Goal: Information Seeking & Learning: Learn about a topic

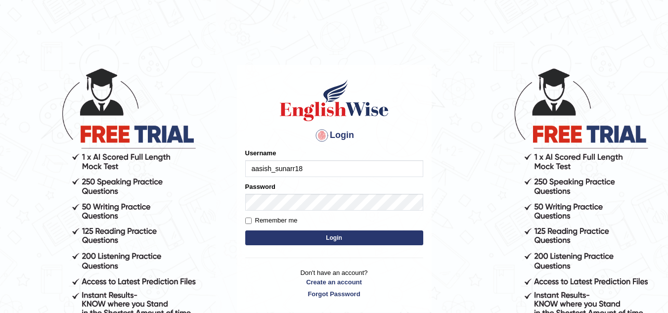
type input "aasish_sunarr18"
click at [248, 224] on label "Remember me" at bounding box center [271, 221] width 52 height 10
click at [248, 224] on input "Remember me" at bounding box center [248, 221] width 6 height 6
checkbox input "true"
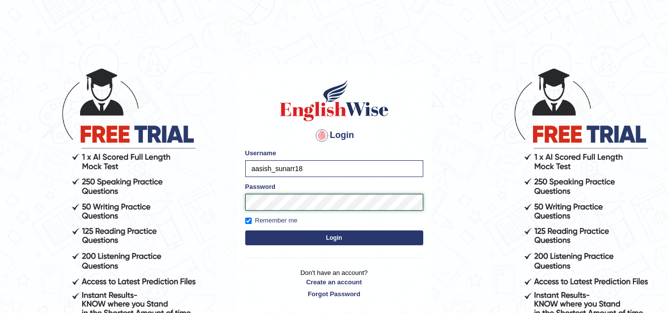
click at [245, 230] on button "Login" at bounding box center [334, 237] width 178 height 15
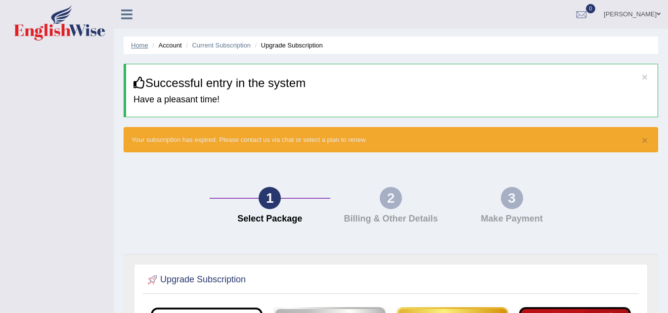
click at [138, 45] on link "Home" at bounding box center [139, 45] width 17 height 7
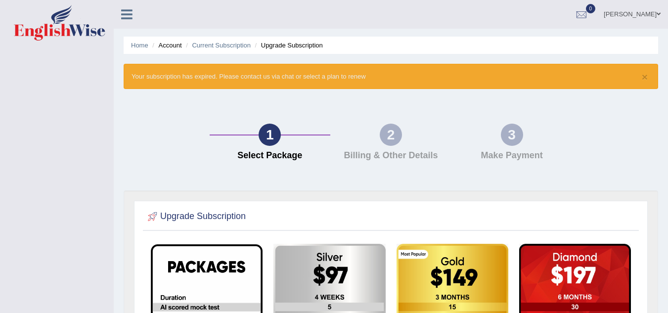
click at [125, 11] on icon at bounding box center [126, 14] width 11 height 13
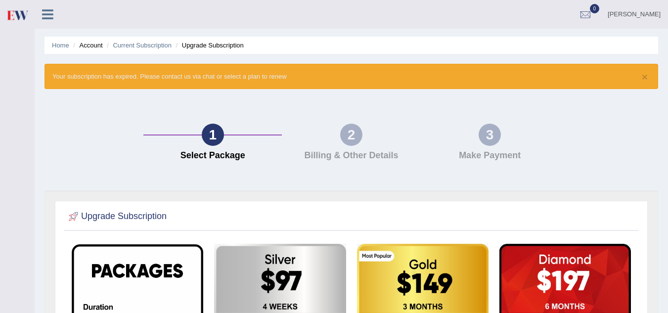
click at [49, 13] on icon at bounding box center [47, 14] width 11 height 13
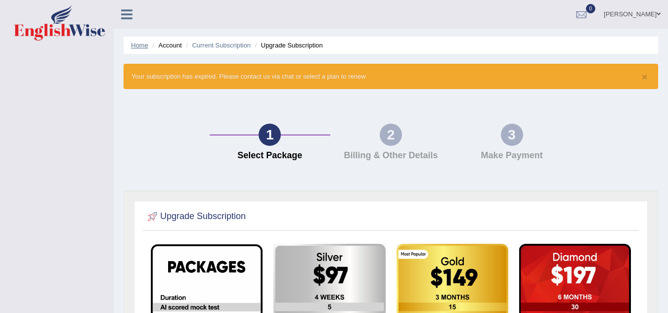
click at [136, 44] on link "Home" at bounding box center [139, 45] width 17 height 7
click at [128, 16] on icon at bounding box center [126, 14] width 11 height 13
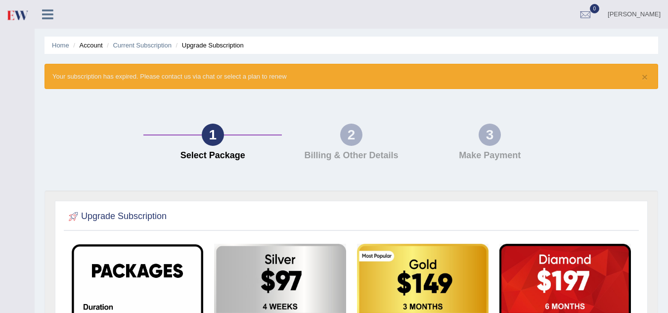
click at [52, 9] on icon at bounding box center [47, 14] width 11 height 13
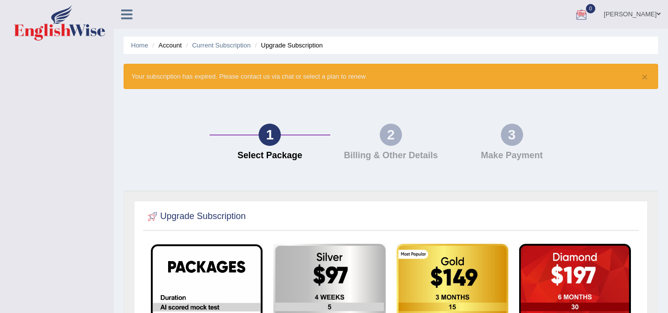
click at [645, 13] on link "Aasish sunar" at bounding box center [632, 13] width 72 height 26
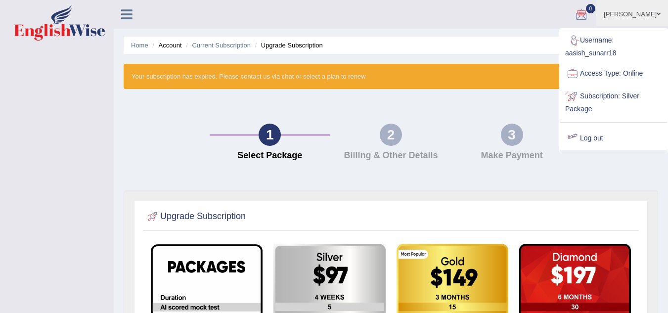
click at [600, 133] on link "Log out" at bounding box center [613, 138] width 107 height 23
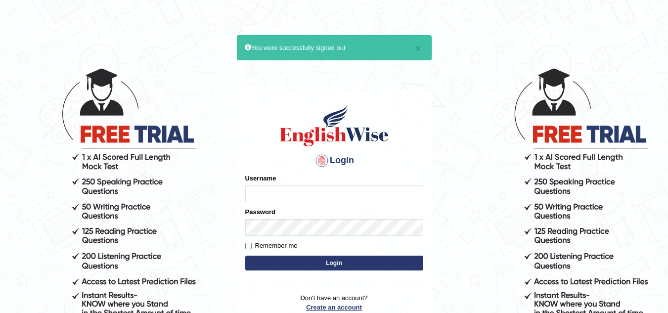
click at [335, 307] on p "Don't have an account? Create an account Forgot Password" at bounding box center [334, 308] width 178 height 31
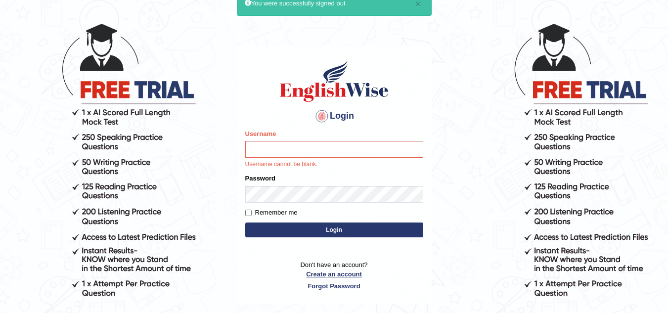
scroll to position [52, 0]
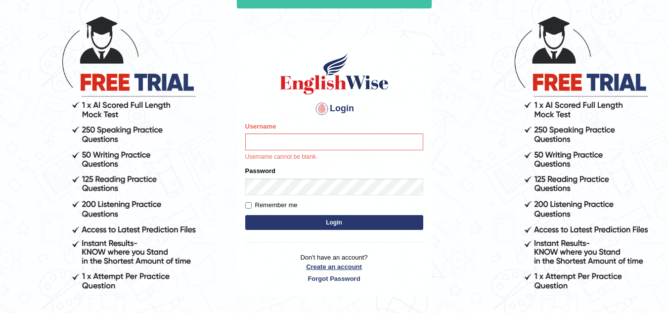
click at [341, 263] on link "Create an account" at bounding box center [334, 266] width 178 height 9
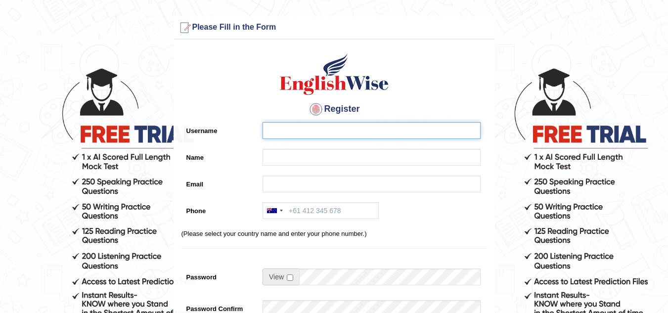
click at [307, 134] on input "Username" at bounding box center [372, 130] width 218 height 17
type input "aasish_xyz22"
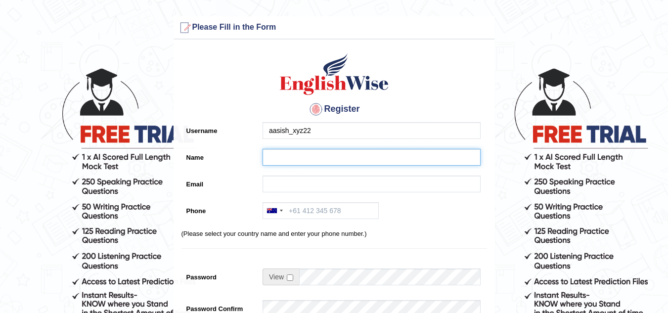
click at [279, 156] on input "Name" at bounding box center [372, 157] width 218 height 17
type input "[PERSON_NAME]"
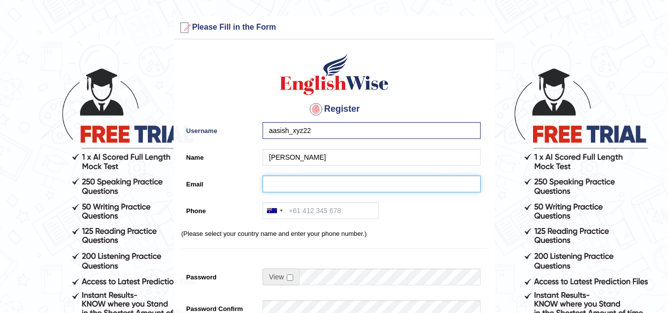
click at [272, 184] on input "Email" at bounding box center [372, 184] width 218 height 17
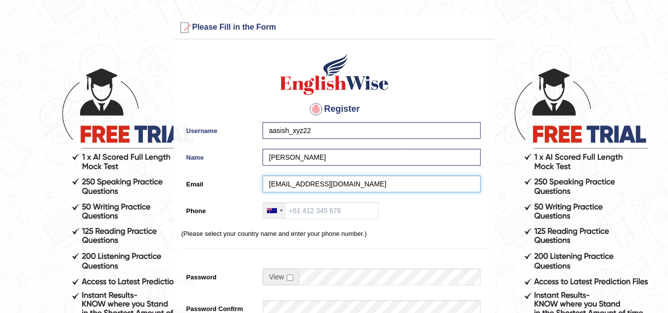
type input "sunarparbati742@gmail.com"
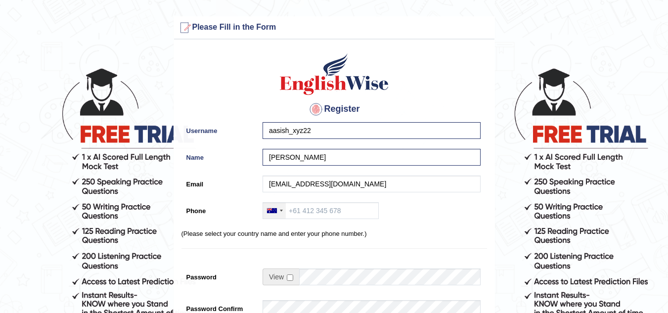
click at [282, 214] on div at bounding box center [274, 211] width 23 height 16
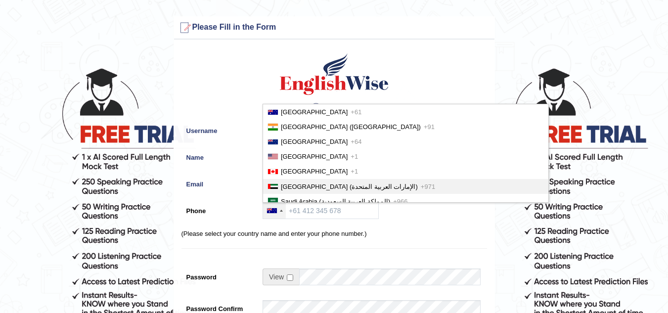
click at [340, 192] on li "United Arab Emirates (‫الإمارات العربية المتحدة‬‎) +971" at bounding box center [405, 186] width 285 height 15
type input "+971"
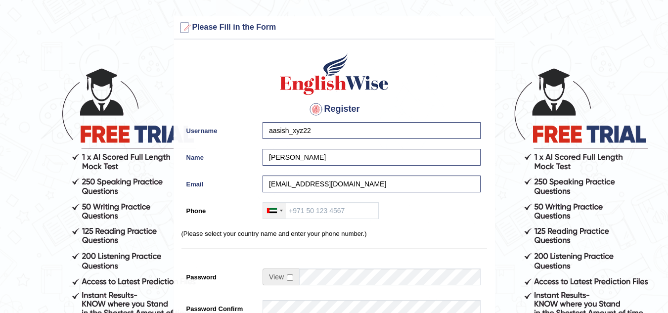
click at [275, 211] on div at bounding box center [272, 210] width 10 height 5
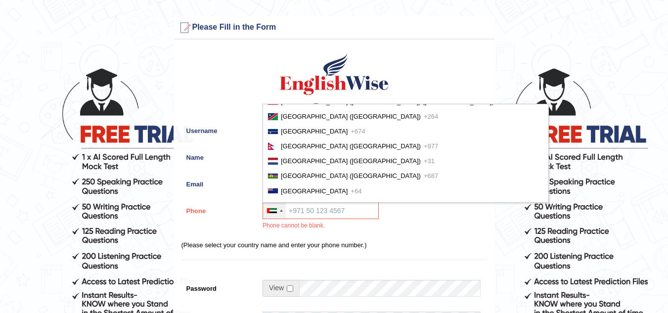
scroll to position [2334, 0]
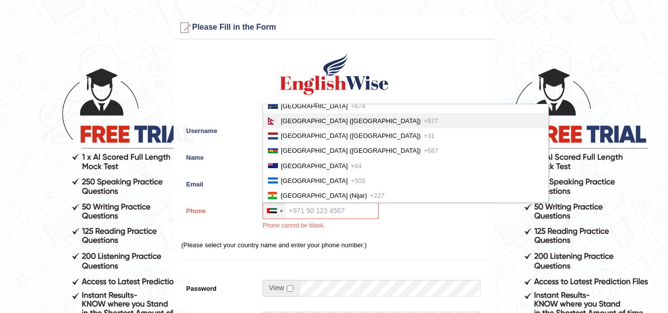
click at [307, 124] on span "Nepal (नेपाल)" at bounding box center [351, 120] width 140 height 7
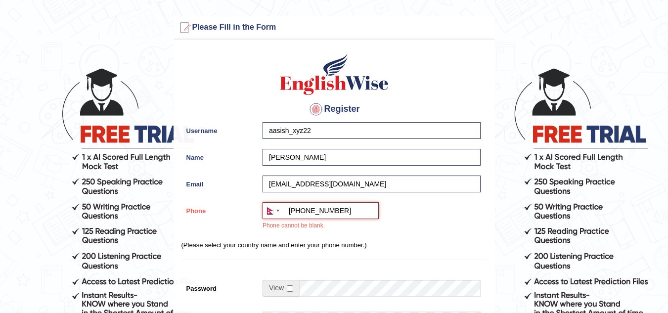
type input "+9779806648704"
click at [291, 290] on input "checkbox" at bounding box center [290, 288] width 6 height 6
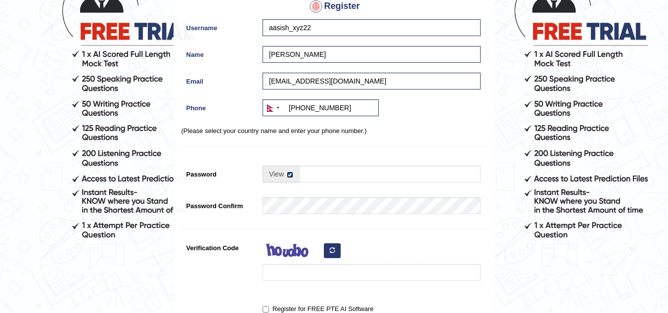
scroll to position [113, 0]
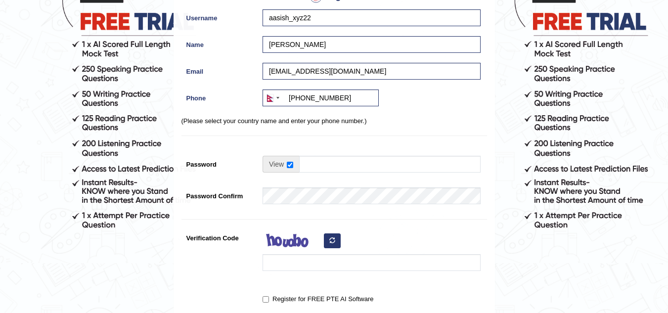
click at [284, 163] on span at bounding box center [281, 164] width 37 height 17
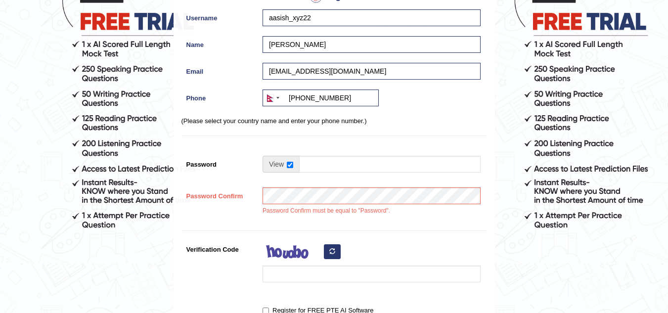
click at [286, 163] on span at bounding box center [281, 164] width 37 height 17
click at [289, 165] on input "checkbox" at bounding box center [290, 165] width 6 height 6
click at [290, 163] on input "checkbox" at bounding box center [290, 165] width 6 height 6
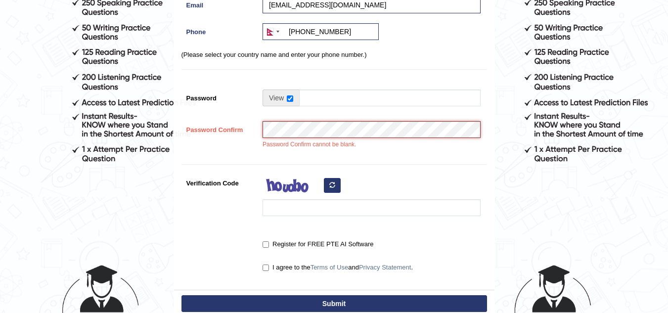
scroll to position [174, 0]
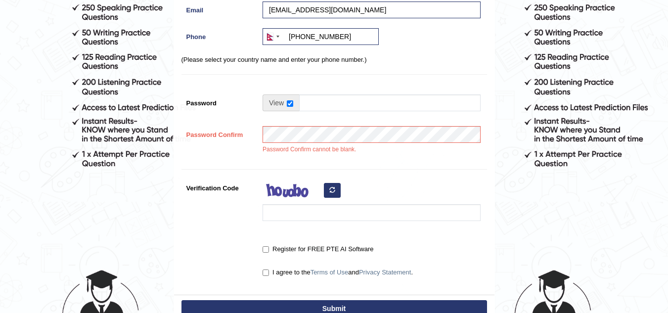
click at [289, 223] on div at bounding box center [369, 202] width 223 height 46
click at [312, 193] on img at bounding box center [292, 191] width 59 height 25
click at [289, 106] on input "checkbox" at bounding box center [290, 103] width 6 height 6
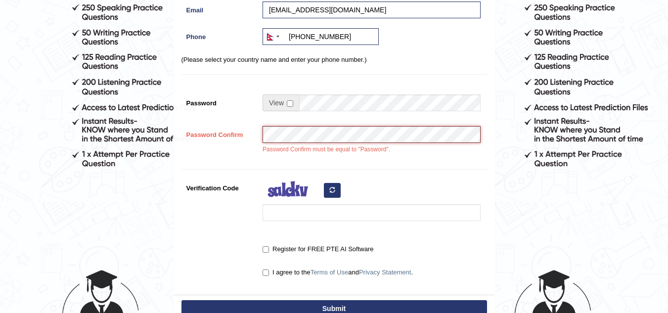
click at [231, 135] on div "Password Confirm Password Confirm must be equal to "Password"." at bounding box center [334, 142] width 306 height 33
click at [286, 103] on span at bounding box center [281, 102] width 37 height 17
click at [290, 103] on input "checkbox" at bounding box center [290, 103] width 6 height 6
click at [221, 130] on div "Password Confirm Password Confirm must be equal to "Password"." at bounding box center [334, 142] width 306 height 33
click at [289, 105] on input "checkbox" at bounding box center [290, 103] width 6 height 6
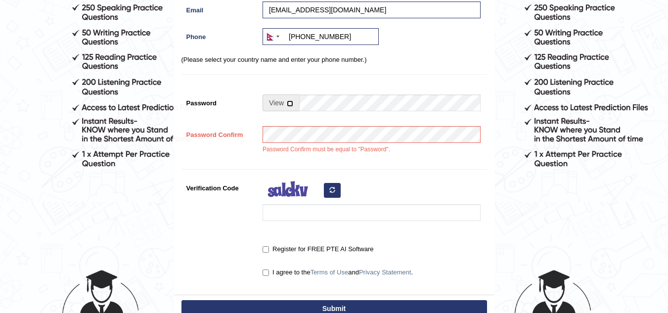
click at [289, 105] on input "checkbox" at bounding box center [290, 103] width 6 height 6
checkbox input "true"
click at [267, 252] on div "Register for FREE PTE AI Software" at bounding box center [369, 250] width 223 height 18
click at [267, 252] on input "Register for FREE PTE AI Software" at bounding box center [266, 249] width 6 height 6
checkbox input "true"
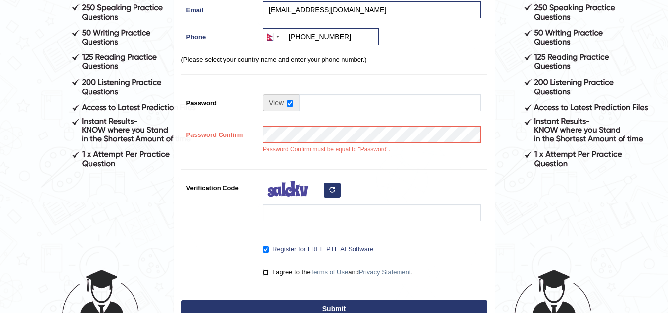
click at [266, 272] on input "I agree to the Terms of Use and Privacy Statement ." at bounding box center [266, 272] width 6 height 6
checkbox input "true"
click at [387, 308] on button "Submit" at bounding box center [334, 308] width 306 height 17
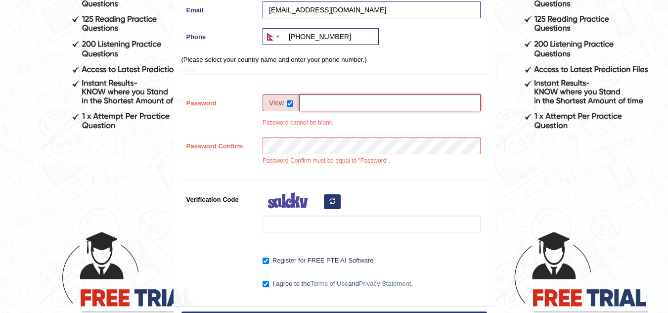
click at [317, 102] on input "Password" at bounding box center [389, 102] width 181 height 17
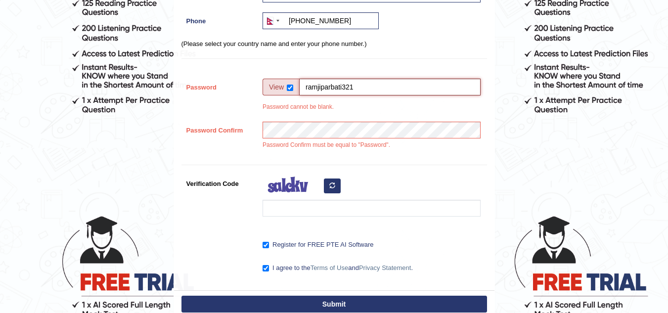
scroll to position [230, 0]
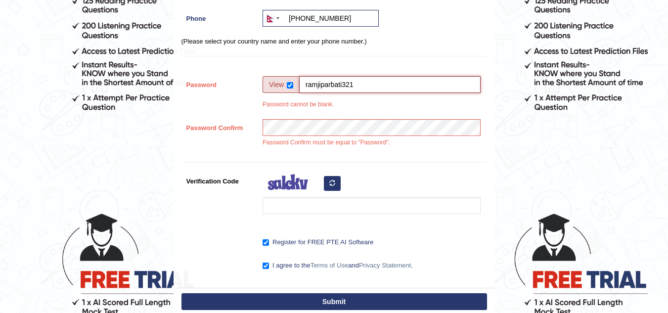
type input "ramjiparbati321"
click at [416, 300] on button "Submit" at bounding box center [334, 301] width 306 height 17
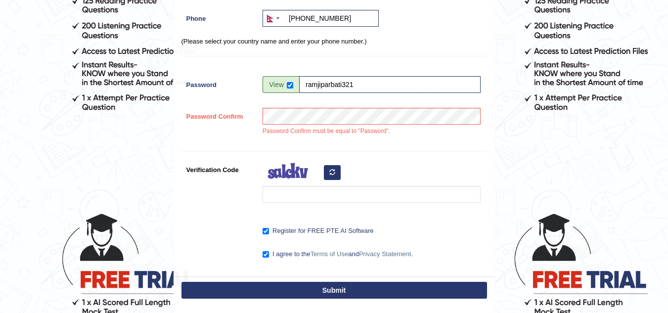
scroll to position [192, 0]
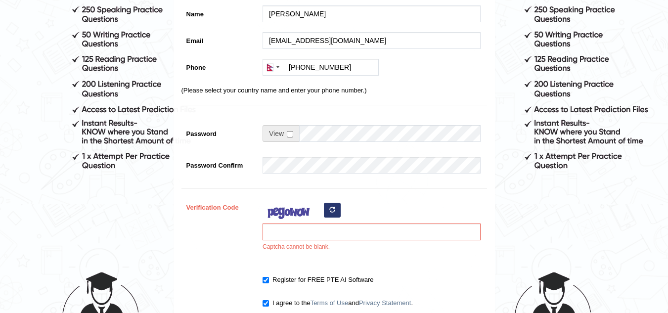
scroll to position [173, 0]
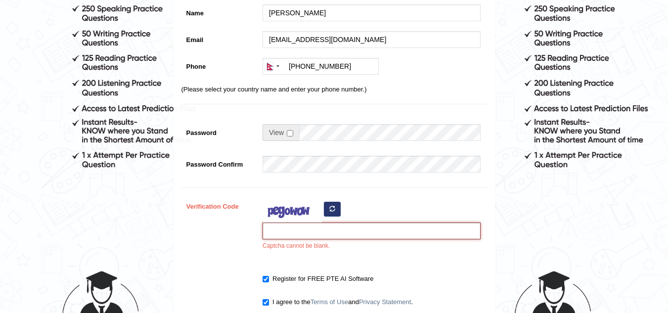
click at [354, 230] on input "Verification Code" at bounding box center [372, 230] width 218 height 17
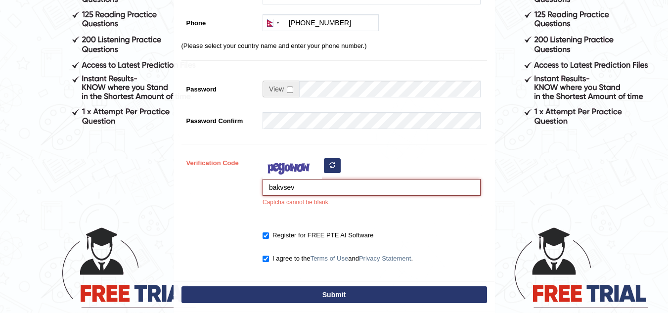
scroll to position [215, 0]
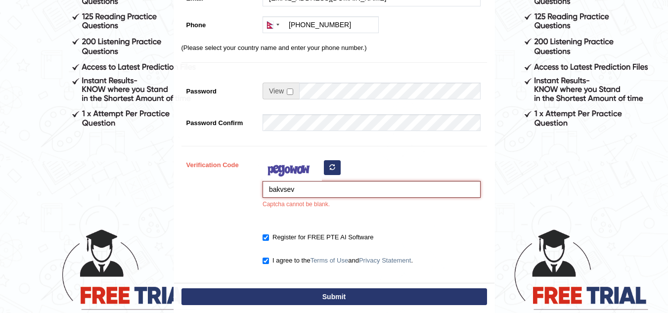
type input "bakvsev"
click at [401, 288] on button "Submit" at bounding box center [334, 296] width 306 height 17
type input "+9779806648704"
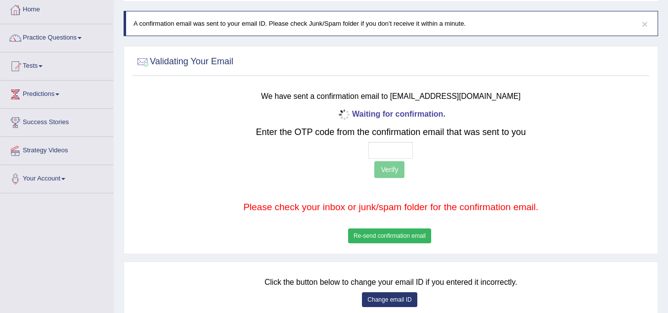
scroll to position [54, 0]
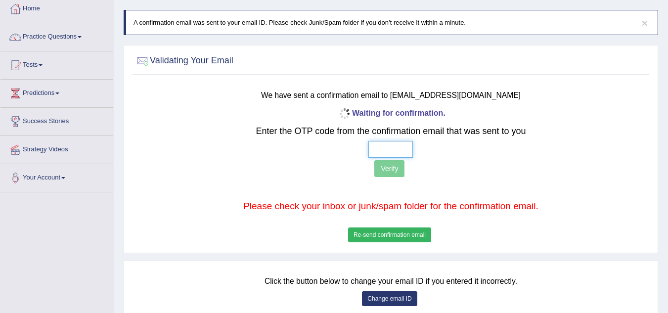
click at [396, 152] on input "text" at bounding box center [390, 149] width 44 height 17
click at [373, 149] on input "text" at bounding box center [390, 149] width 44 height 17
type input "6 2 4 5"
click at [393, 166] on button "Verify" at bounding box center [389, 168] width 30 height 17
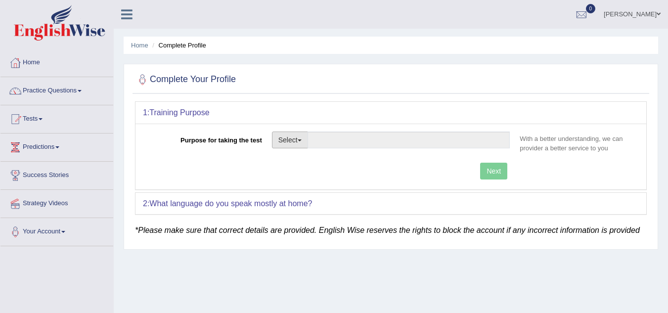
click at [300, 140] on span "button" at bounding box center [300, 140] width 4 height 2
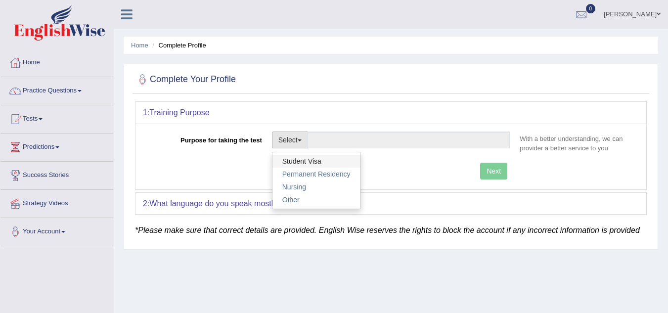
click at [297, 159] on link "Student Visa" at bounding box center [316, 161] width 88 height 13
type input "Student Visa"
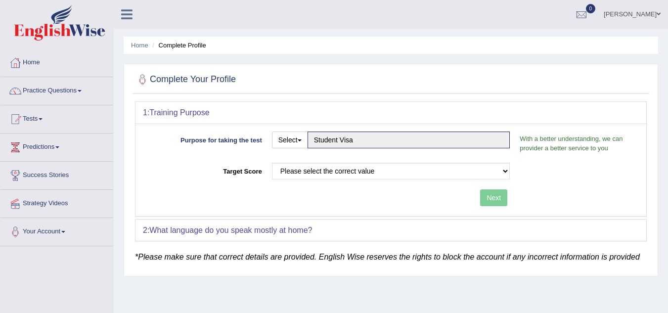
drag, startPoint x: 492, startPoint y: 204, endPoint x: 493, endPoint y: 198, distance: 6.1
click at [493, 198] on div "Next" at bounding box center [329, 198] width 372 height 19
drag, startPoint x: 493, startPoint y: 198, endPoint x: 443, endPoint y: 176, distance: 54.9
click at [443, 176] on div "Purpose for taking the test Select Student Visa Permanent Residency Nursing Oth…" at bounding box center [390, 170] width 511 height 92
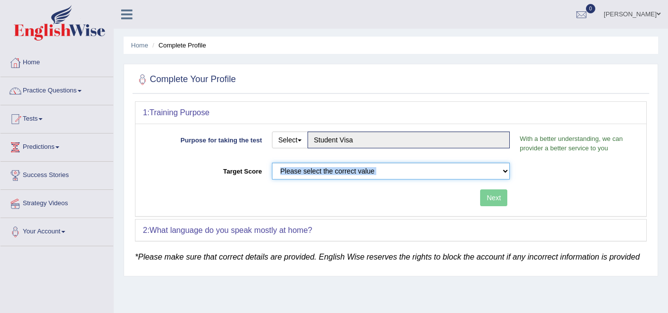
click at [443, 176] on select "Please select the correct value 50 (6 bands) 58 (6.5 bands) 65 (7 bands) 79 (8 …" at bounding box center [391, 171] width 238 height 17
select select "79"
click at [272, 163] on select "Please select the correct value 50 (6 bands) 58 (6.5 bands) 65 (7 bands) 79 (8 …" at bounding box center [391, 171] width 238 height 17
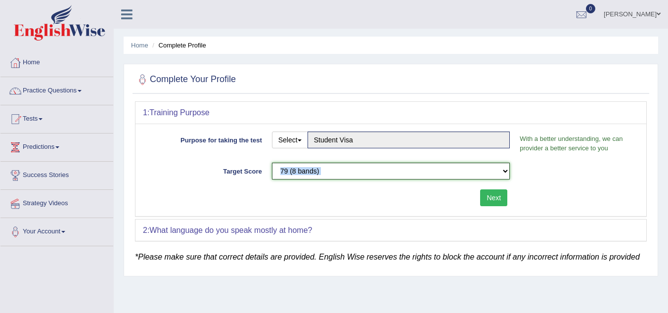
click at [387, 173] on select "Please select the correct value 50 (6 bands) 58 (6.5 bands) 65 (7 bands) 79 (8 …" at bounding box center [391, 171] width 238 height 17
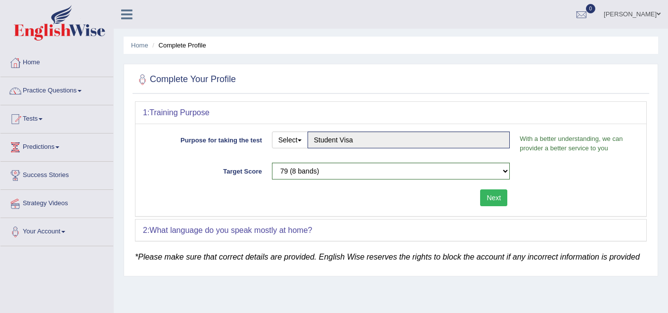
click at [341, 240] on div "2: What language do you speak mostly at home?" at bounding box center [390, 231] width 511 height 22
click at [498, 196] on button "Next" at bounding box center [493, 197] width 27 height 17
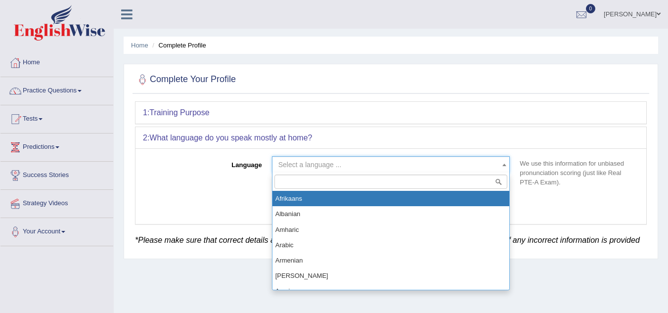
click at [455, 167] on span "Select a language ..." at bounding box center [388, 165] width 220 height 10
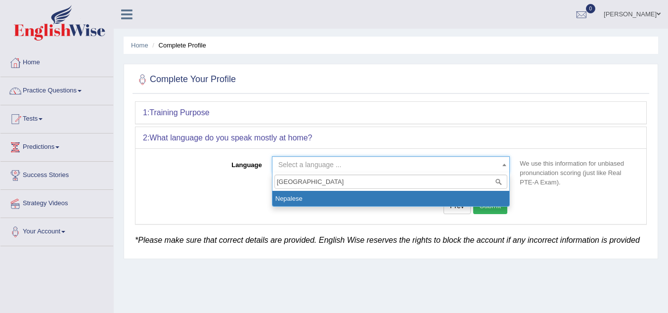
type input "nepal"
select select "Nepalese"
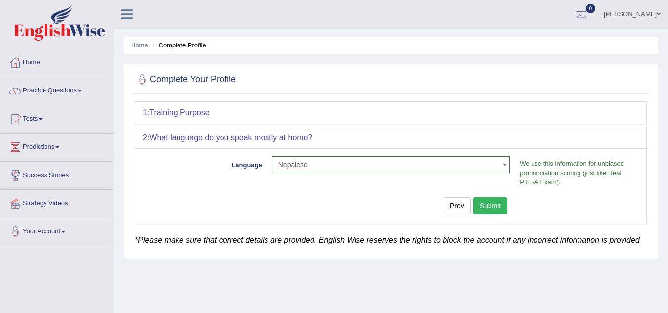
click at [488, 206] on button "Submit" at bounding box center [490, 205] width 35 height 17
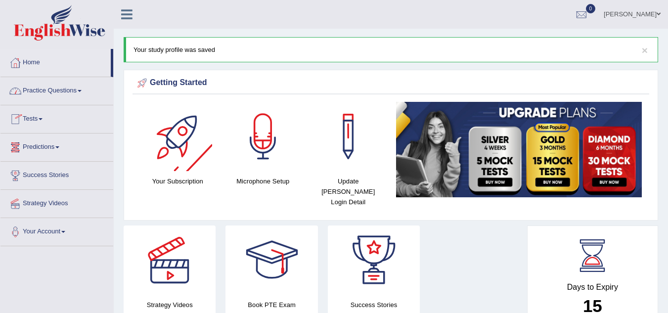
click at [267, 141] on div at bounding box center [262, 136] width 69 height 69
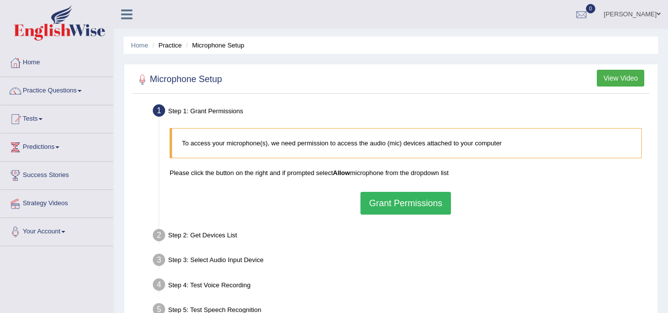
click at [394, 203] on button "Grant Permissions" at bounding box center [405, 203] width 90 height 23
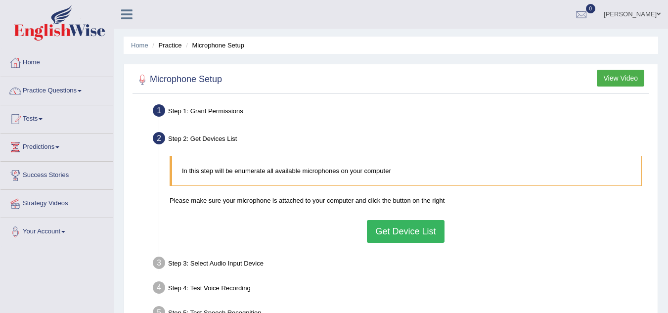
click at [388, 228] on button "Get Device List" at bounding box center [405, 231] width 77 height 23
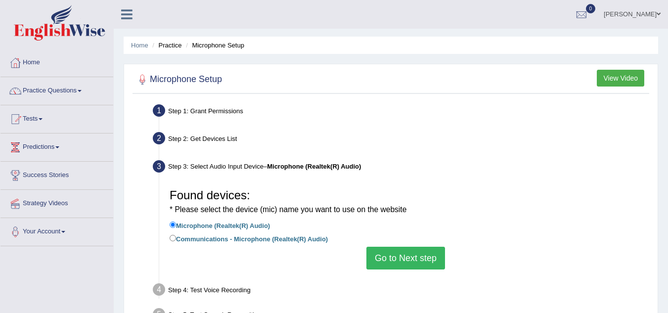
click at [387, 255] on button "Go to Next step" at bounding box center [405, 258] width 79 height 23
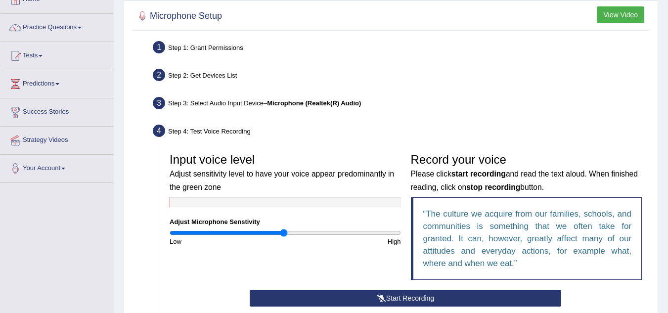
scroll to position [57, 0]
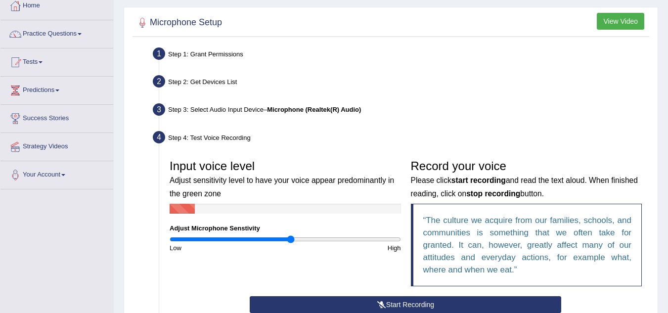
drag, startPoint x: 285, startPoint y: 240, endPoint x: 291, endPoint y: 241, distance: 5.5
click at [291, 241] on input "range" at bounding box center [285, 239] width 231 height 8
click at [324, 237] on div "Input voice level Adjust sensitivity level to have your voice appear predominan…" at bounding box center [285, 204] width 241 height 98
click at [324, 237] on input "range" at bounding box center [285, 239] width 231 height 8
click at [316, 238] on input "range" at bounding box center [285, 239] width 231 height 8
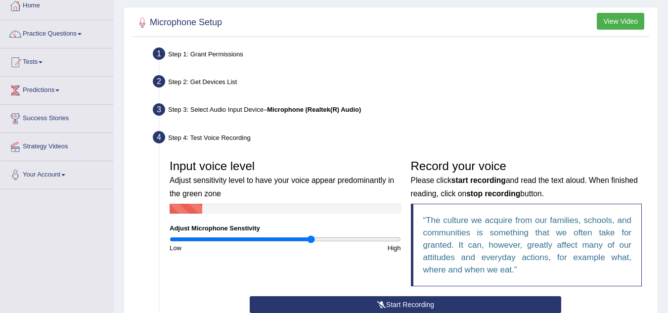
click at [311, 240] on input "range" at bounding box center [285, 239] width 231 height 8
click at [265, 236] on input "range" at bounding box center [285, 239] width 231 height 8
click at [318, 242] on input "range" at bounding box center [285, 239] width 231 height 8
click at [330, 239] on input "range" at bounding box center [285, 239] width 231 height 8
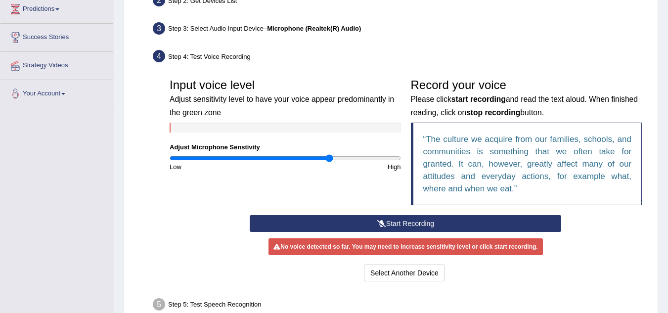
scroll to position [137, 0]
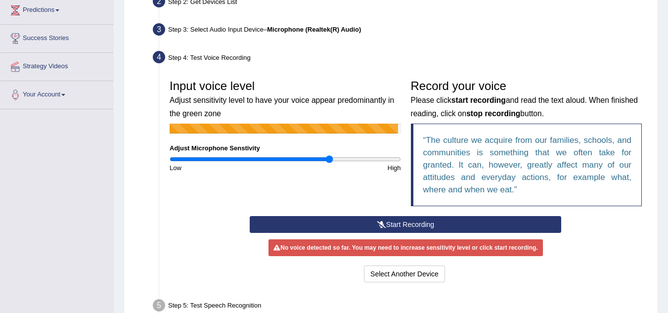
click at [389, 223] on button "Start Recording" at bounding box center [405, 224] width 311 height 17
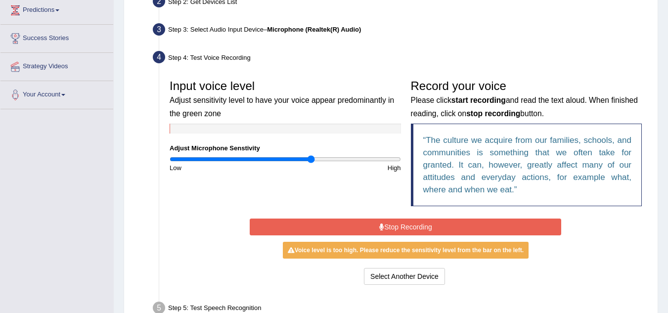
click at [311, 160] on input "range" at bounding box center [285, 159] width 231 height 8
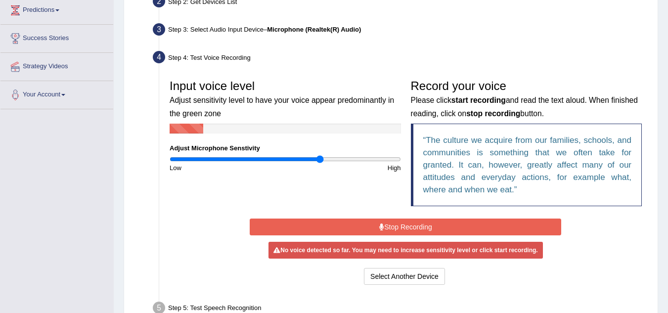
click at [320, 159] on input "range" at bounding box center [285, 159] width 231 height 8
click at [310, 159] on input "range" at bounding box center [285, 159] width 231 height 8
click at [302, 159] on input "range" at bounding box center [285, 159] width 231 height 8
click at [297, 163] on input "range" at bounding box center [285, 159] width 231 height 8
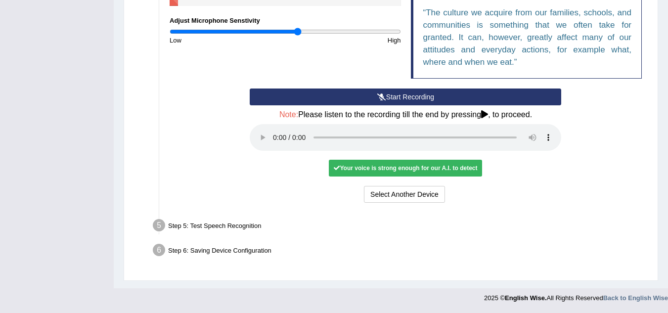
scroll to position [264, 0]
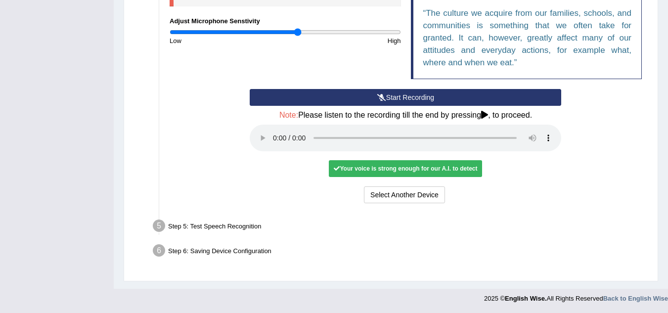
click at [403, 171] on div "Your voice is strong enough for our A.I. to detect" at bounding box center [405, 168] width 153 height 17
drag, startPoint x: 453, startPoint y: 171, endPoint x: 465, endPoint y: 216, distance: 46.5
click at [465, 216] on ul "Step 1: Grant Permissions To access your microphone(s), we need permission to a…" at bounding box center [391, 50] width 512 height 426
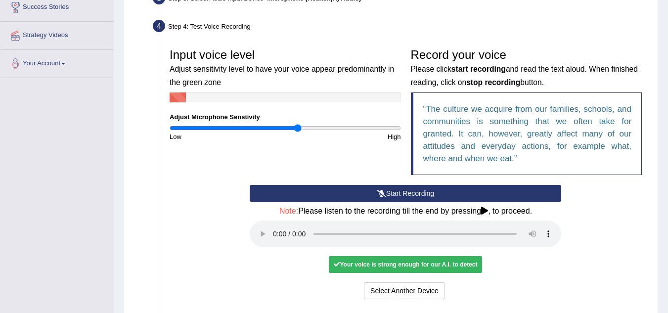
scroll to position [167, 0]
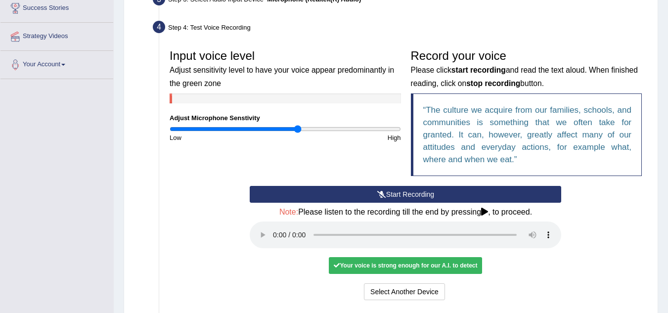
click at [411, 194] on button "Start Recording" at bounding box center [405, 194] width 311 height 17
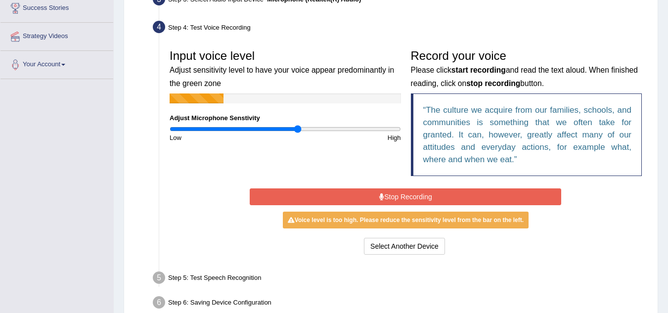
click at [414, 200] on button "Stop Recording" at bounding box center [405, 196] width 311 height 17
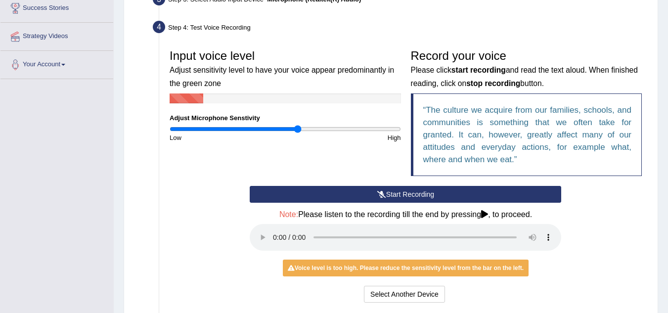
click at [414, 200] on button "Start Recording" at bounding box center [405, 194] width 311 height 17
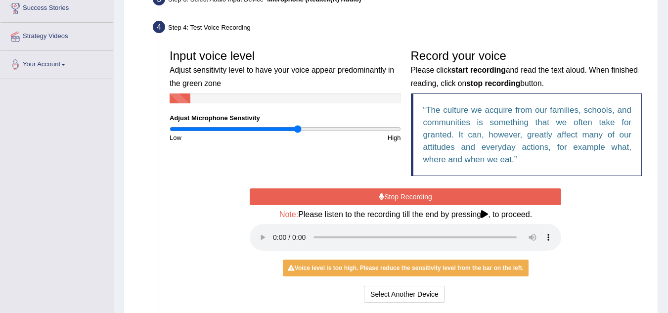
click at [300, 131] on input "range" at bounding box center [285, 129] width 231 height 8
click at [349, 196] on button "Stop Recording" at bounding box center [405, 196] width 311 height 17
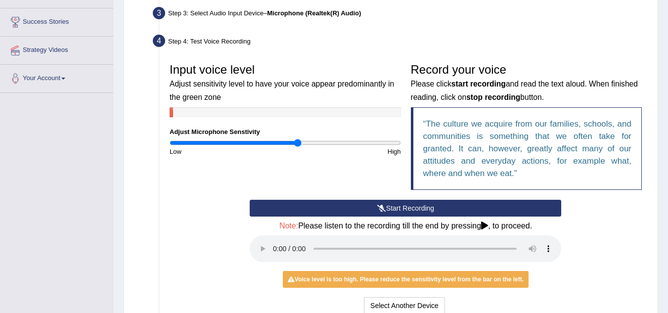
scroll to position [152, 0]
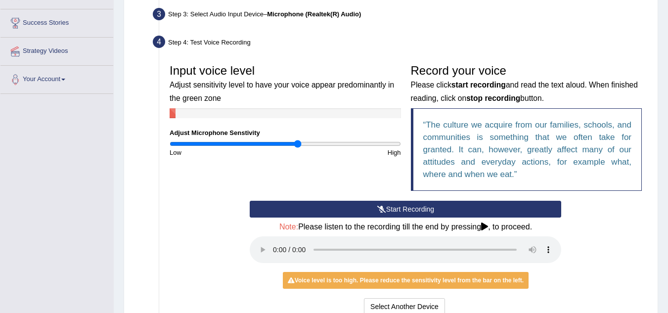
click at [538, 211] on button "Start Recording" at bounding box center [405, 209] width 311 height 17
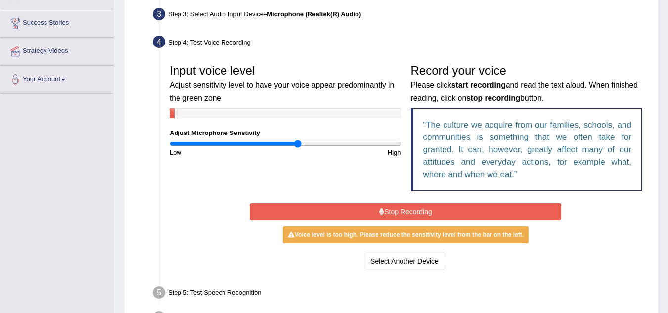
click at [436, 209] on button "Stop Recording" at bounding box center [405, 211] width 311 height 17
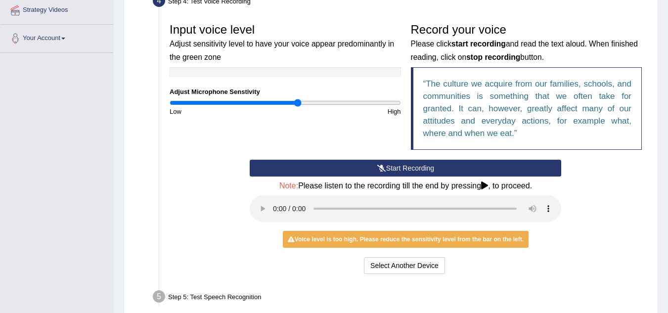
scroll to position [211, 0]
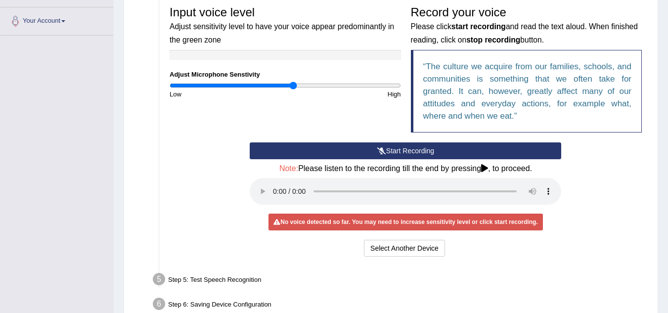
click at [293, 88] on input "range" at bounding box center [285, 86] width 231 height 8
click at [373, 152] on button "Start Recording" at bounding box center [405, 150] width 311 height 17
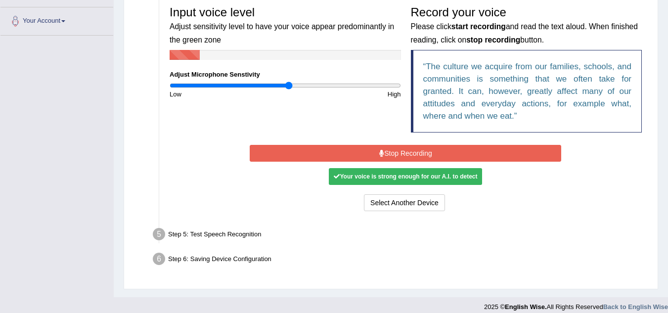
click at [288, 88] on input "range" at bounding box center [285, 86] width 231 height 8
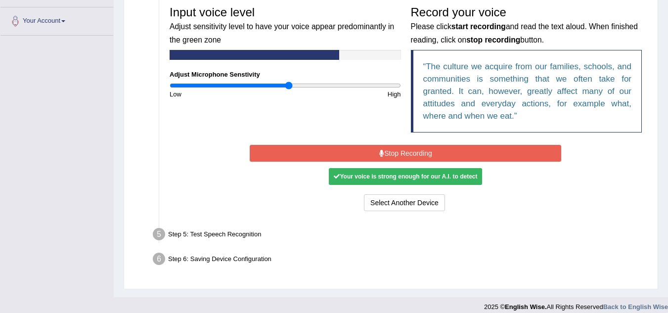
click at [417, 148] on button "Stop Recording" at bounding box center [405, 153] width 311 height 17
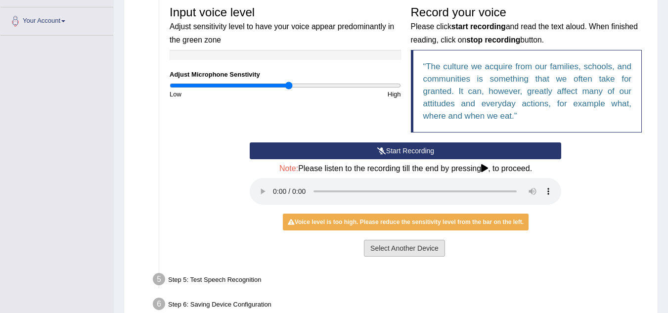
click at [434, 251] on button "Select Another Device" at bounding box center [404, 248] width 81 height 17
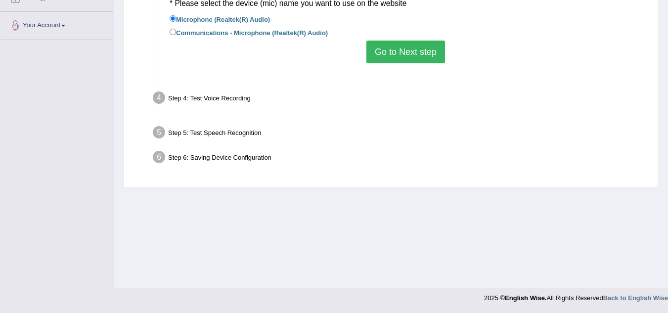
scroll to position [206, 0]
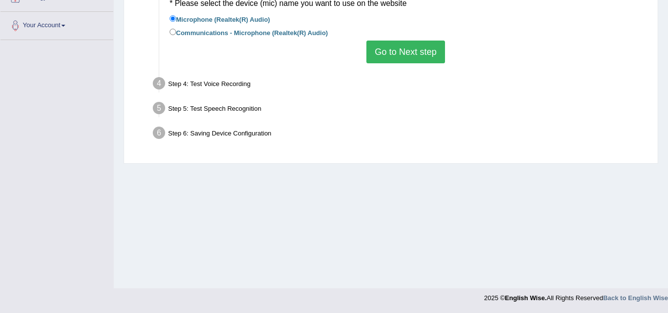
click at [378, 49] on button "Go to Next step" at bounding box center [405, 52] width 79 height 23
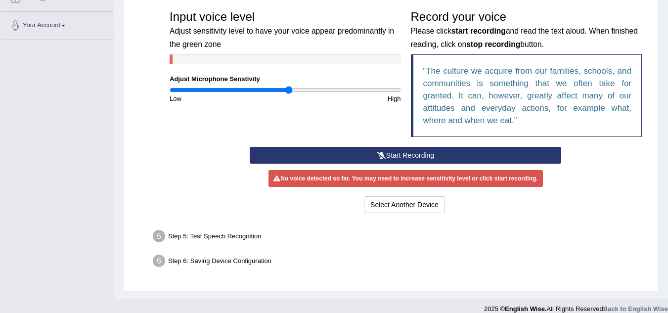
click at [393, 151] on button "Start Recording" at bounding box center [405, 155] width 311 height 17
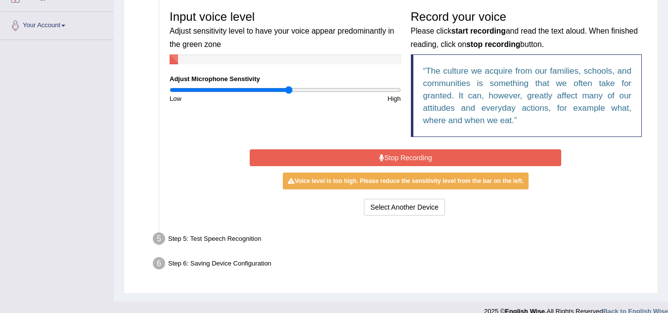
click at [395, 156] on button "Stop Recording" at bounding box center [405, 157] width 311 height 17
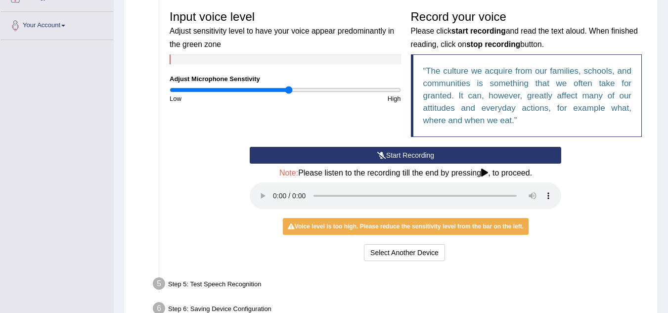
click at [368, 227] on div "Voice level is too high. Please reduce the sensitivity level from the bar on th…" at bounding box center [406, 226] width 246 height 17
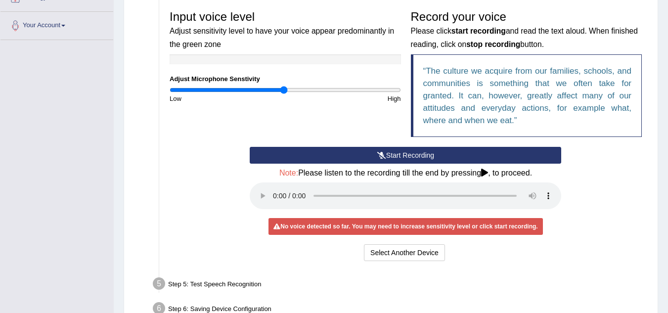
type input "1"
click at [284, 93] on input "range" at bounding box center [285, 90] width 231 height 8
click at [369, 151] on button "Start Recording" at bounding box center [405, 155] width 311 height 17
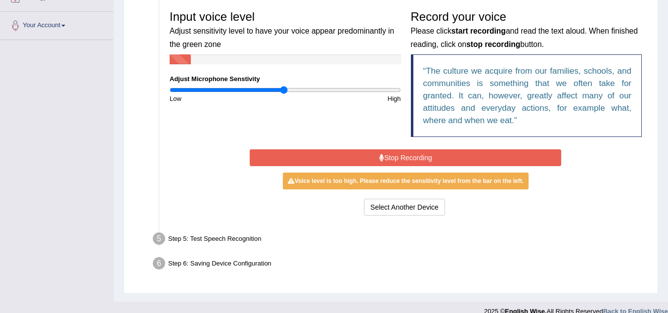
click at [379, 159] on icon at bounding box center [381, 157] width 5 height 7
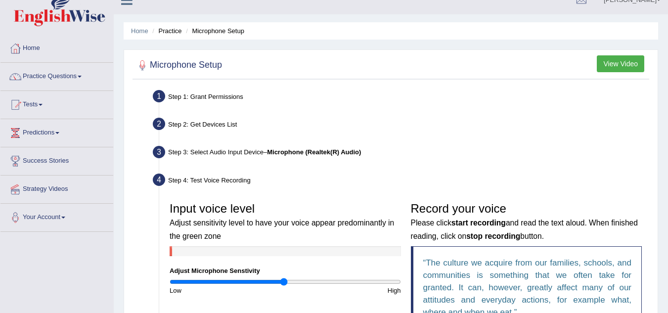
scroll to position [19, 0]
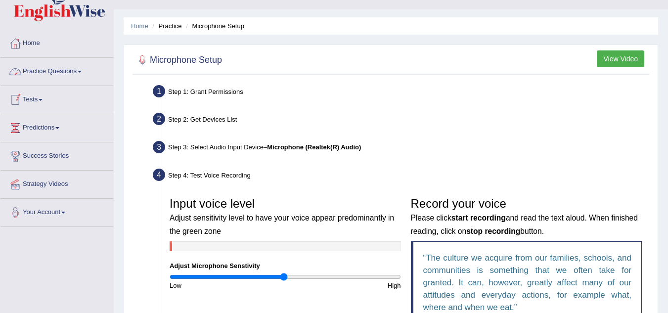
click at [41, 74] on link "Practice Questions" at bounding box center [56, 70] width 113 height 25
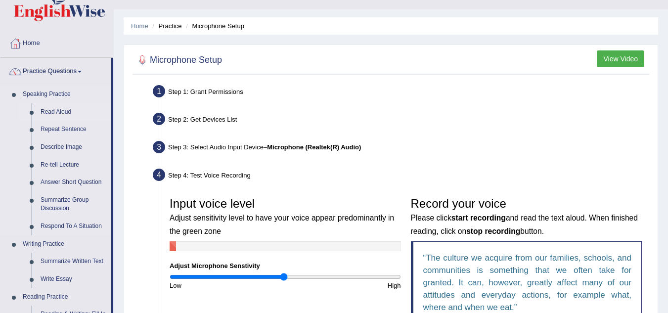
click at [56, 106] on link "Read Aloud" at bounding box center [73, 112] width 75 height 18
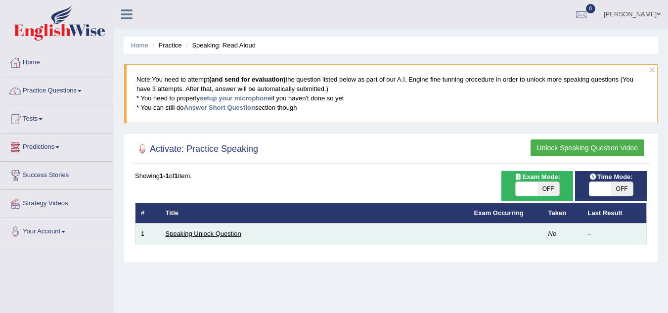
click at [213, 231] on link "Speaking Unlock Question" at bounding box center [204, 233] width 76 height 7
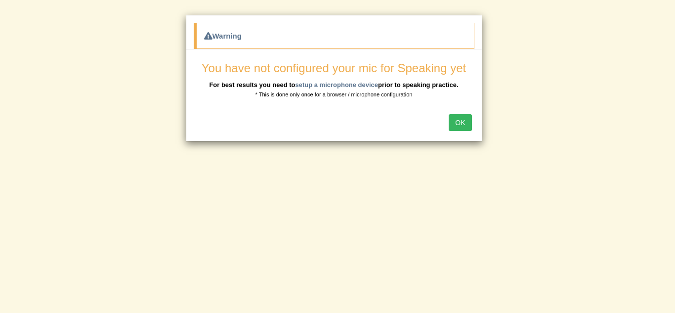
click at [463, 126] on button "OK" at bounding box center [460, 122] width 23 height 17
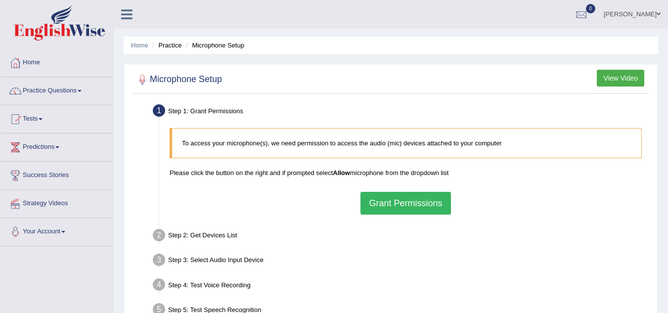
click at [420, 198] on button "Grant Permissions" at bounding box center [405, 203] width 90 height 23
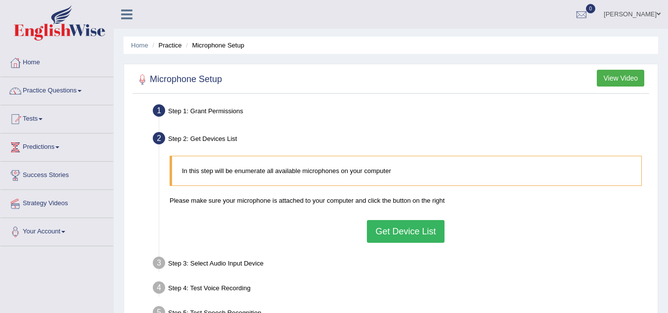
click at [395, 225] on button "Get Device List" at bounding box center [405, 231] width 77 height 23
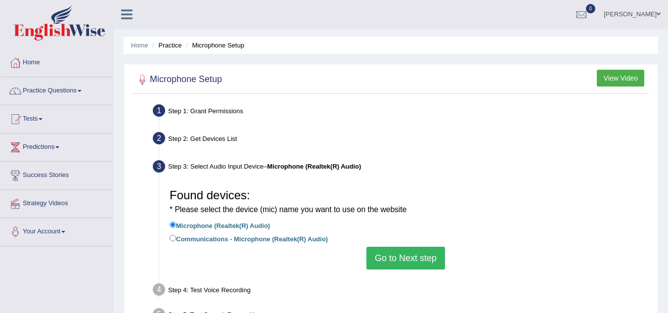
click at [190, 233] on label "Communications - Microphone (Realtek(R) Audio)" at bounding box center [249, 238] width 158 height 11
click at [176, 235] on input "Communications - Microphone (Realtek(R) Audio)" at bounding box center [173, 238] width 6 height 6
radio input "true"
click at [390, 252] on button "Go to Next step" at bounding box center [405, 258] width 79 height 23
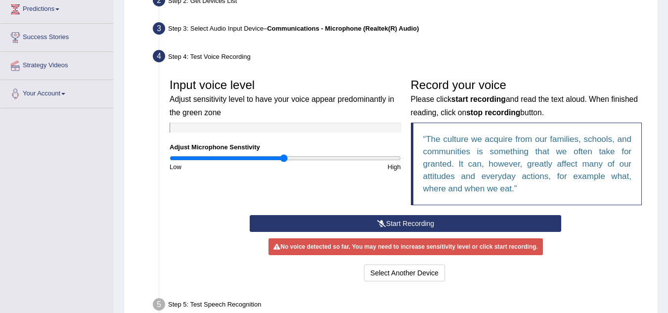
scroll to position [139, 0]
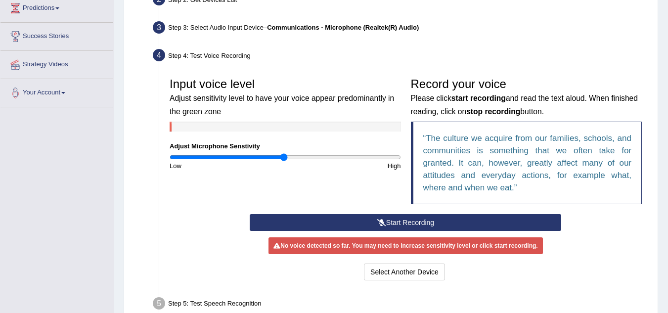
click at [431, 222] on button "Start Recording" at bounding box center [405, 222] width 311 height 17
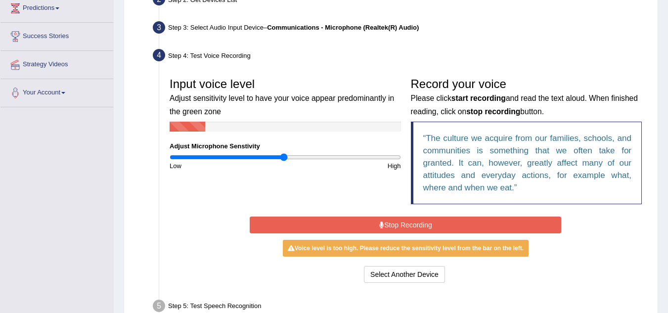
click at [431, 222] on button "Stop Recording" at bounding box center [405, 225] width 311 height 17
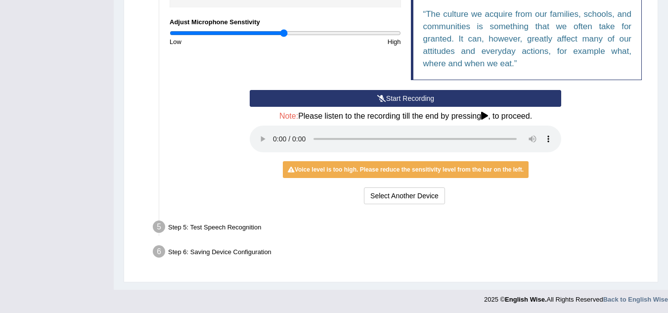
scroll to position [265, 0]
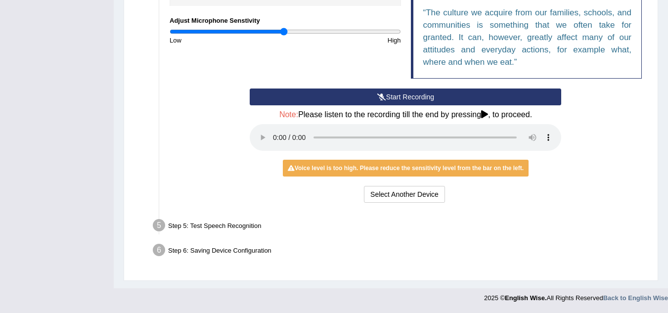
click at [229, 225] on div "Step 5: Test Speech Recognition" at bounding box center [400, 227] width 505 height 22
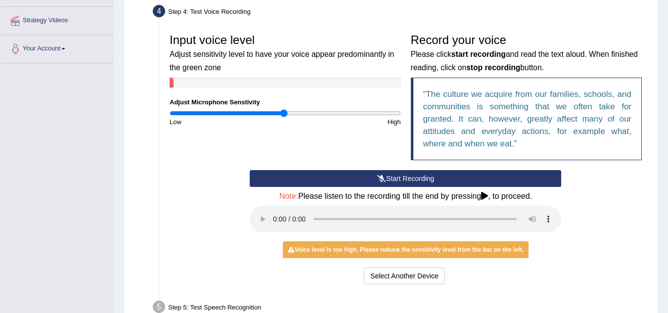
scroll to position [181, 0]
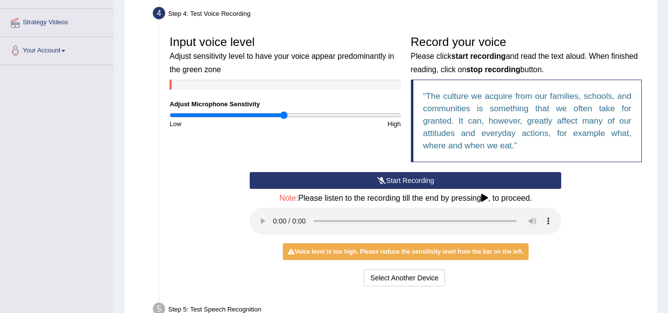
click at [280, 117] on input "range" at bounding box center [285, 115] width 231 height 8
click at [280, 116] on input "range" at bounding box center [285, 115] width 231 height 8
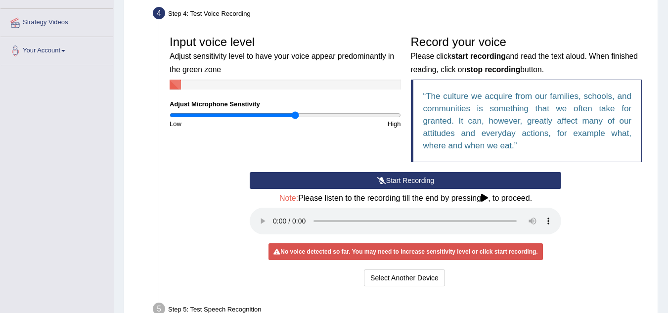
drag, startPoint x: 285, startPoint y: 117, endPoint x: 294, endPoint y: 117, distance: 9.4
click at [294, 117] on input "range" at bounding box center [285, 115] width 231 height 8
click at [299, 115] on input "range" at bounding box center [285, 115] width 231 height 8
click at [284, 118] on input "range" at bounding box center [285, 115] width 231 height 8
drag, startPoint x: 287, startPoint y: 118, endPoint x: 335, endPoint y: 165, distance: 66.8
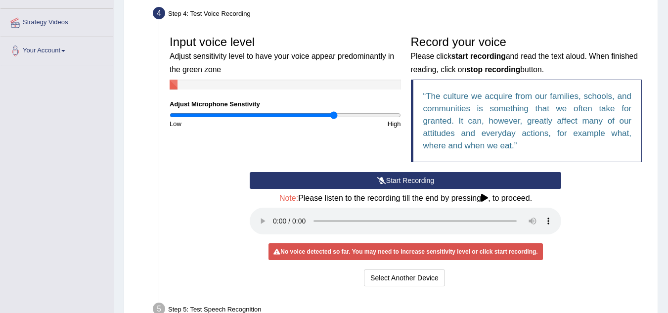
click at [335, 119] on input "range" at bounding box center [285, 115] width 231 height 8
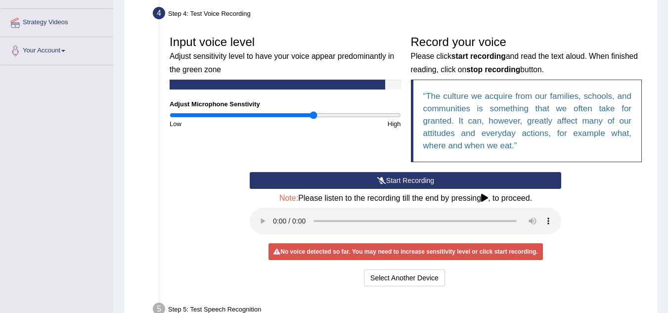
click at [312, 115] on input "range" at bounding box center [285, 115] width 231 height 8
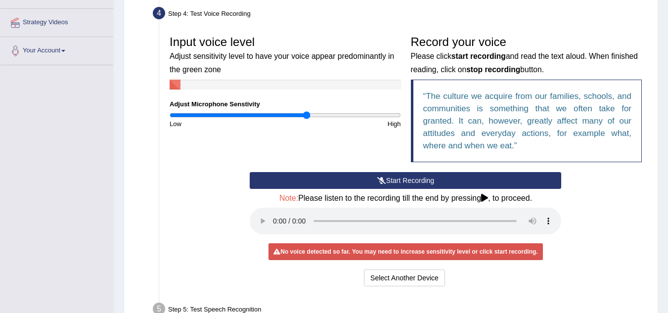
click at [306, 117] on input "range" at bounding box center [285, 115] width 231 height 8
click at [350, 180] on button "Start Recording" at bounding box center [405, 180] width 311 height 17
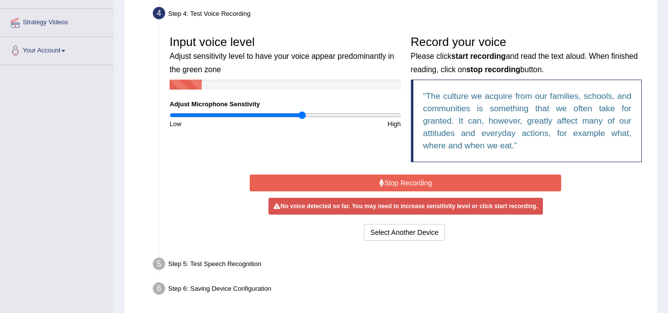
click at [302, 117] on input "range" at bounding box center [285, 115] width 231 height 8
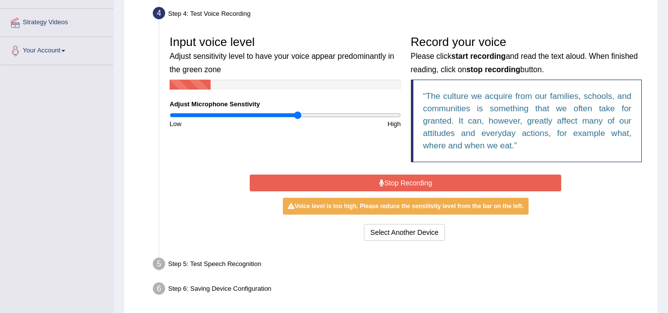
type input "1.12"
click at [297, 116] on input "range" at bounding box center [285, 115] width 231 height 8
click at [385, 185] on button "Stop Recording" at bounding box center [405, 183] width 311 height 17
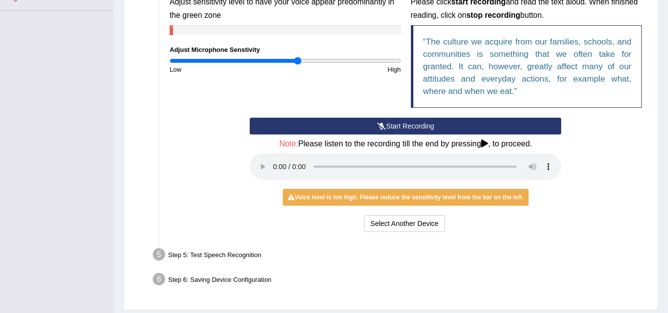
scroll to position [234, 0]
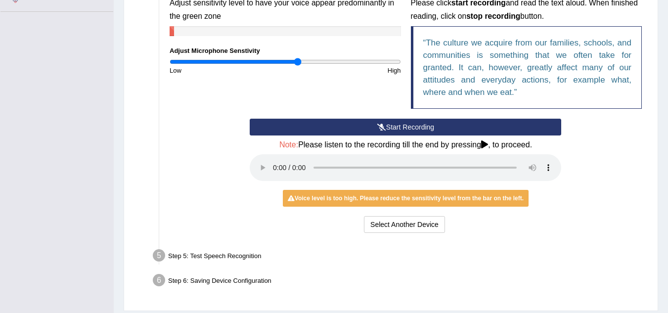
click at [353, 130] on button "Start Recording" at bounding box center [405, 127] width 311 height 17
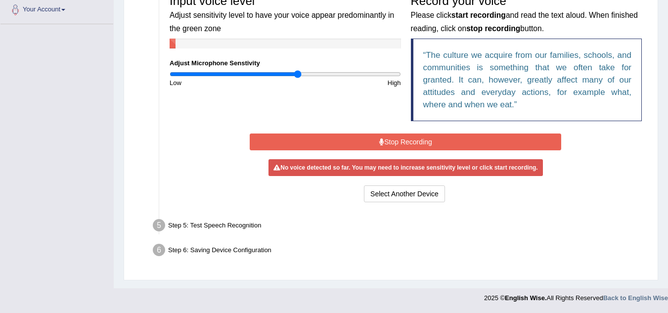
scroll to position [220, 0]
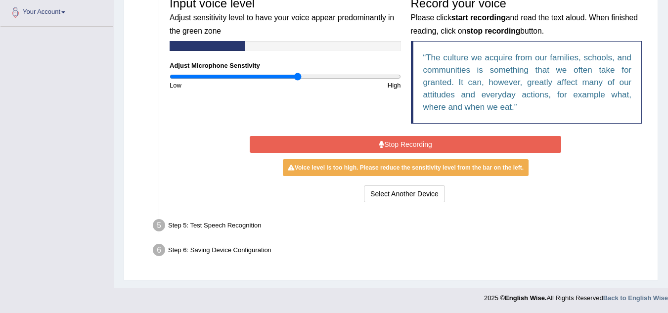
click at [379, 142] on icon at bounding box center [381, 144] width 5 height 7
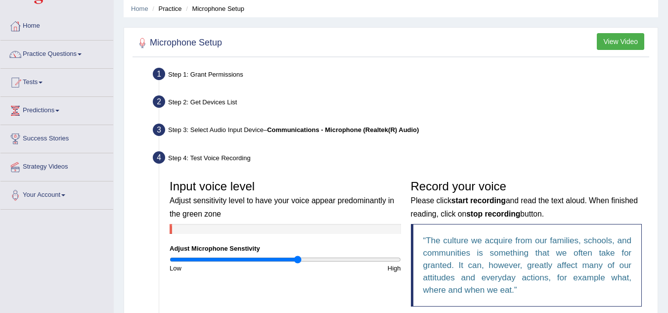
scroll to position [174, 0]
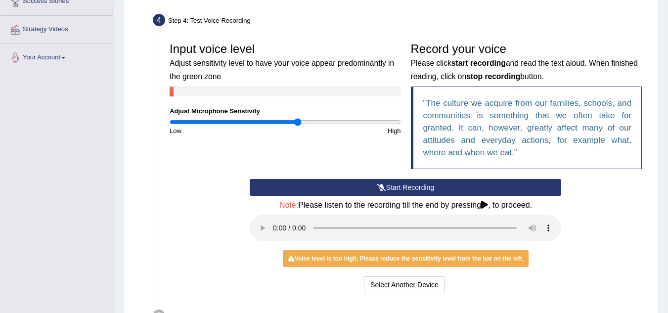
click at [465, 189] on button "Start Recording" at bounding box center [405, 187] width 311 height 17
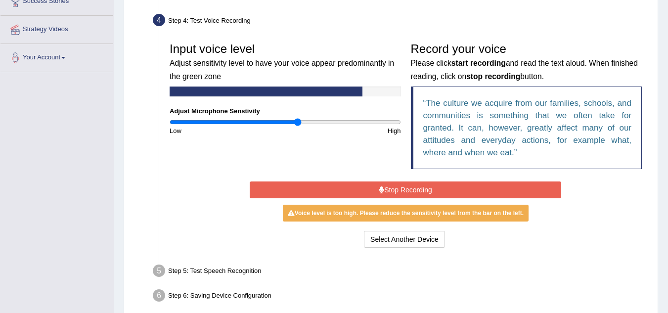
click at [296, 126] on input "range" at bounding box center [285, 122] width 231 height 8
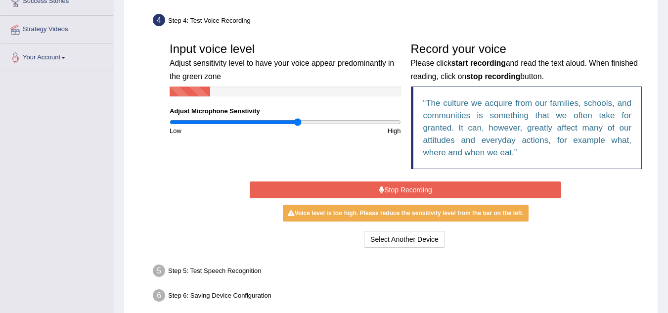
click at [295, 123] on input "range" at bounding box center [285, 122] width 231 height 8
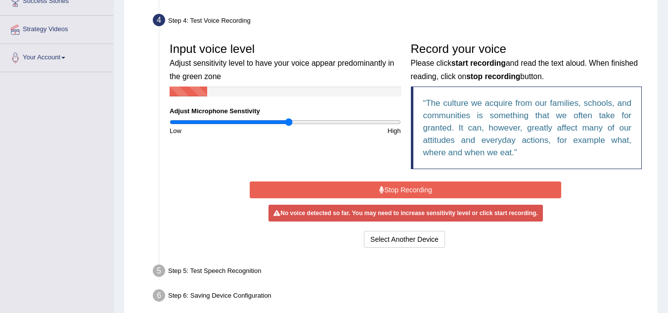
click at [288, 123] on input "range" at bounding box center [285, 122] width 231 height 8
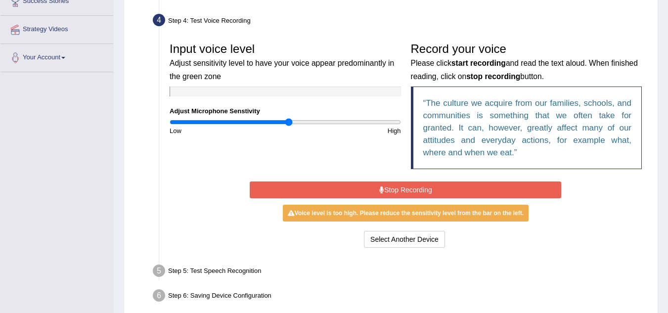
click at [291, 122] on input "range" at bounding box center [285, 122] width 231 height 8
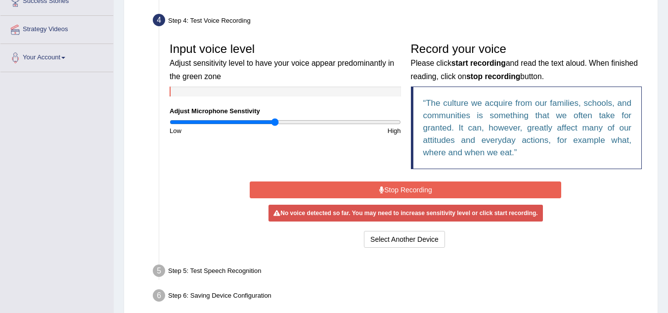
click at [276, 121] on input "range" at bounding box center [285, 122] width 231 height 8
click at [280, 121] on input "range" at bounding box center [285, 122] width 231 height 8
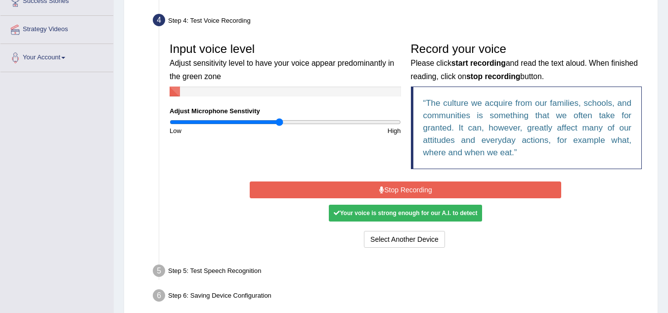
drag, startPoint x: 429, startPoint y: 209, endPoint x: 430, endPoint y: 186, distance: 22.7
click at [430, 186] on div "Start Recording Stop Recording Note: Please listen to the recording till the en…" at bounding box center [405, 214] width 321 height 71
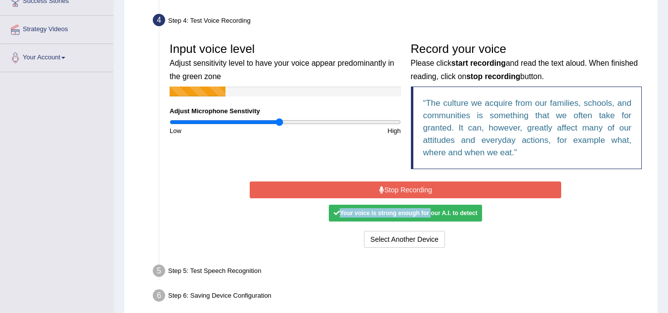
click at [430, 186] on button "Stop Recording" at bounding box center [405, 189] width 311 height 17
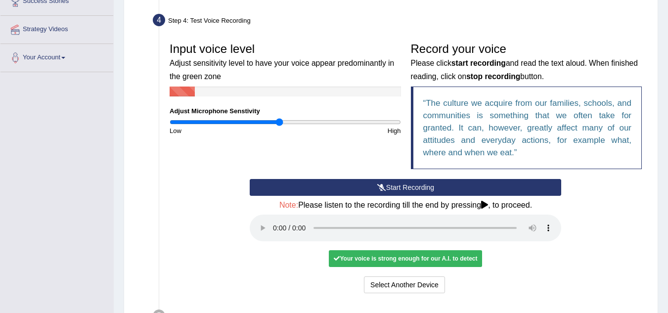
click at [459, 255] on div "Your voice is strong enough for our A.I. to detect" at bounding box center [405, 258] width 153 height 17
drag, startPoint x: 347, startPoint y: 256, endPoint x: 399, endPoint y: 254, distance: 51.9
click at [399, 254] on div "Your voice is strong enough for our A.I. to detect" at bounding box center [405, 258] width 153 height 17
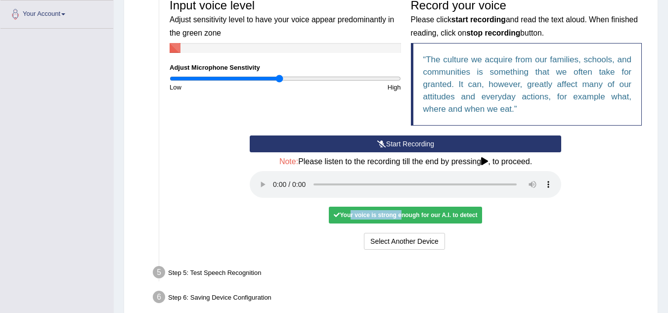
scroll to position [217, 0]
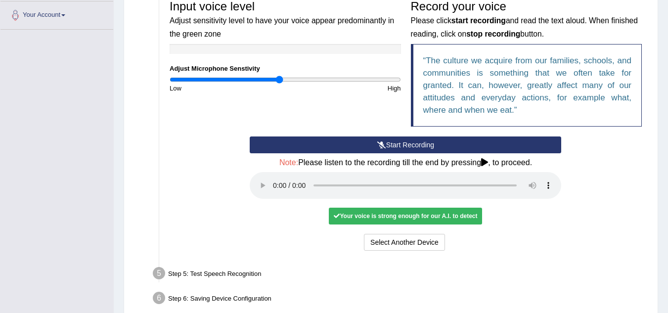
click at [485, 224] on div "Start Recording Stop Recording Note: Please listen to the recording till the en…" at bounding box center [405, 194] width 321 height 117
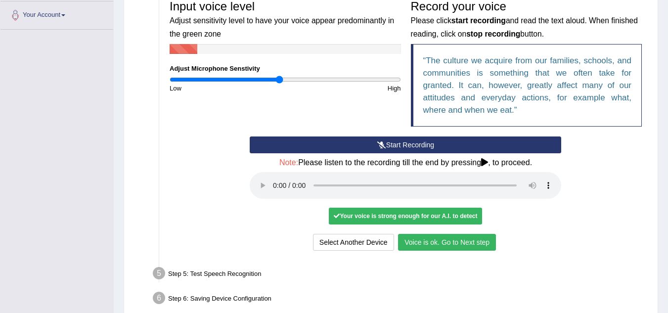
click at [383, 143] on icon at bounding box center [381, 144] width 9 height 7
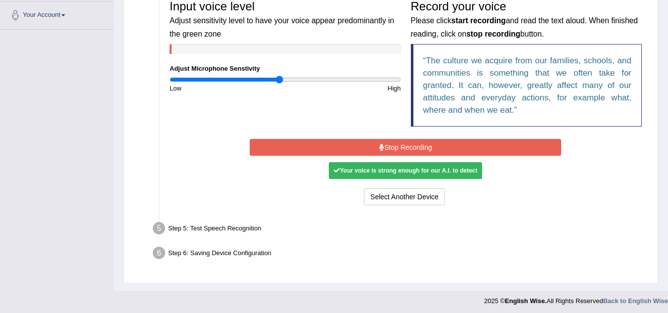
click at [367, 149] on button "Stop Recording" at bounding box center [405, 147] width 311 height 17
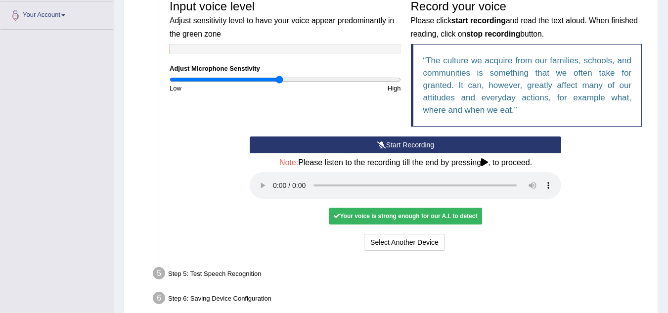
click at [379, 148] on icon at bounding box center [381, 144] width 9 height 7
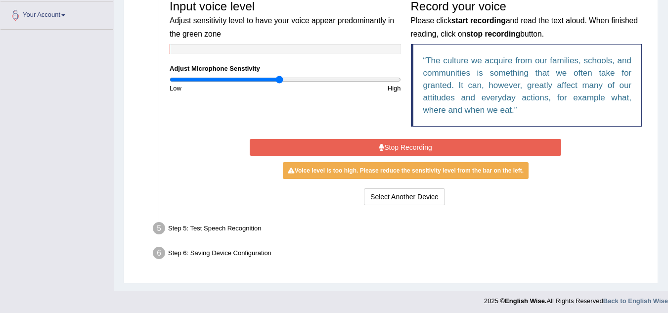
click at [379, 148] on icon at bounding box center [381, 147] width 5 height 7
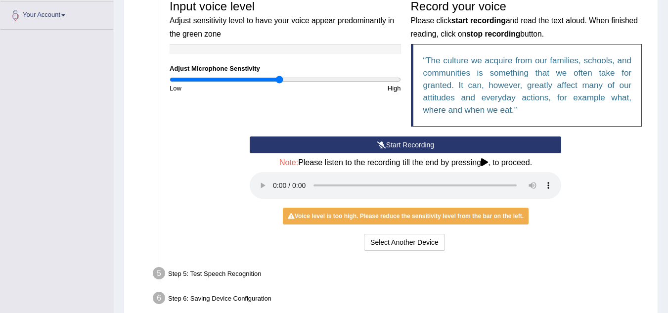
click at [387, 145] on button "Start Recording" at bounding box center [405, 144] width 311 height 17
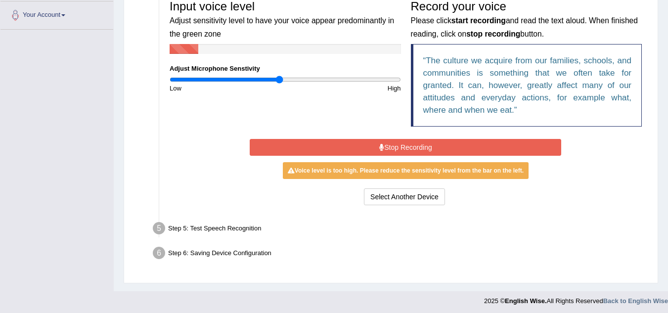
click at [387, 145] on button "Stop Recording" at bounding box center [405, 147] width 311 height 17
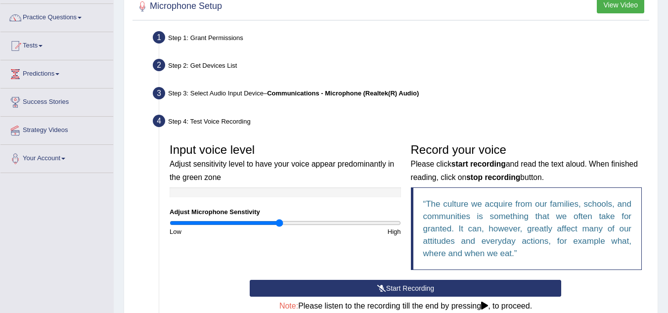
scroll to position [75, 0]
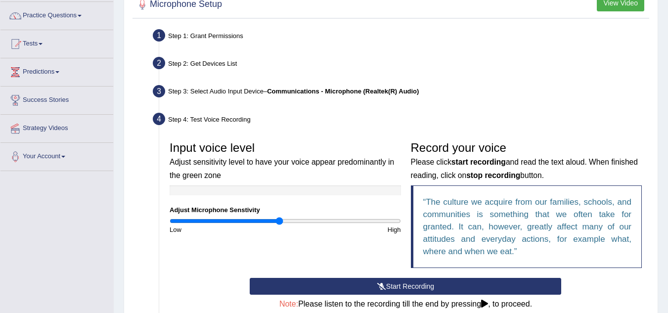
click at [274, 87] on div "Step 3: Select Audio Input Device – Communications - Microphone (Realtek(R) Aud…" at bounding box center [400, 93] width 505 height 22
click at [337, 105] on ul "Step 1: Grant Permissions To access your microphone(s), we need permission to a…" at bounding box center [391, 239] width 512 height 426
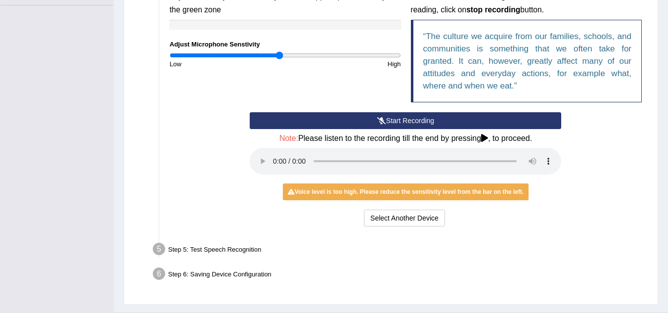
scroll to position [244, 0]
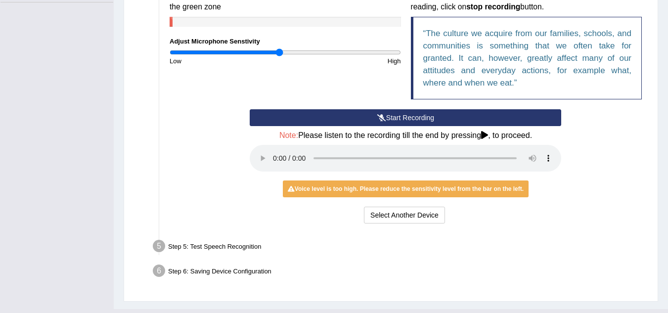
click at [372, 121] on button "Start Recording" at bounding box center [405, 117] width 311 height 17
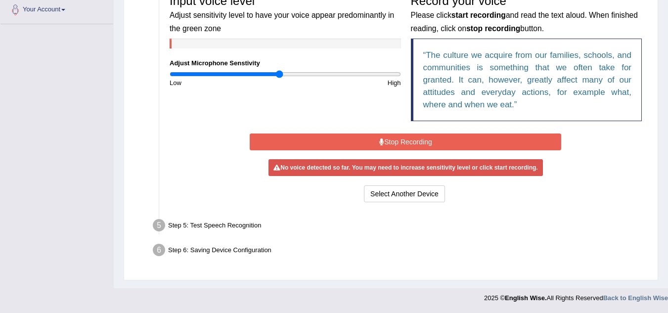
scroll to position [220, 0]
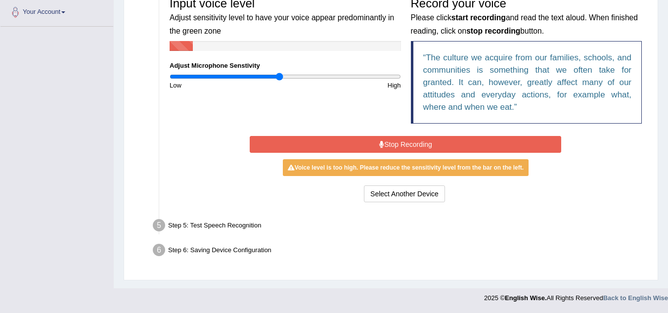
click at [275, 77] on input "range" at bounding box center [285, 77] width 231 height 8
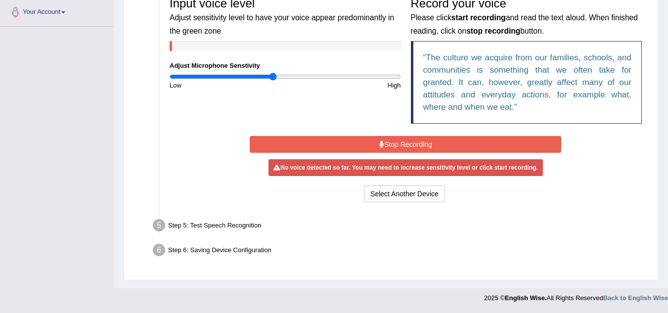
type input "0.9"
click at [272, 77] on input "range" at bounding box center [285, 77] width 231 height 8
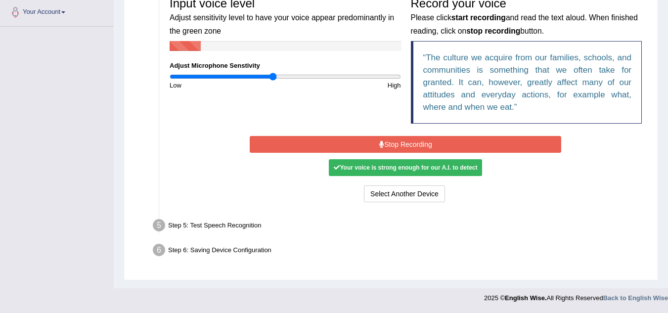
click at [276, 76] on input "range" at bounding box center [285, 77] width 231 height 8
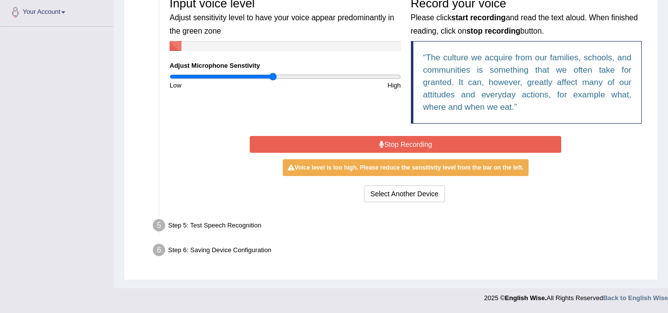
click at [397, 138] on button "Stop Recording" at bounding box center [405, 144] width 311 height 17
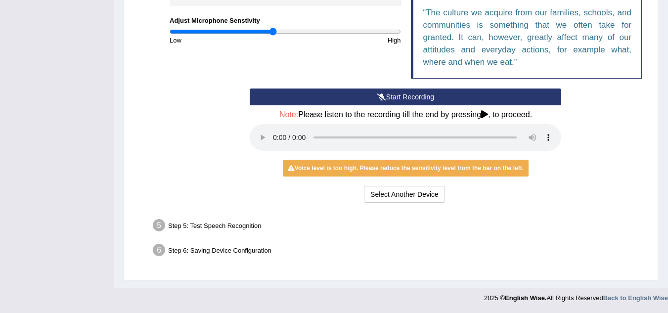
scroll to position [0, 0]
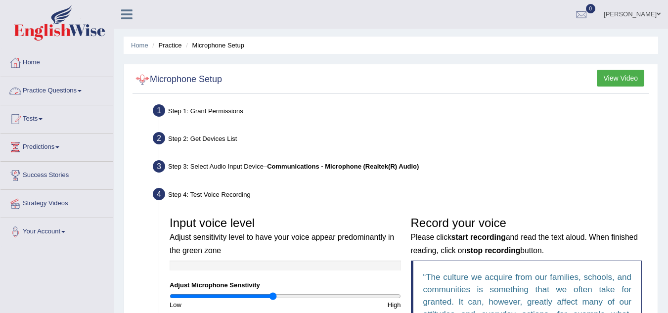
click at [77, 92] on link "Practice Questions" at bounding box center [56, 89] width 113 height 25
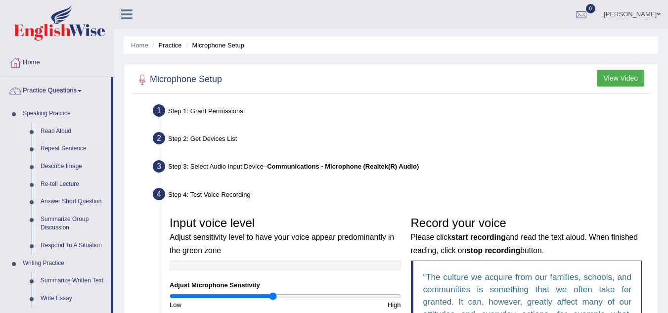
click at [58, 128] on link "Read Aloud" at bounding box center [73, 132] width 75 height 18
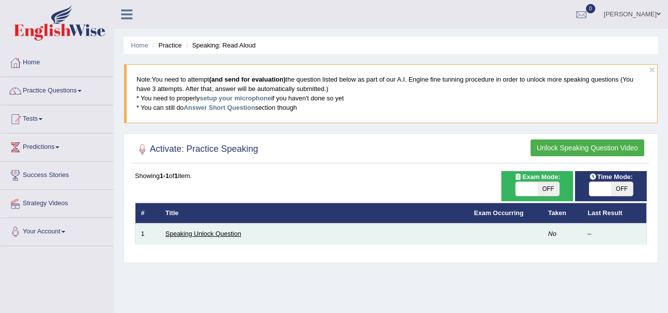
click at [219, 233] on link "Speaking Unlock Question" at bounding box center [204, 233] width 76 height 7
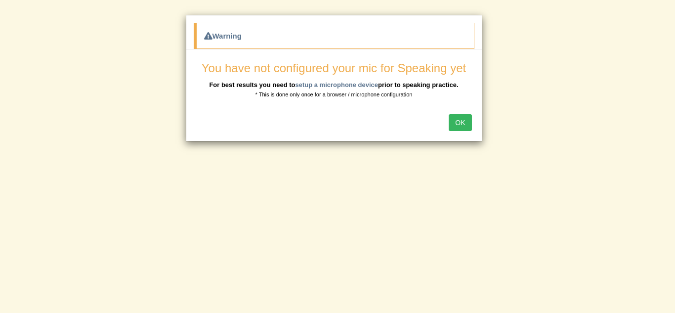
click at [454, 119] on button "OK" at bounding box center [460, 122] width 23 height 17
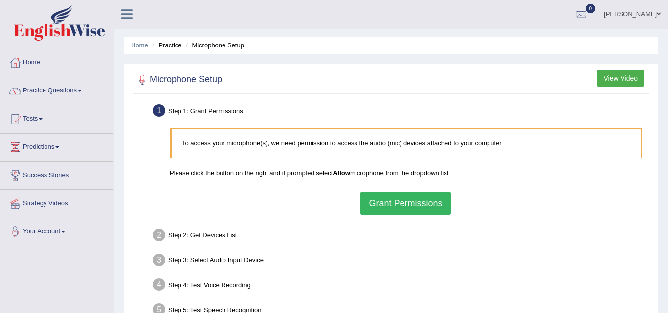
click at [345, 174] on b "Allow" at bounding box center [341, 172] width 17 height 7
click at [396, 198] on button "Grant Permissions" at bounding box center [405, 203] width 90 height 23
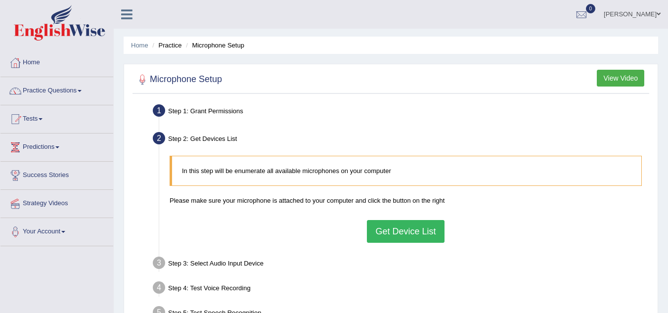
click at [405, 235] on button "Get Device List" at bounding box center [405, 231] width 77 height 23
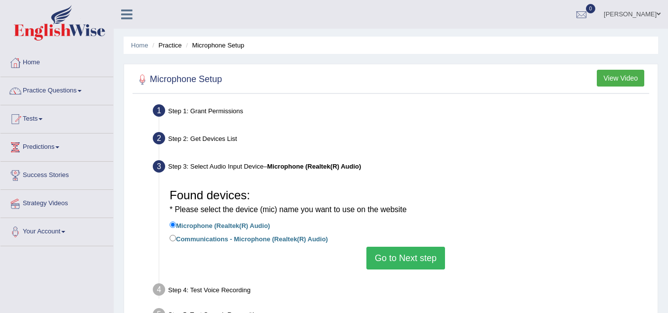
click at [383, 252] on button "Go to Next step" at bounding box center [405, 258] width 79 height 23
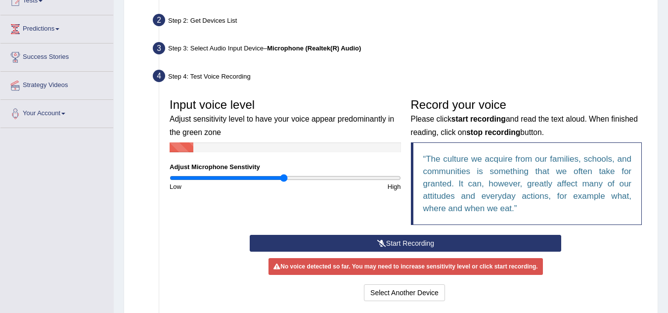
scroll to position [119, 0]
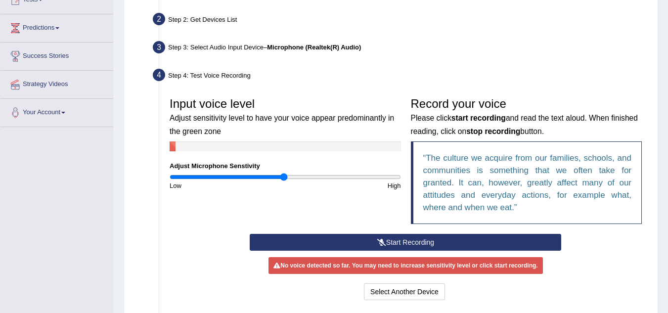
click at [454, 240] on button "Start Recording" at bounding box center [405, 242] width 311 height 17
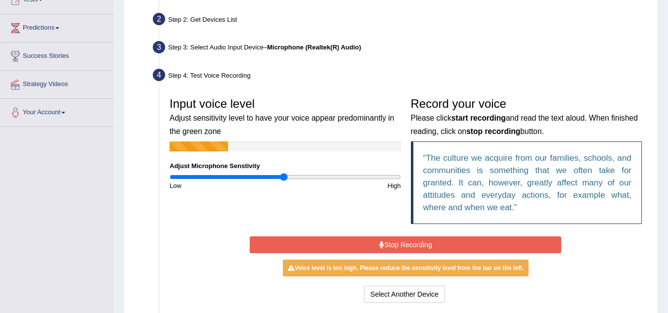
click at [281, 177] on input "range" at bounding box center [285, 177] width 231 height 8
click at [280, 178] on input "range" at bounding box center [285, 177] width 231 height 8
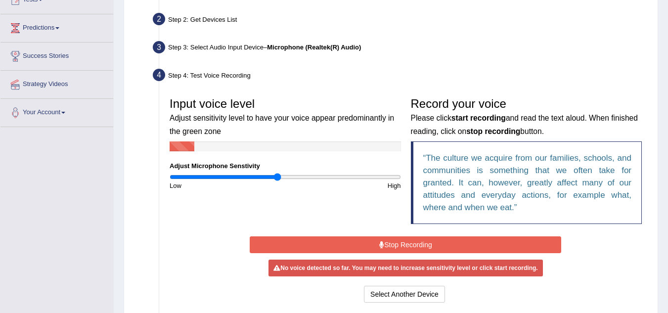
click at [278, 178] on input "range" at bounding box center [285, 177] width 231 height 8
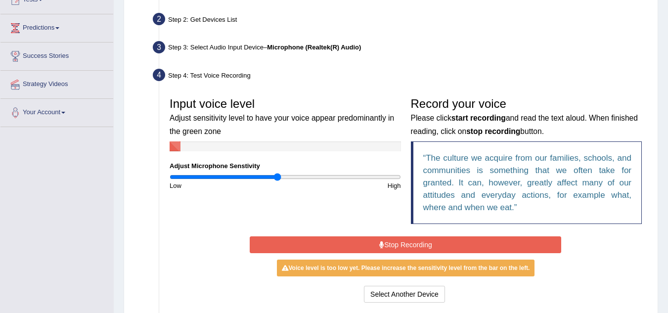
click at [281, 177] on input "range" at bounding box center [285, 177] width 231 height 8
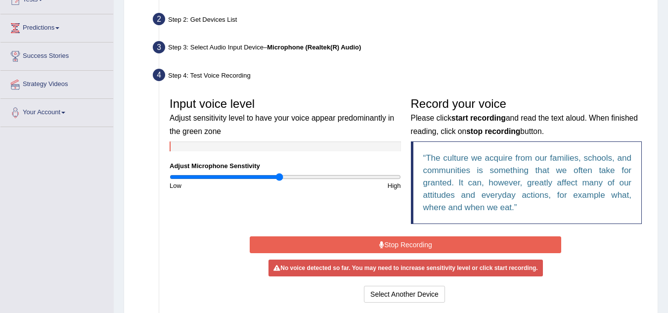
click at [279, 178] on input "range" at bounding box center [285, 177] width 231 height 8
type input "0.98"
click at [282, 178] on input "range" at bounding box center [285, 177] width 231 height 8
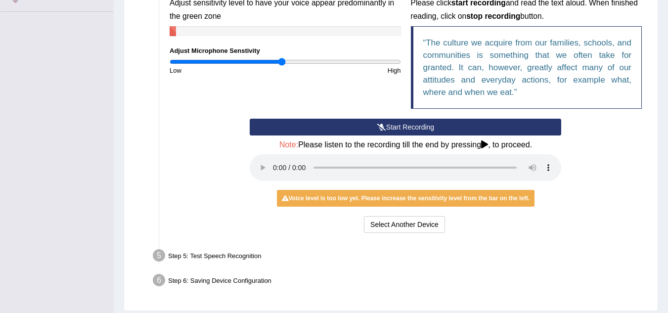
scroll to position [265, 0]
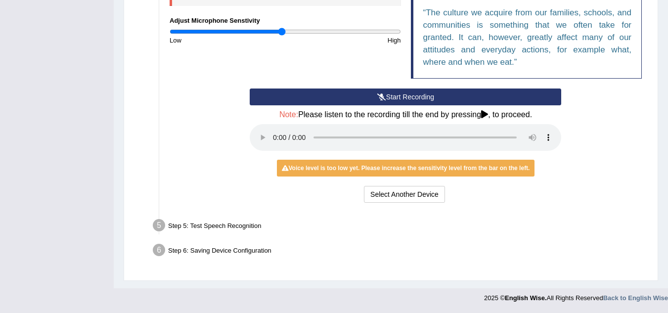
click at [346, 102] on button "Start Recording" at bounding box center [405, 97] width 311 height 17
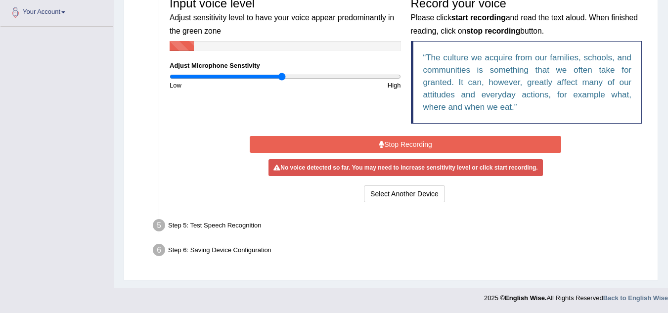
scroll to position [220, 0]
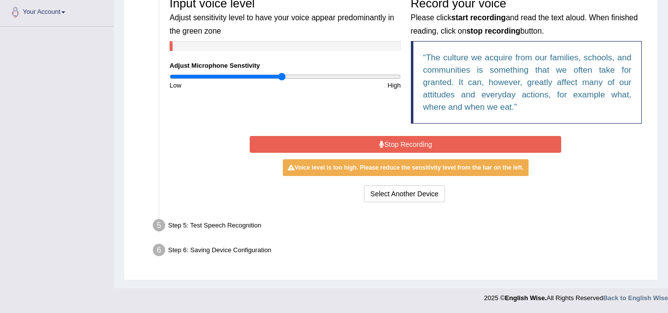
click at [406, 146] on button "Stop Recording" at bounding box center [405, 144] width 311 height 17
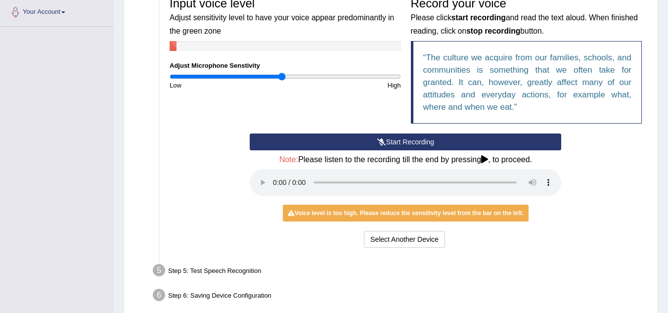
click at [235, 270] on div "Step 5: Test Speech Recognition" at bounding box center [400, 272] width 505 height 22
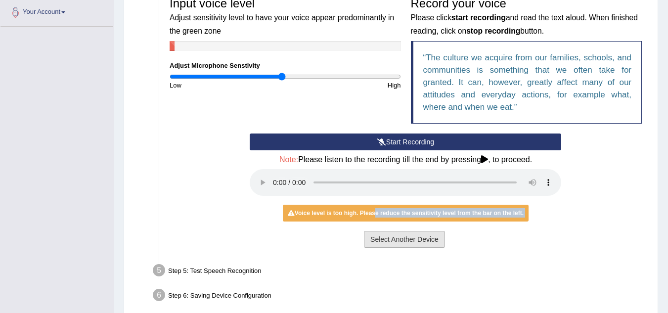
drag, startPoint x: 371, startPoint y: 215, endPoint x: 407, endPoint y: 237, distance: 42.0
click at [407, 237] on div "Start Recording Stop Recording Note: Please listen to the recording till the en…" at bounding box center [405, 191] width 321 height 117
click at [407, 237] on button "Select Another Device" at bounding box center [404, 239] width 81 height 17
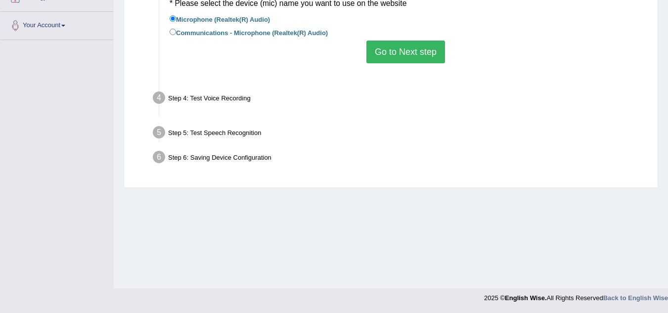
scroll to position [206, 0]
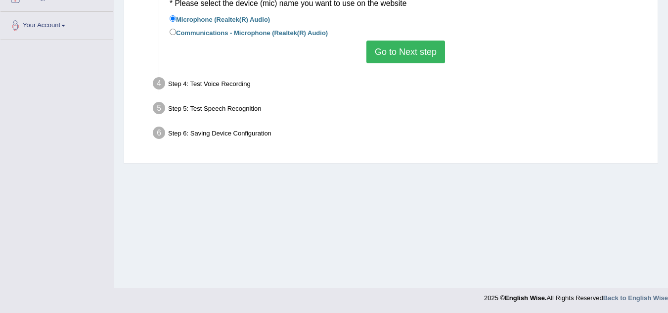
click at [306, 31] on label "Communications - Microphone (Realtek(R) Audio)" at bounding box center [249, 32] width 158 height 11
click at [176, 31] on input "Communications - Microphone (Realtek(R) Audio)" at bounding box center [173, 32] width 6 height 6
radio input "true"
click at [372, 48] on button "Go to Next step" at bounding box center [405, 52] width 79 height 23
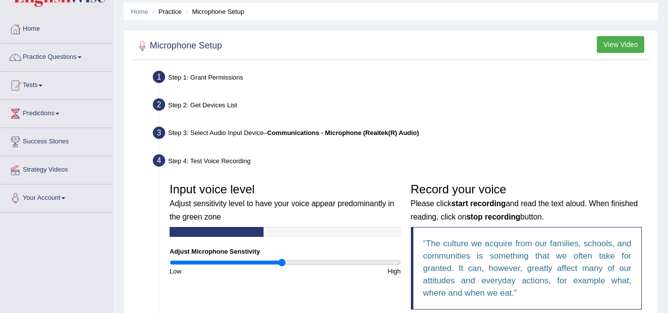
scroll to position [36, 0]
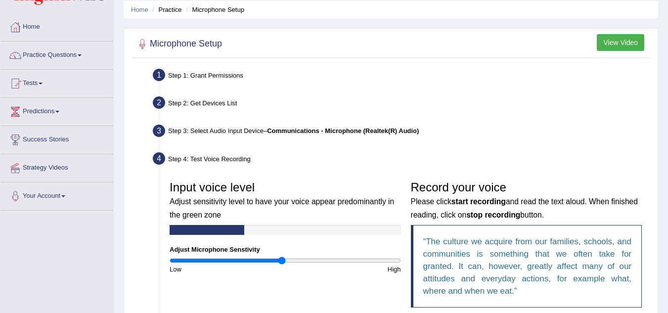
click at [623, 42] on button "View Video" at bounding box center [620, 42] width 47 height 17
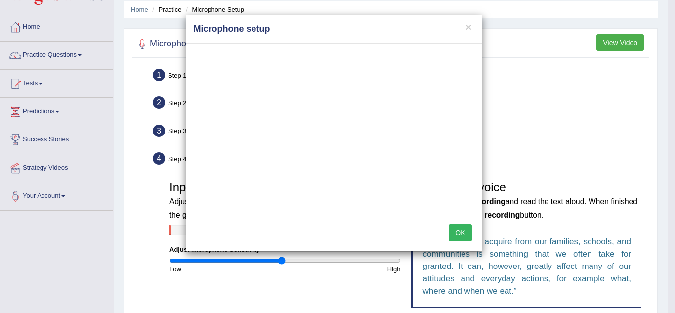
click at [535, 126] on div "× Microphone setup OK" at bounding box center [337, 156] width 675 height 313
click at [458, 234] on button "OK" at bounding box center [460, 232] width 23 height 17
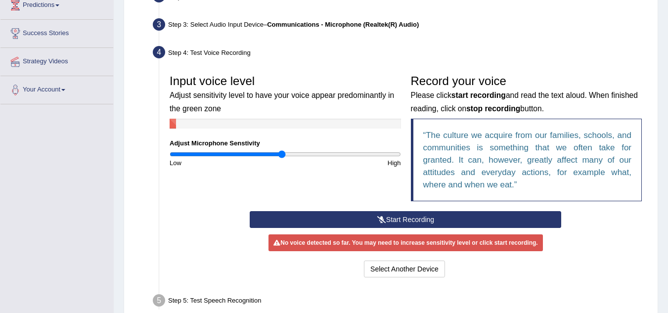
scroll to position [147, 0]
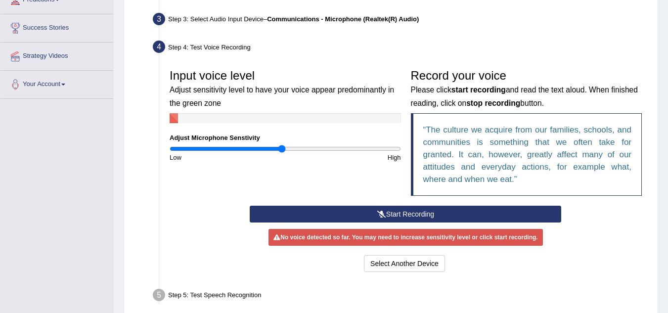
click at [434, 215] on button "Start Recording" at bounding box center [405, 214] width 311 height 17
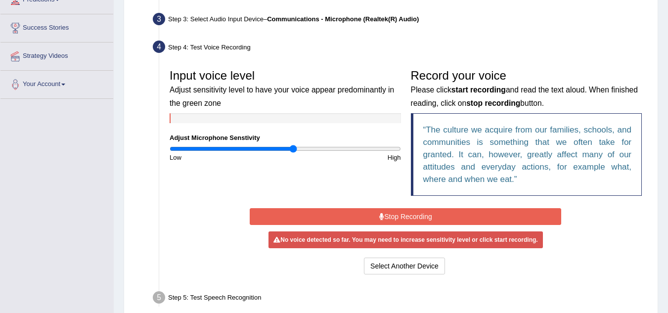
click at [293, 152] on input "range" at bounding box center [285, 149] width 231 height 8
click at [302, 148] on input "range" at bounding box center [285, 149] width 231 height 8
click at [308, 149] on input "range" at bounding box center [285, 149] width 231 height 8
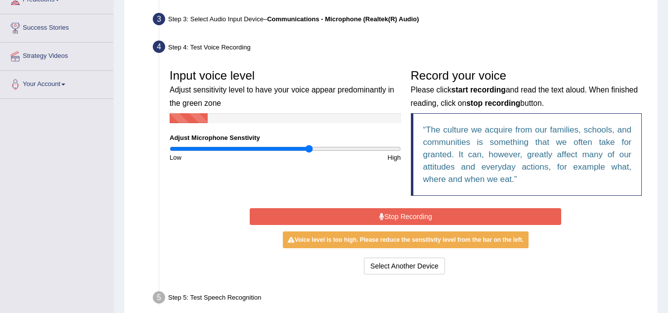
click at [393, 214] on button "Stop Recording" at bounding box center [405, 216] width 311 height 17
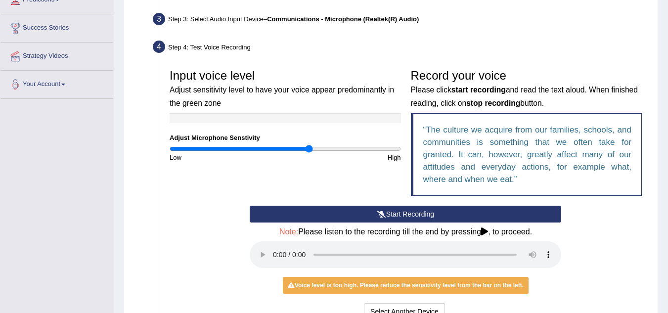
click at [284, 187] on div "Input voice level Adjust sensitivity level to have your voice appear predominan…" at bounding box center [406, 134] width 482 height 141
click at [379, 212] on icon at bounding box center [381, 214] width 9 height 7
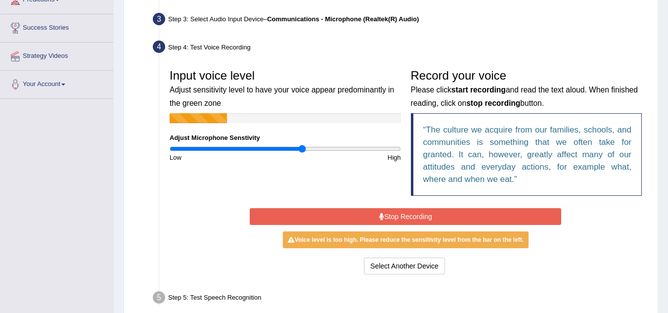
click at [301, 149] on input "range" at bounding box center [285, 149] width 231 height 8
click at [299, 149] on input "range" at bounding box center [285, 149] width 231 height 8
click at [298, 149] on input "range" at bounding box center [285, 149] width 231 height 8
click at [300, 149] on input "range" at bounding box center [285, 149] width 231 height 8
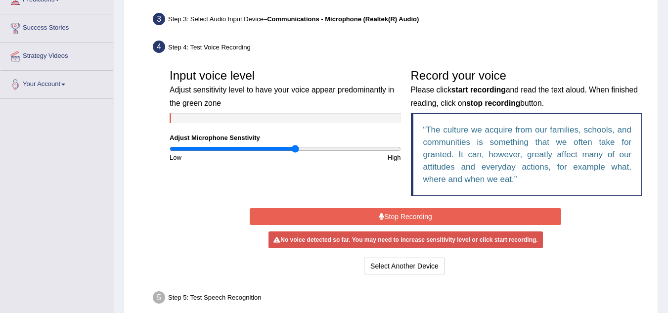
drag, startPoint x: 300, startPoint y: 149, endPoint x: 295, endPoint y: 149, distance: 5.4
type input "1.1"
click at [295, 149] on input "range" at bounding box center [285, 149] width 231 height 8
click at [366, 213] on button "Stop Recording" at bounding box center [405, 216] width 311 height 17
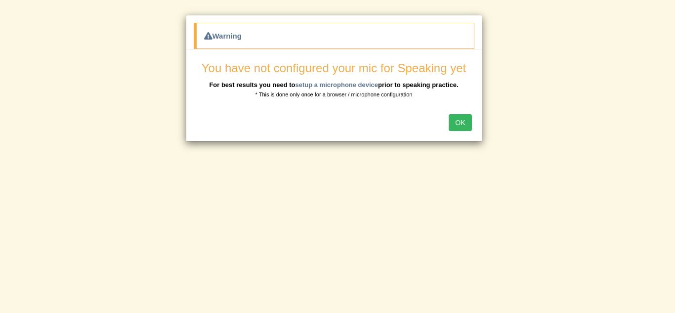
click at [460, 116] on button "OK" at bounding box center [460, 122] width 23 height 17
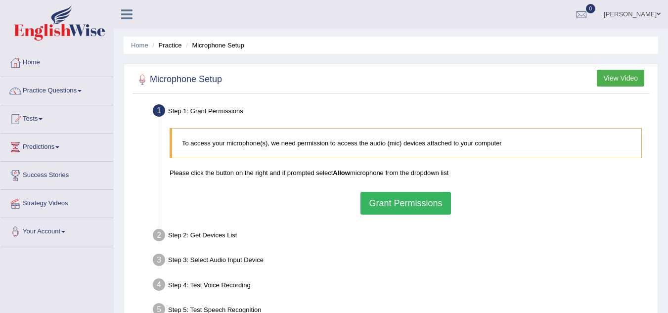
click at [405, 200] on button "Grant Permissions" at bounding box center [405, 203] width 90 height 23
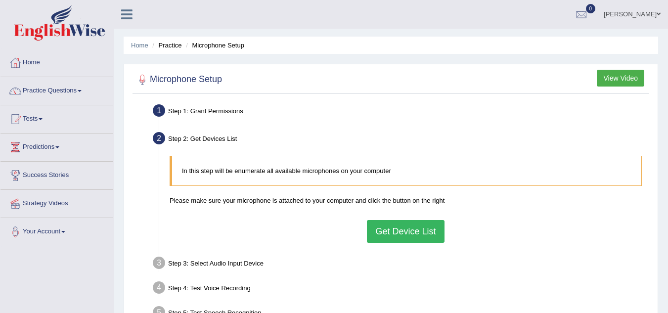
click at [390, 231] on button "Get Device List" at bounding box center [405, 231] width 77 height 23
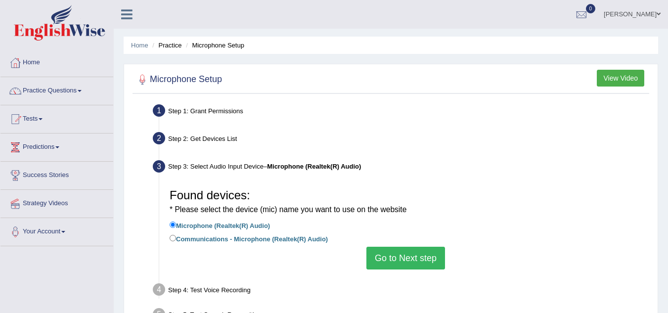
click at [406, 255] on button "Go to Next step" at bounding box center [405, 258] width 79 height 23
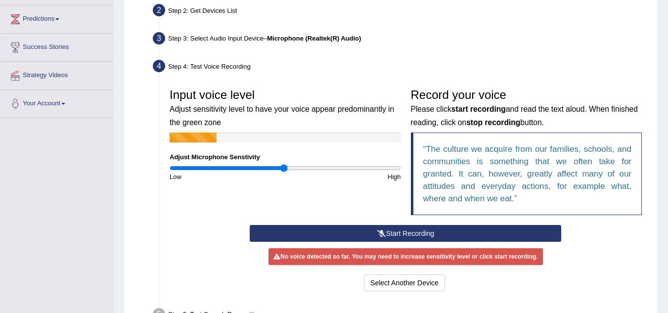
scroll to position [126, 0]
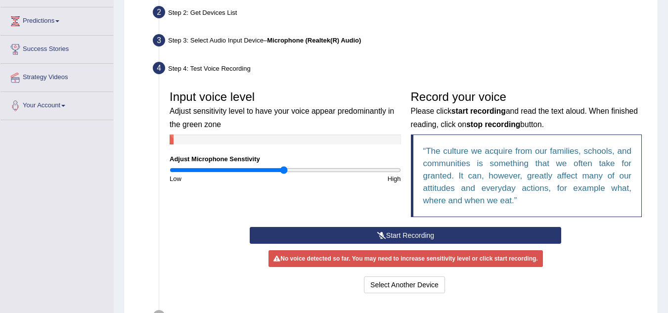
click at [345, 235] on button "Start Recording" at bounding box center [405, 235] width 311 height 17
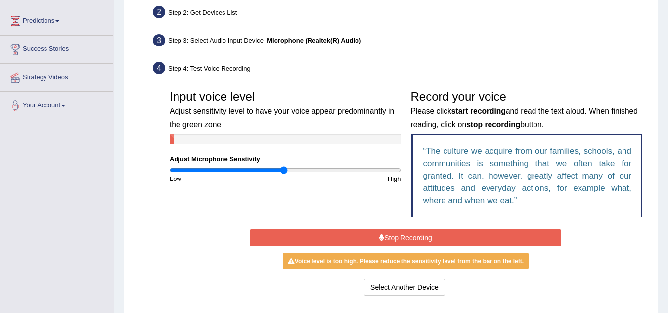
click at [358, 243] on button "Stop Recording" at bounding box center [405, 237] width 311 height 17
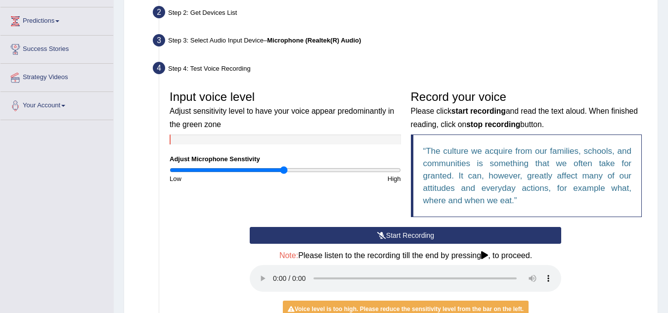
click at [379, 239] on button "Start Recording" at bounding box center [405, 235] width 311 height 17
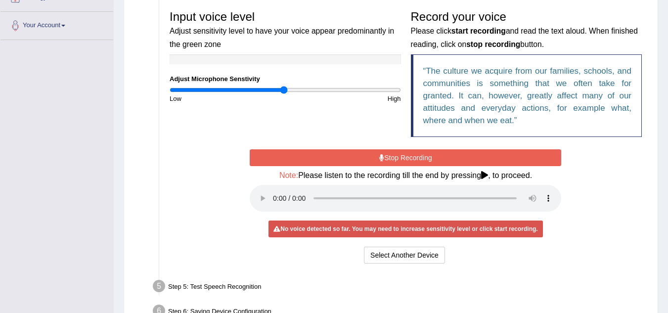
scroll to position [202, 0]
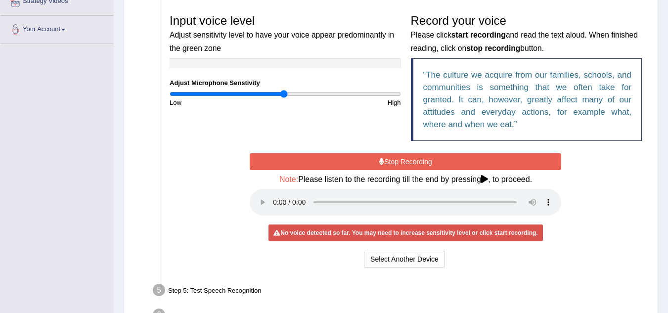
click at [370, 159] on button "Stop Recording" at bounding box center [405, 161] width 311 height 17
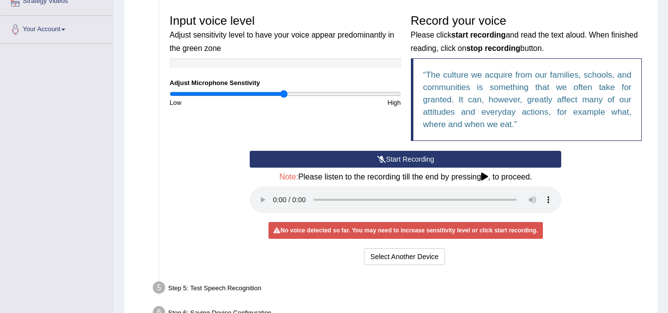
click at [361, 160] on button "Start Recording" at bounding box center [405, 159] width 311 height 17
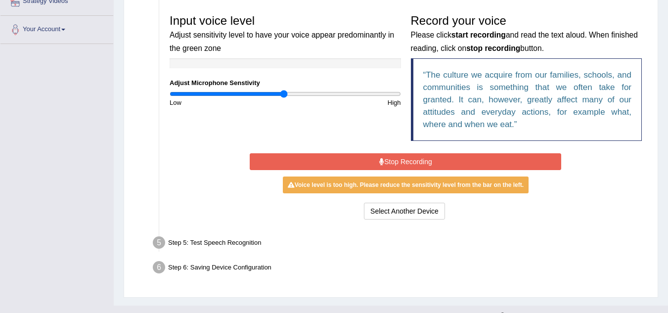
click at [281, 95] on input "range" at bounding box center [285, 94] width 231 height 8
click at [280, 95] on input "range" at bounding box center [285, 94] width 231 height 8
click at [370, 165] on button "Stop Recording" at bounding box center [405, 161] width 311 height 17
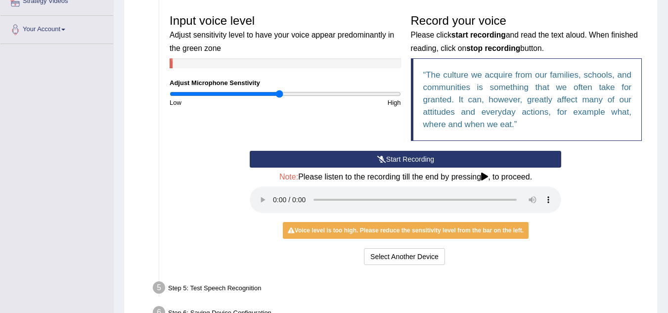
click at [409, 160] on button "Start Recording" at bounding box center [405, 159] width 311 height 17
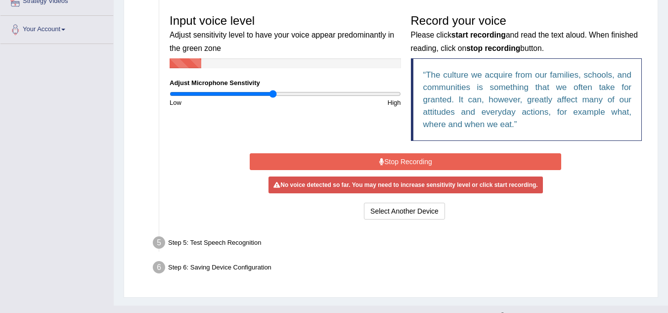
type input "0.9"
click at [273, 97] on input "range" at bounding box center [285, 94] width 231 height 8
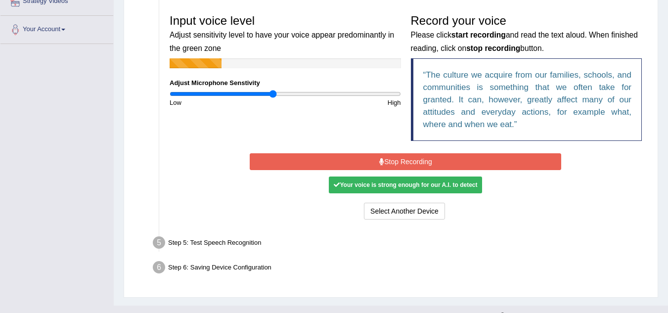
click at [395, 159] on button "Stop Recording" at bounding box center [405, 161] width 311 height 17
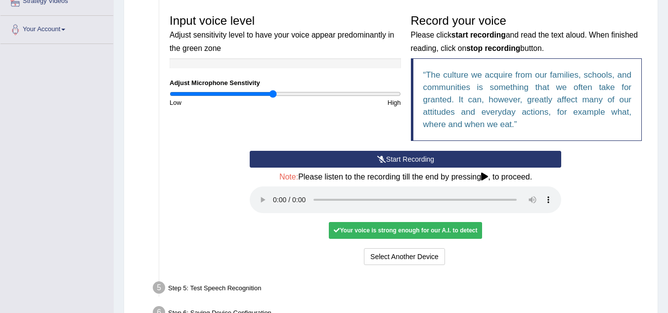
click at [336, 230] on icon at bounding box center [337, 230] width 6 height 6
click at [330, 230] on div "Your voice is strong enough for our A.I. to detect" at bounding box center [405, 230] width 153 height 17
drag, startPoint x: 330, startPoint y: 230, endPoint x: 493, endPoint y: 242, distance: 163.6
click at [493, 242] on div "Start Recording Stop Recording Note: Please listen to the recording till the en…" at bounding box center [405, 209] width 321 height 117
click at [442, 224] on div "Your voice is strong enough for our A.I. to detect" at bounding box center [405, 230] width 153 height 17
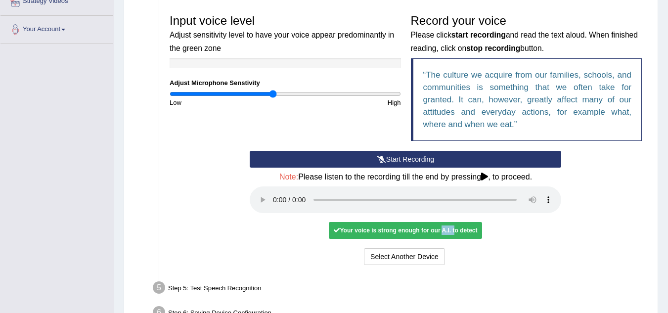
drag, startPoint x: 442, startPoint y: 224, endPoint x: 451, endPoint y: 229, distance: 11.1
click at [451, 229] on div "Your voice is strong enough for our A.I. to detect" at bounding box center [405, 230] width 153 height 17
click at [469, 234] on div "Your voice is strong enough for our A.I. to detect" at bounding box center [405, 230] width 153 height 17
drag, startPoint x: 469, startPoint y: 234, endPoint x: 347, endPoint y: 226, distance: 121.9
click at [347, 226] on div "Your voice is strong enough for our A.I. to detect" at bounding box center [405, 230] width 153 height 17
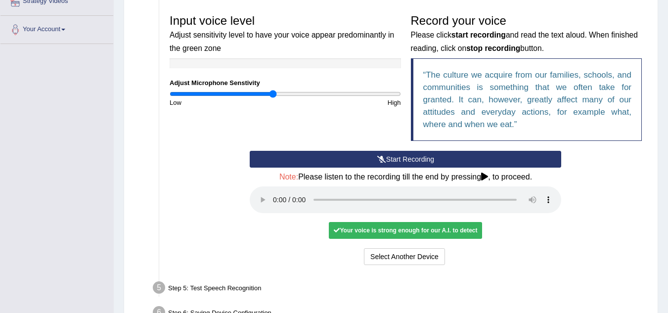
scroll to position [265, 0]
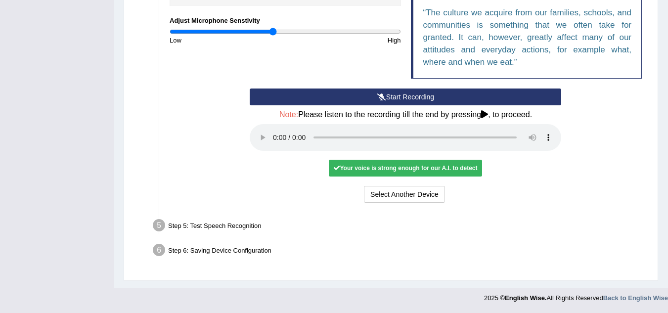
click at [418, 167] on div "Your voice is strong enough for our A.I. to detect" at bounding box center [405, 168] width 153 height 17
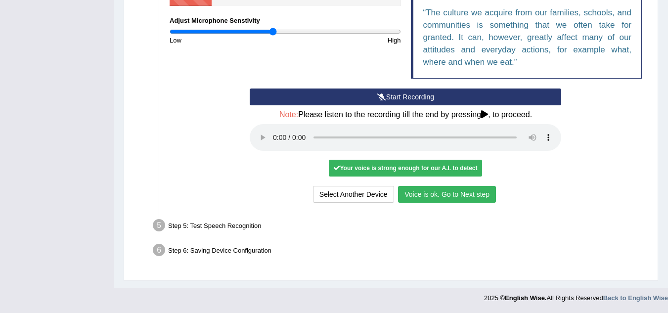
click at [442, 195] on button "Voice is ok. Go to Next step" at bounding box center [447, 194] width 98 height 17
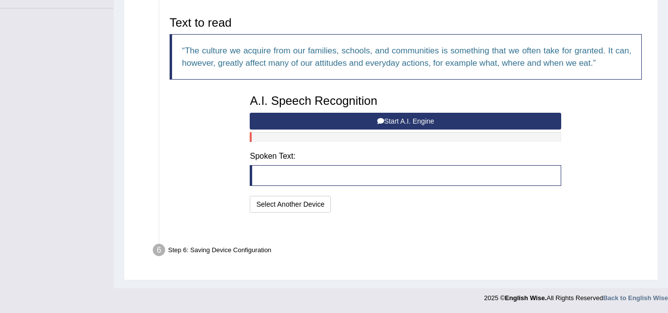
scroll to position [214, 0]
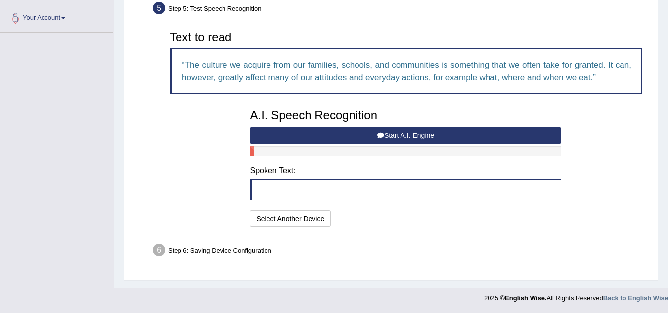
click at [381, 137] on icon at bounding box center [380, 135] width 7 height 7
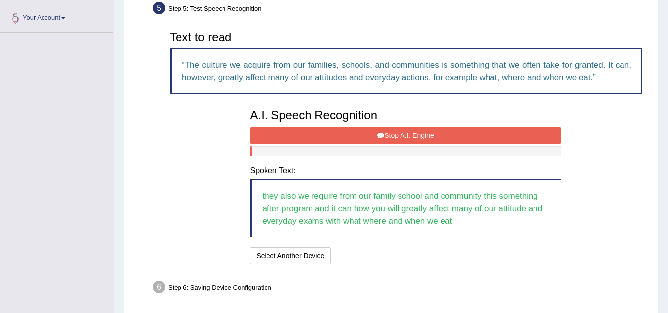
click at [387, 132] on button "Stop A.I. Engine" at bounding box center [405, 135] width 311 height 17
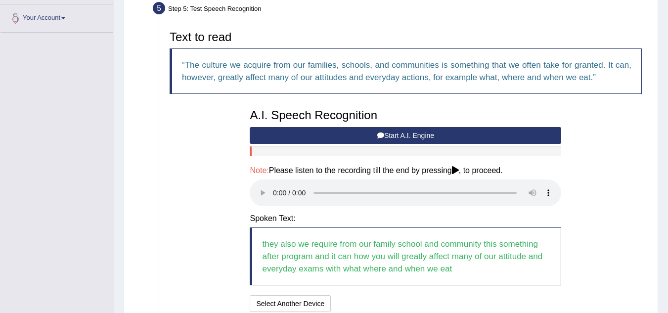
scroll to position [299, 0]
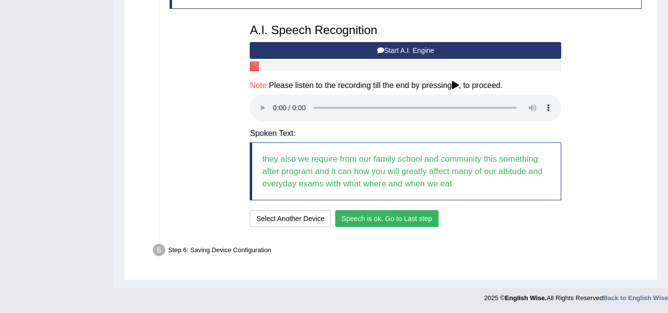
click at [396, 219] on button "Speech is ok. Go to Last step" at bounding box center [386, 218] width 103 height 17
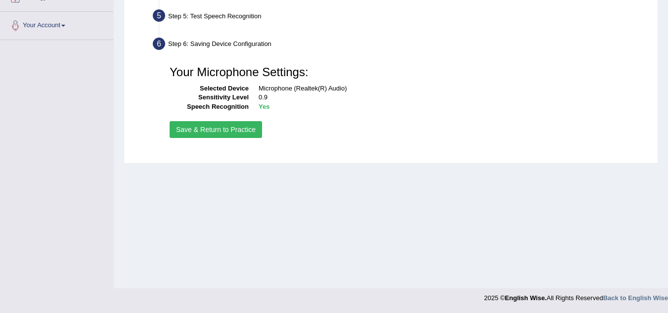
click at [227, 126] on button "Save & Return to Practice" at bounding box center [216, 129] width 92 height 17
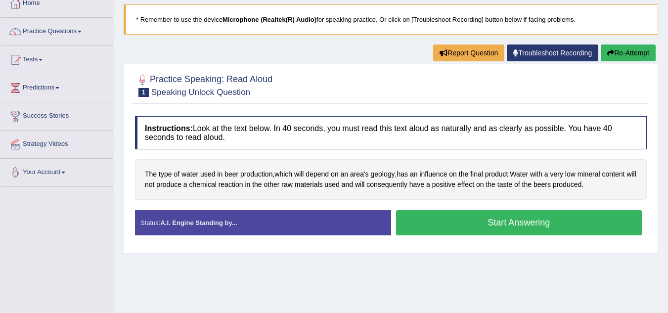
scroll to position [66, 0]
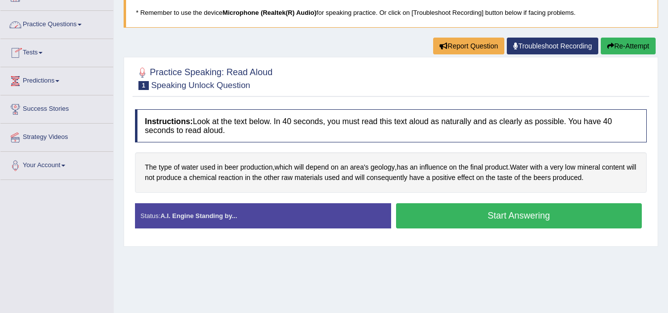
click at [51, 25] on link "Practice Questions" at bounding box center [56, 23] width 113 height 25
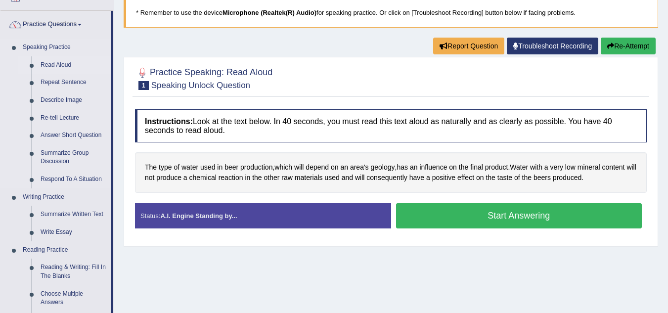
click at [52, 61] on link "Read Aloud" at bounding box center [73, 65] width 75 height 18
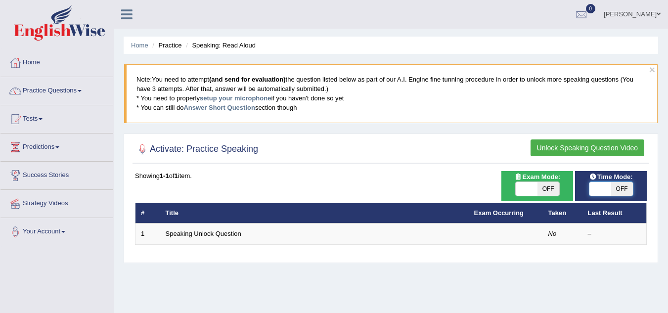
click at [599, 193] on span at bounding box center [600, 189] width 22 height 14
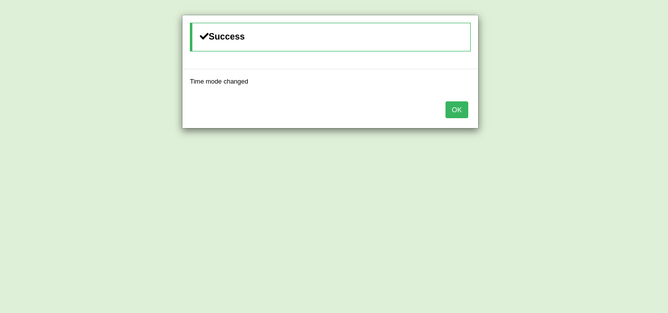
drag, startPoint x: 629, startPoint y: 186, endPoint x: 594, endPoint y: 189, distance: 35.2
click at [594, 189] on div "Success Time mode changed OK" at bounding box center [334, 156] width 668 height 313
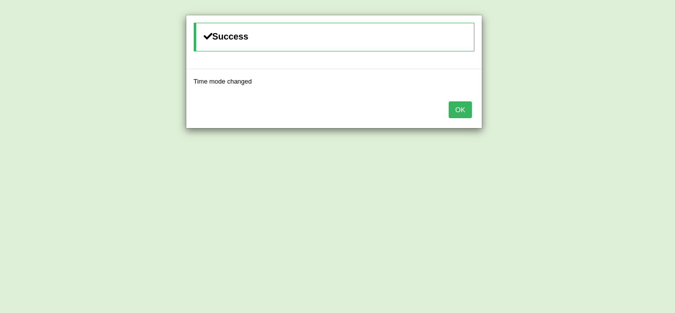
click at [458, 113] on button "OK" at bounding box center [460, 109] width 23 height 17
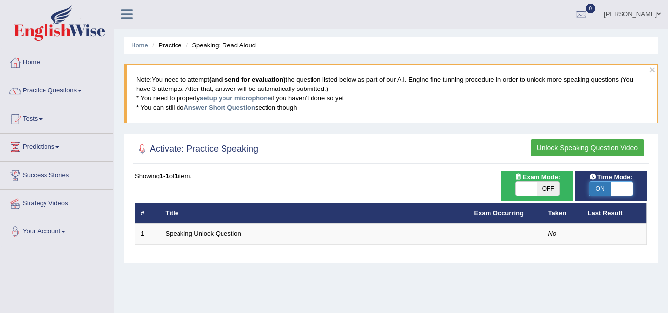
click at [621, 189] on span at bounding box center [622, 189] width 22 height 14
click at [602, 187] on span at bounding box center [600, 189] width 22 height 14
checkbox input "true"
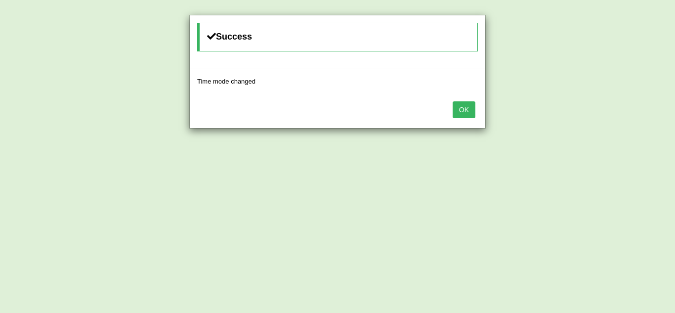
click at [460, 110] on button "OK" at bounding box center [464, 109] width 23 height 17
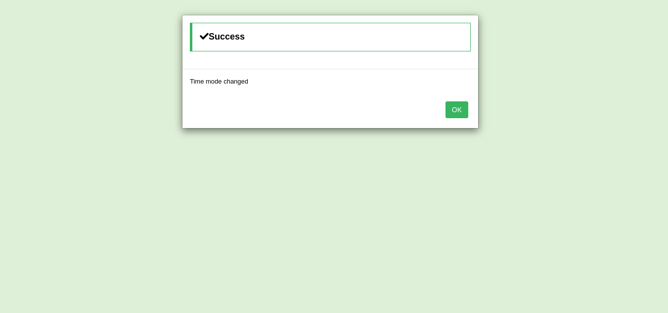
click at [455, 111] on button "OK" at bounding box center [456, 109] width 23 height 17
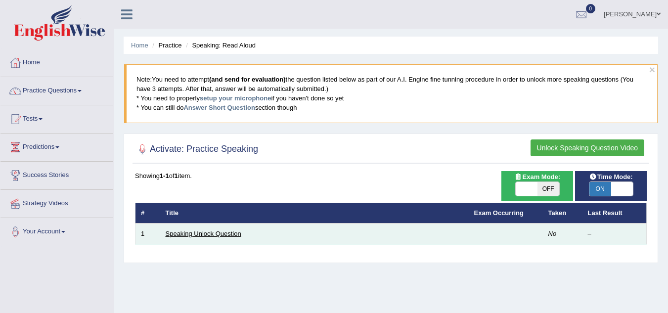
click at [181, 233] on link "Speaking Unlock Question" at bounding box center [204, 233] width 76 height 7
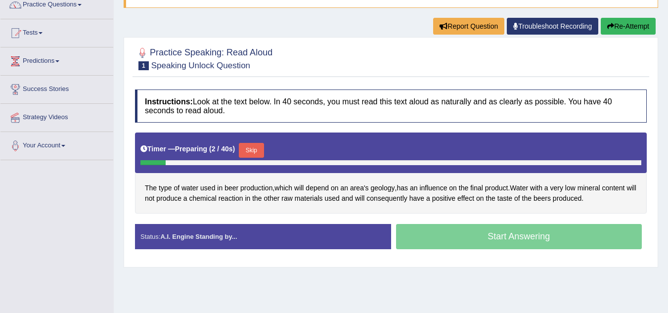
scroll to position [85, 0]
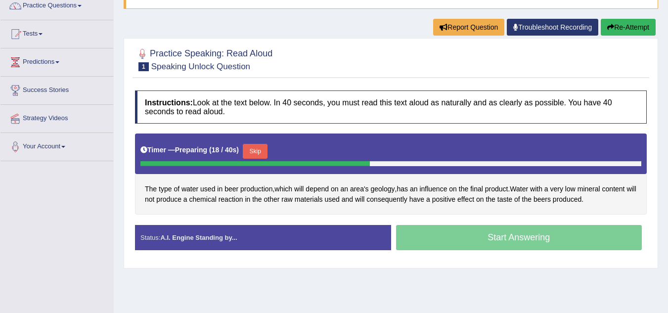
click at [256, 149] on button "Skip" at bounding box center [255, 151] width 25 height 15
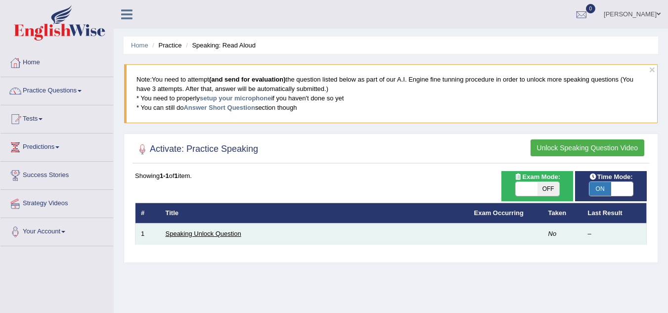
click at [222, 232] on link "Speaking Unlock Question" at bounding box center [204, 233] width 76 height 7
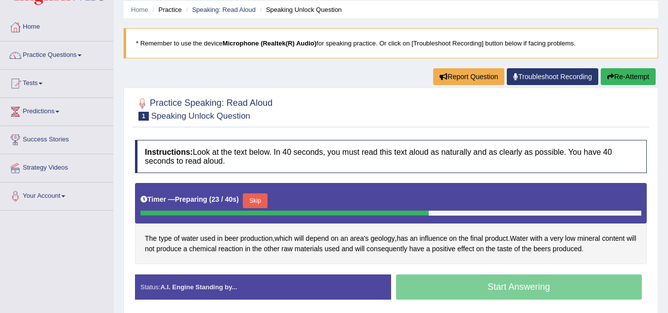
scroll to position [30, 0]
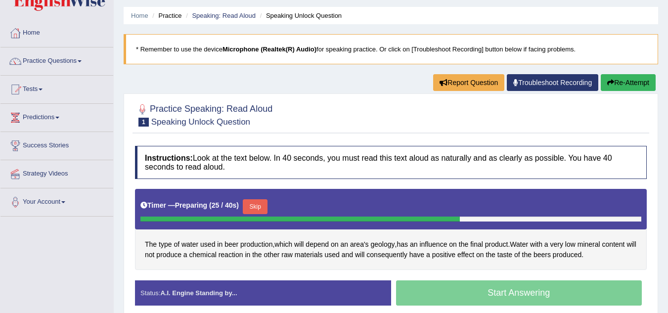
click at [253, 207] on button "Skip" at bounding box center [255, 206] width 25 height 15
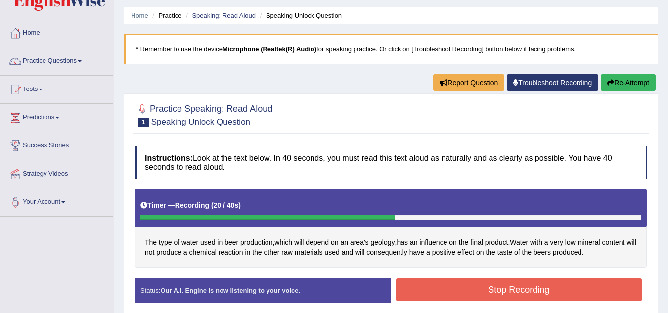
click at [445, 292] on button "Stop Recording" at bounding box center [519, 289] width 246 height 23
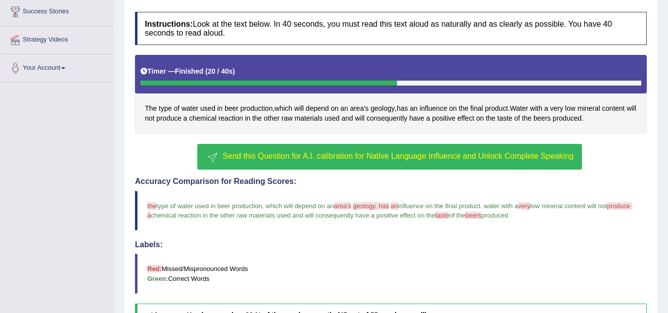
scroll to position [167, 0]
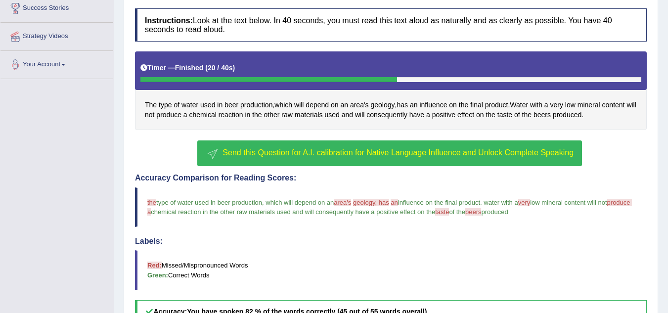
click at [248, 153] on span "Send this Question for A.I. calibration for Native Language Influence and Unloc…" at bounding box center [397, 152] width 351 height 8
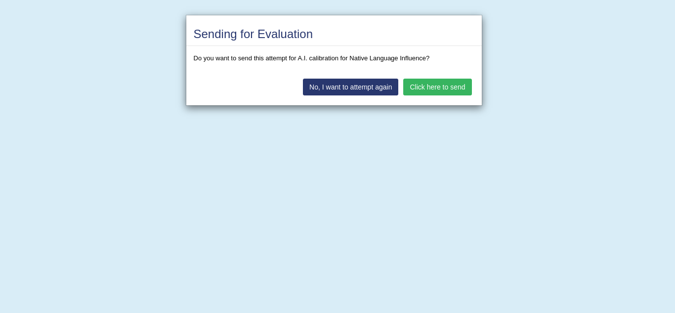
click at [428, 88] on button "Click here to send" at bounding box center [437, 87] width 68 height 17
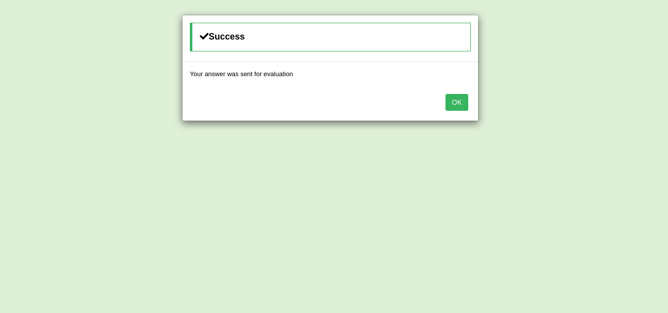
click at [458, 106] on button "OK" at bounding box center [456, 102] width 23 height 17
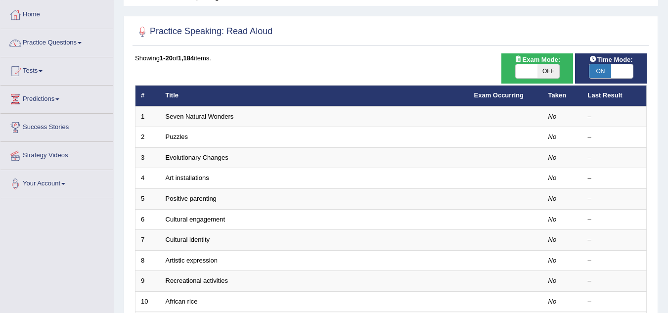
scroll to position [51, 0]
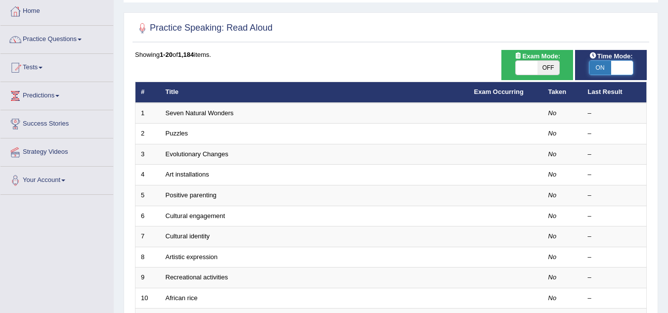
click at [618, 70] on span at bounding box center [622, 68] width 22 height 14
checkbox input "false"
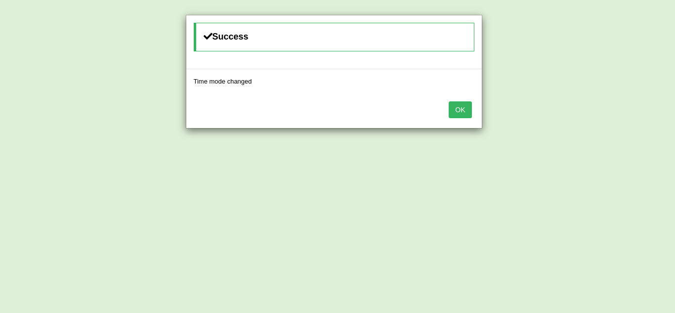
click at [463, 110] on button "OK" at bounding box center [460, 109] width 23 height 17
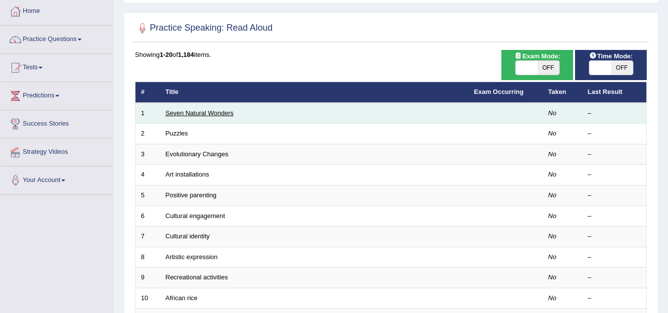
click at [200, 110] on link "Seven Natural Wonders" at bounding box center [200, 112] width 68 height 7
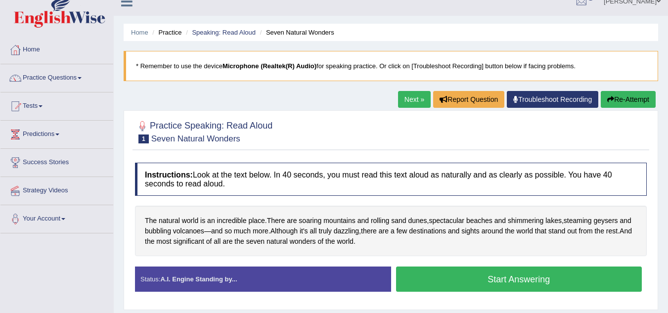
scroll to position [10, 0]
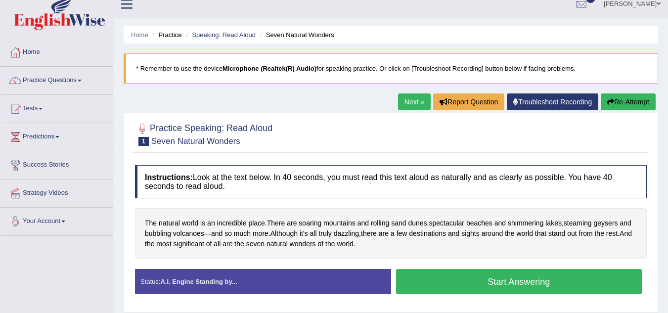
click at [491, 279] on button "Start Answering" at bounding box center [519, 281] width 246 height 25
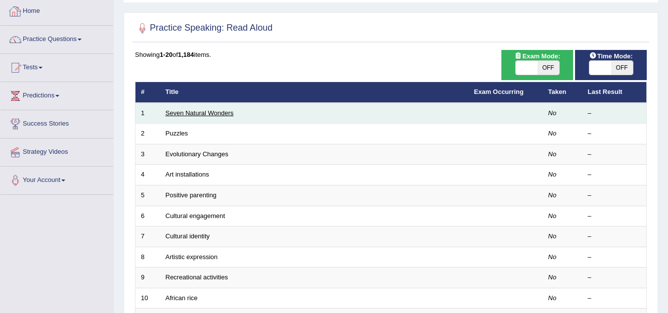
click at [193, 113] on link "Seven Natural Wonders" at bounding box center [200, 112] width 68 height 7
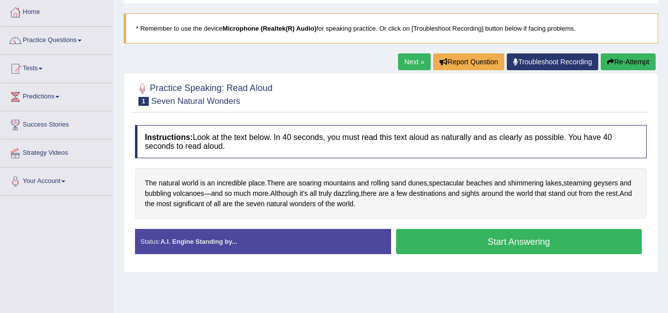
scroll to position [52, 0]
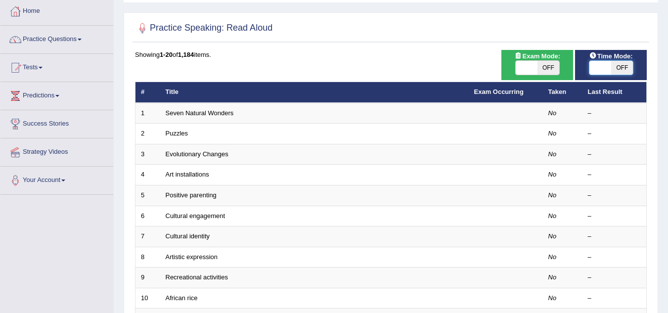
click at [601, 72] on span at bounding box center [600, 68] width 22 height 14
checkbox input "true"
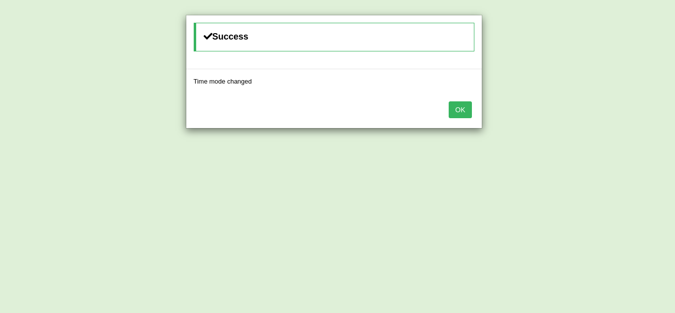
click at [460, 110] on button "OK" at bounding box center [460, 109] width 23 height 17
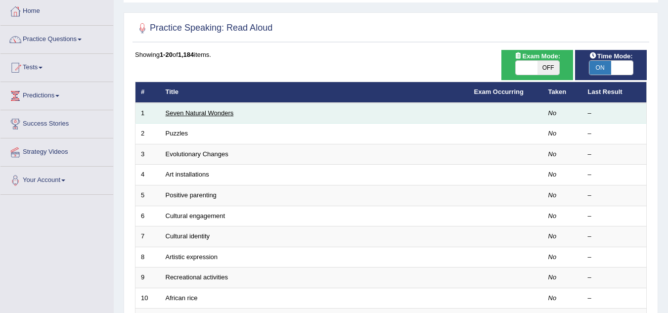
click at [213, 113] on link "Seven Natural Wonders" at bounding box center [200, 112] width 68 height 7
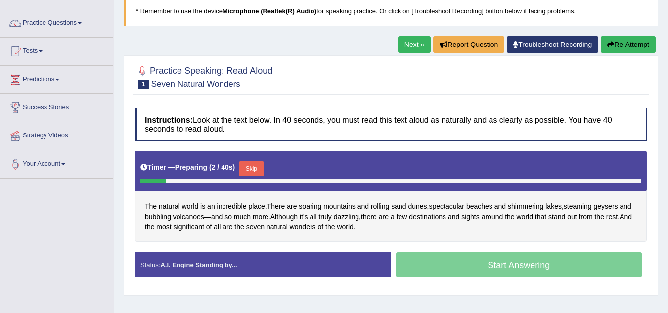
scroll to position [67, 0]
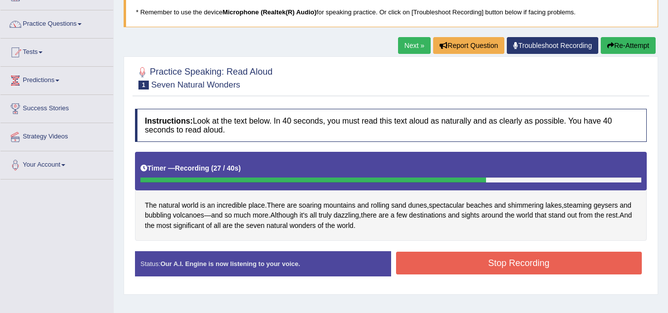
click at [419, 255] on button "Stop Recording" at bounding box center [519, 263] width 246 height 23
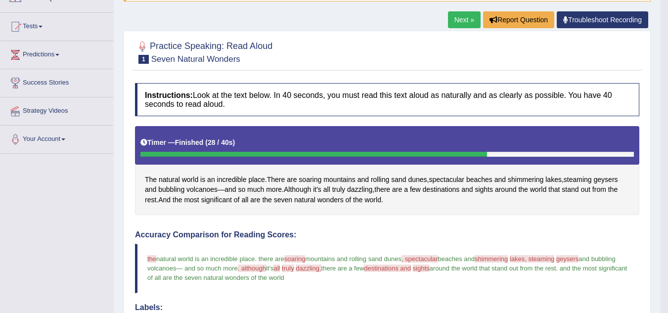
scroll to position [79, 0]
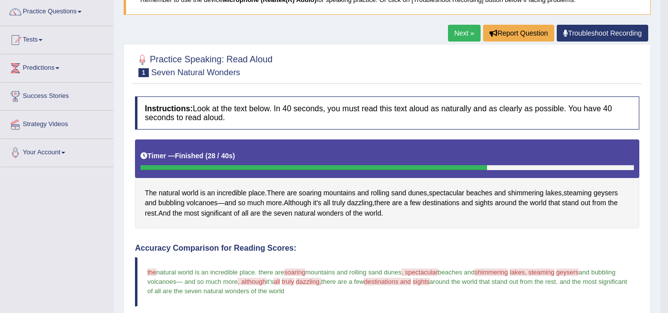
click at [462, 29] on link "Next »" at bounding box center [464, 33] width 33 height 17
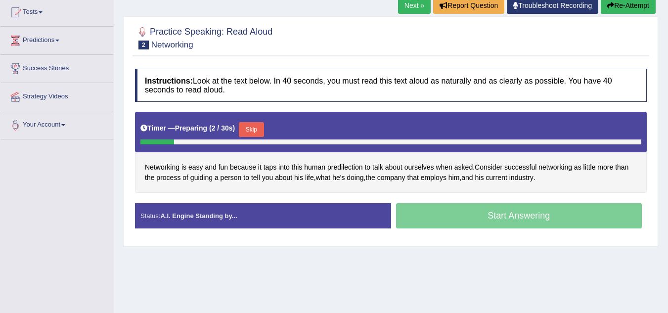
scroll to position [105, 0]
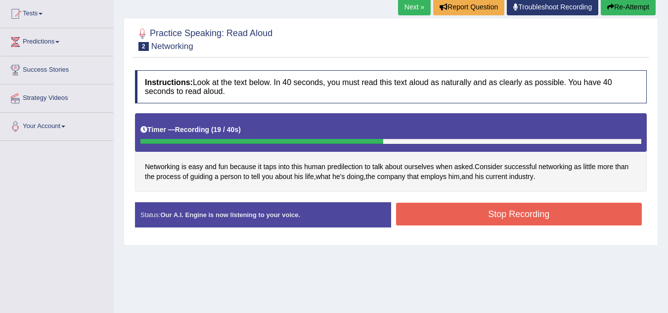
click at [494, 213] on button "Stop Recording" at bounding box center [519, 214] width 246 height 23
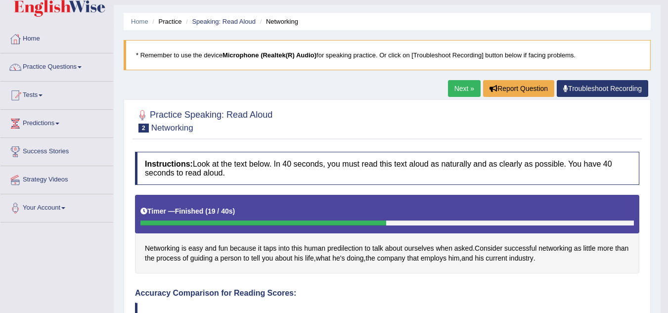
scroll to position [16, 0]
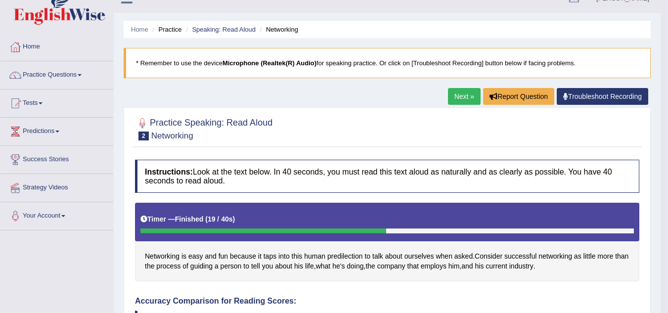
click at [454, 94] on link "Next »" at bounding box center [464, 96] width 33 height 17
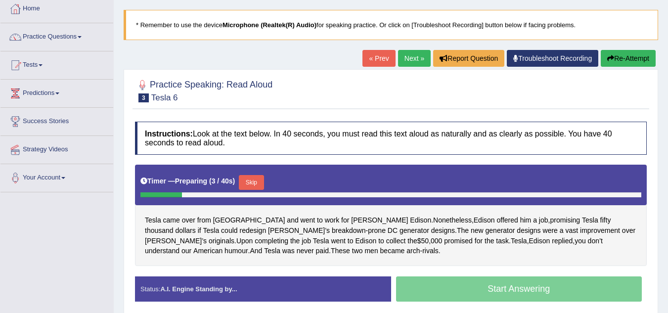
scroll to position [62, 0]
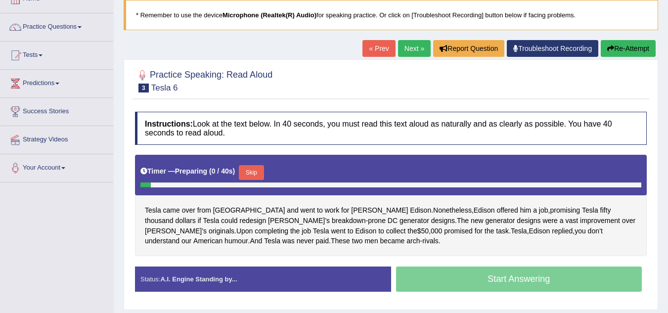
scroll to position [62, 0]
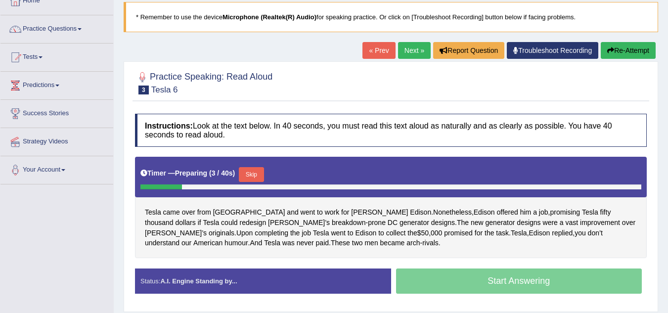
drag, startPoint x: 256, startPoint y: 170, endPoint x: 317, endPoint y: 108, distance: 87.1
click at [317, 108] on div "Practice Speaking: Read Aloud 3 Tesla 6 Instructions: Look at the text below. I…" at bounding box center [391, 186] width 534 height 251
click at [257, 176] on button "Skip" at bounding box center [251, 174] width 25 height 15
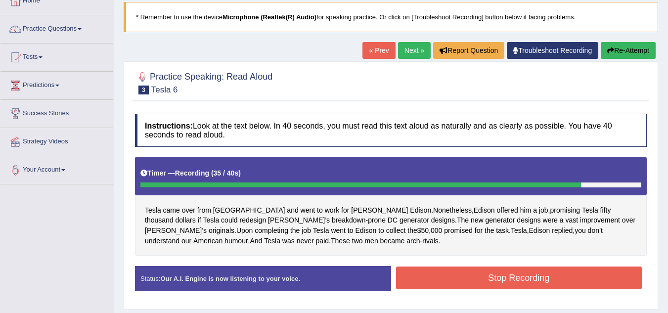
click at [469, 278] on button "Stop Recording" at bounding box center [519, 277] width 246 height 23
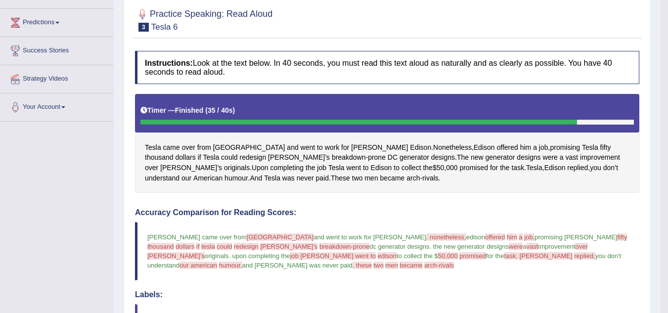
scroll to position [0, 0]
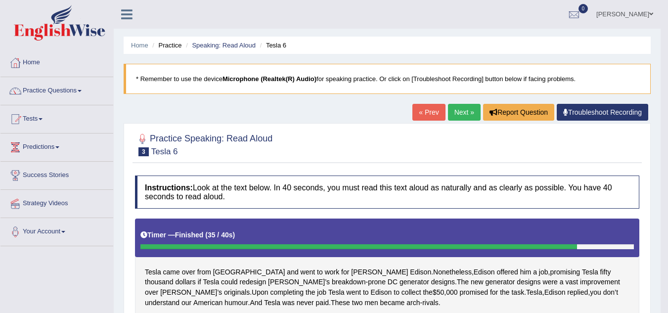
click at [460, 108] on link "Next »" at bounding box center [464, 112] width 33 height 17
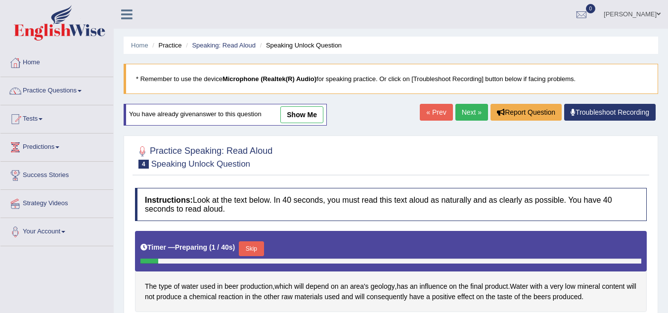
click at [436, 117] on link "« Prev" at bounding box center [436, 112] width 33 height 17
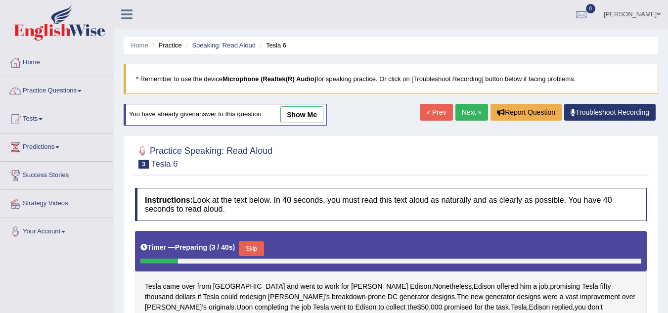
click at [467, 109] on link "Next »" at bounding box center [471, 112] width 33 height 17
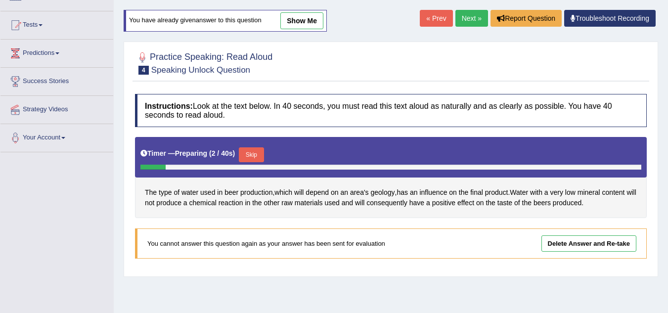
scroll to position [93, 0]
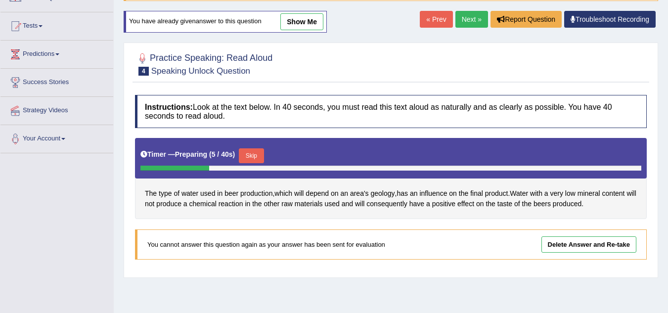
click at [258, 153] on button "Skip" at bounding box center [251, 155] width 25 height 15
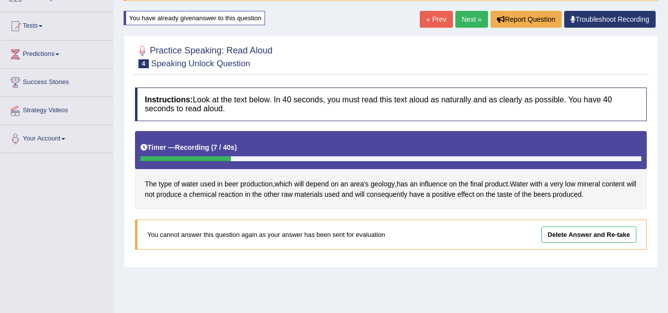
click at [437, 15] on link "« Prev" at bounding box center [436, 19] width 33 height 17
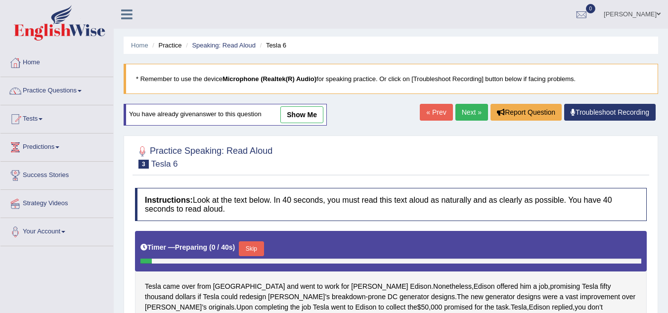
click at [463, 110] on link "Next »" at bounding box center [471, 112] width 33 height 17
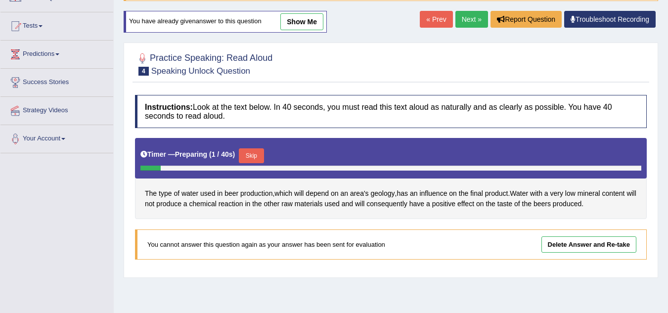
scroll to position [95, 0]
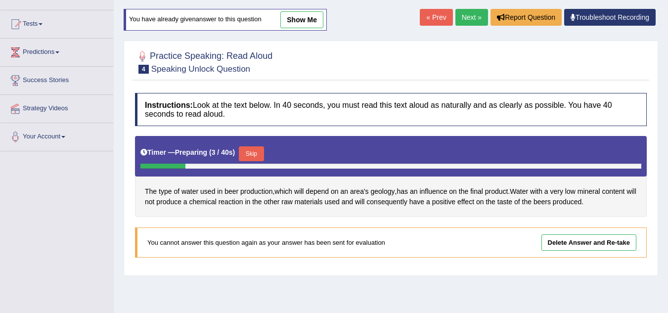
click at [256, 152] on button "Skip" at bounding box center [251, 153] width 25 height 15
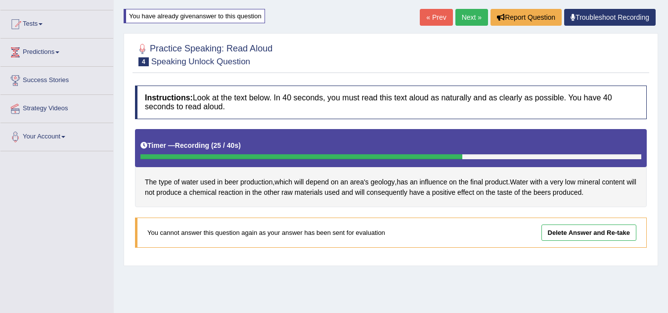
click at [472, 20] on link "Next »" at bounding box center [471, 17] width 33 height 17
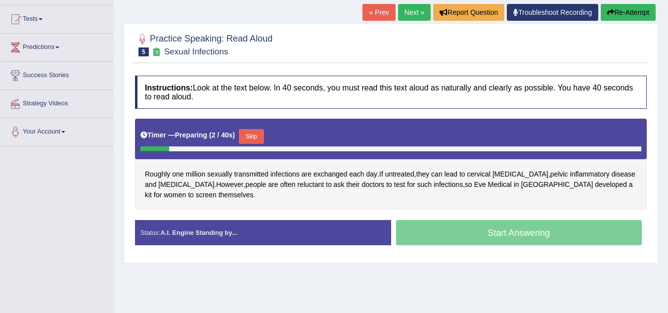
scroll to position [110, 0]
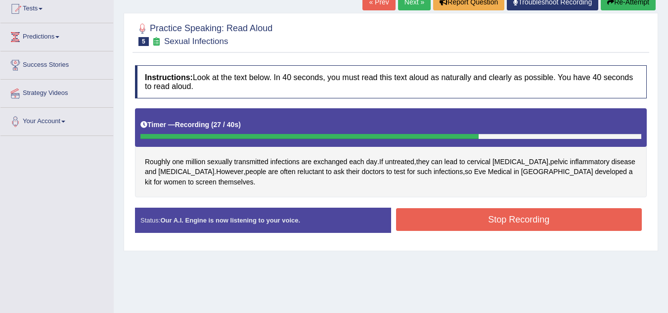
click at [466, 223] on button "Stop Recording" at bounding box center [519, 219] width 246 height 23
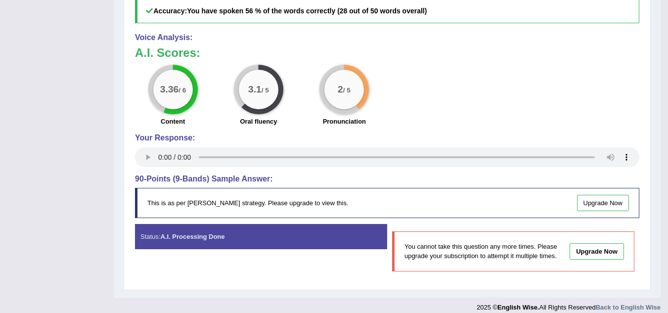
scroll to position [0, 0]
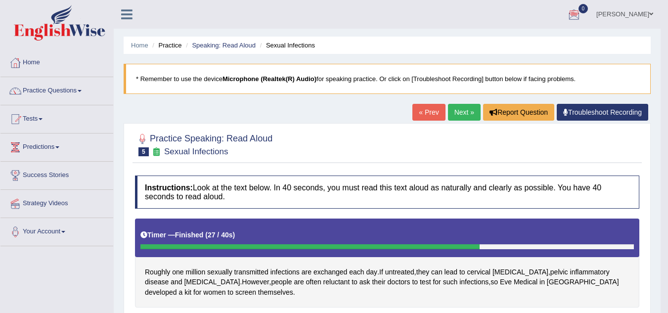
click at [463, 110] on link "Next »" at bounding box center [464, 112] width 33 height 17
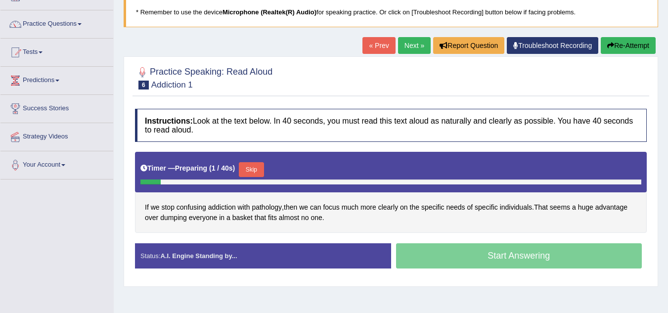
scroll to position [68, 0]
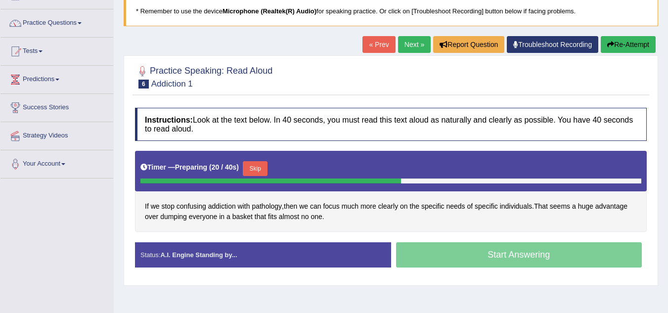
click at [256, 163] on button "Skip" at bounding box center [255, 168] width 25 height 15
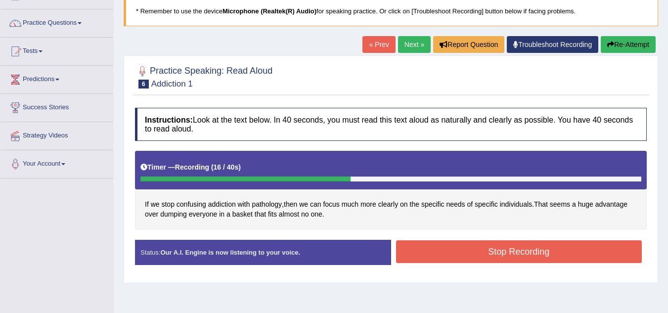
click at [362, 48] on link "« Prev" at bounding box center [378, 44] width 33 height 17
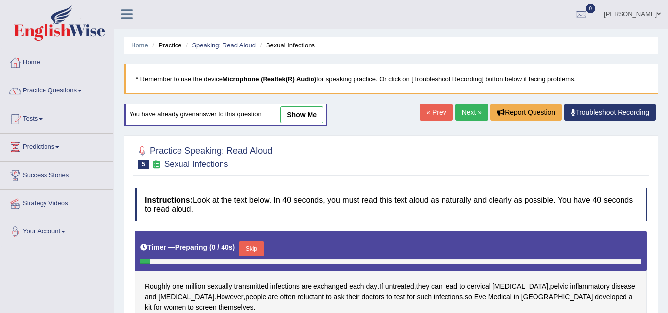
click at [464, 110] on link "Next »" at bounding box center [471, 112] width 33 height 17
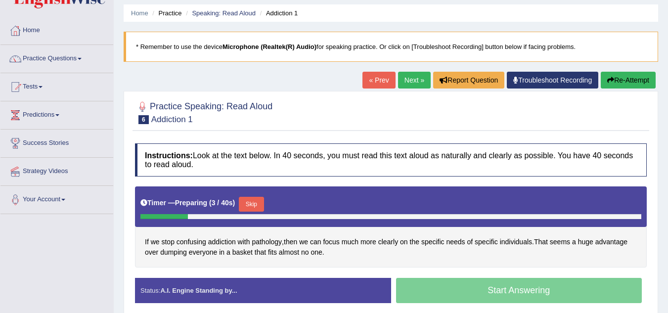
scroll to position [39, 0]
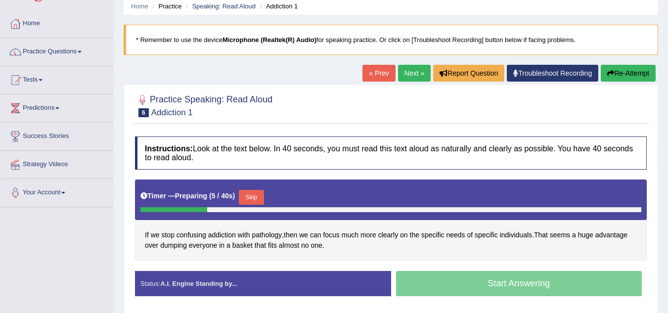
click at [255, 196] on button "Skip" at bounding box center [251, 197] width 25 height 15
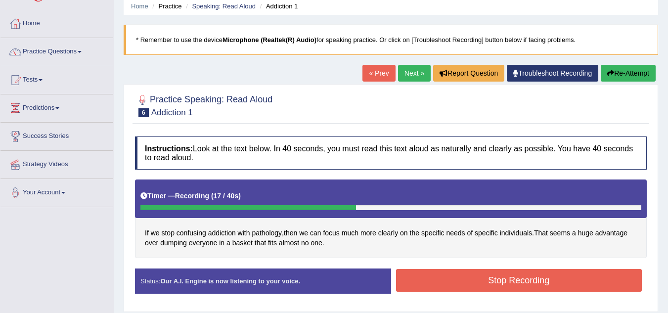
click at [433, 279] on button "Stop Recording" at bounding box center [519, 280] width 246 height 23
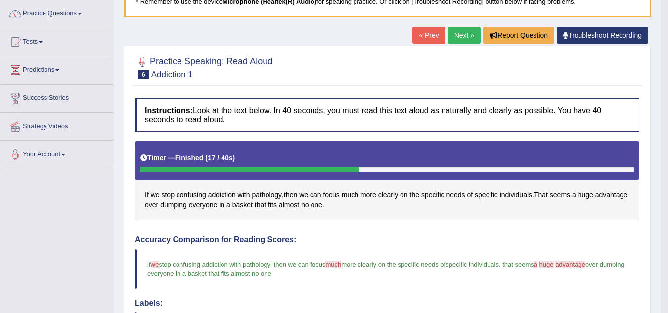
scroll to position [0, 0]
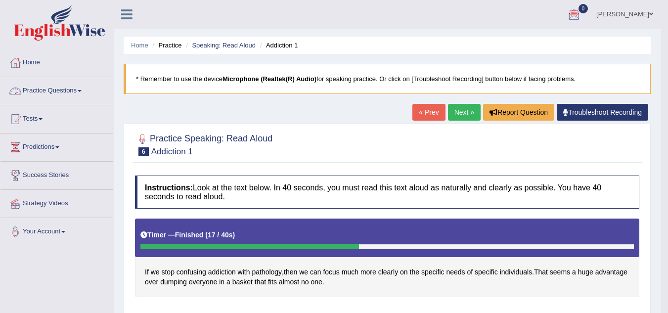
click at [56, 92] on link "Practice Questions" at bounding box center [56, 89] width 113 height 25
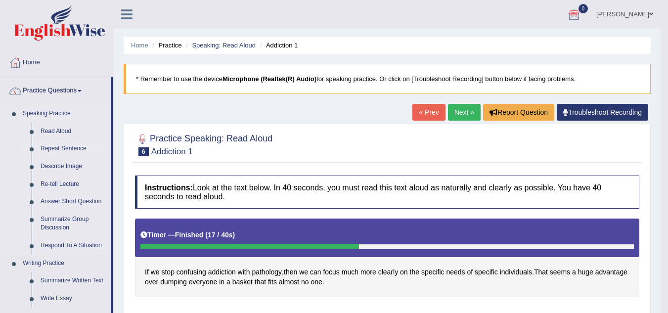
click at [55, 149] on link "Repeat Sentence" at bounding box center [73, 149] width 75 height 18
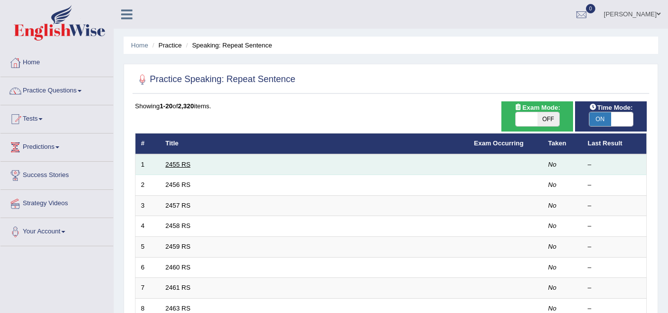
click at [174, 166] on link "2455 RS" at bounding box center [178, 164] width 25 height 7
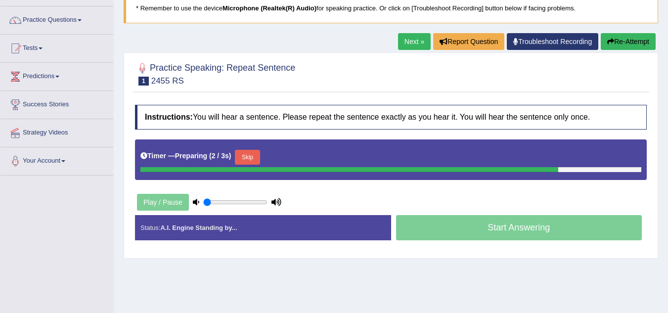
scroll to position [69, 0]
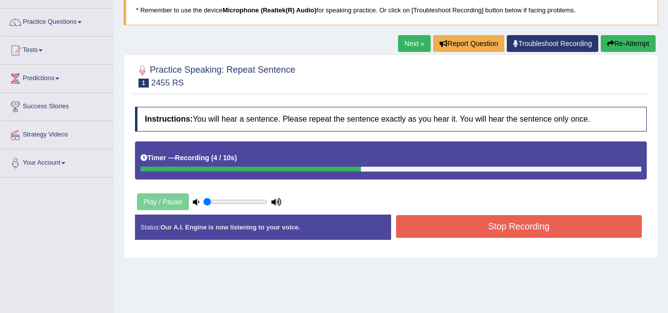
click at [546, 227] on button "Stop Recording" at bounding box center [519, 226] width 246 height 23
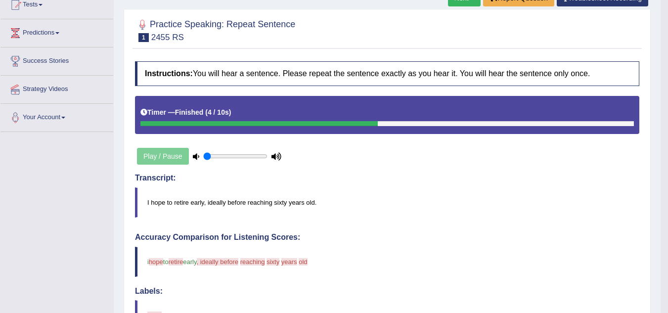
scroll to position [86, 0]
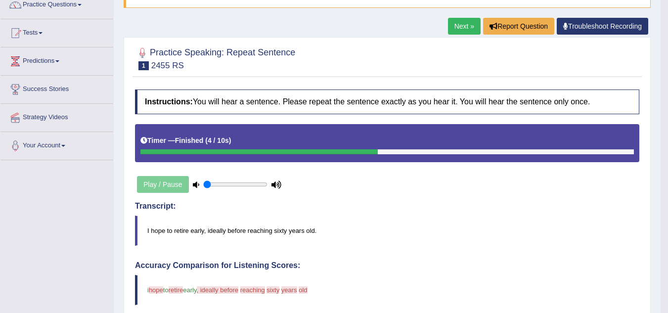
click at [456, 22] on link "Next »" at bounding box center [464, 26] width 33 height 17
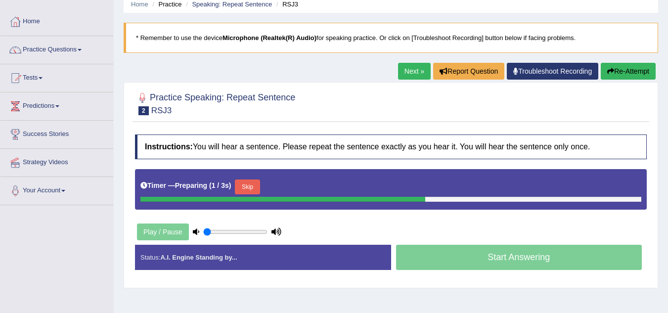
scroll to position [42, 0]
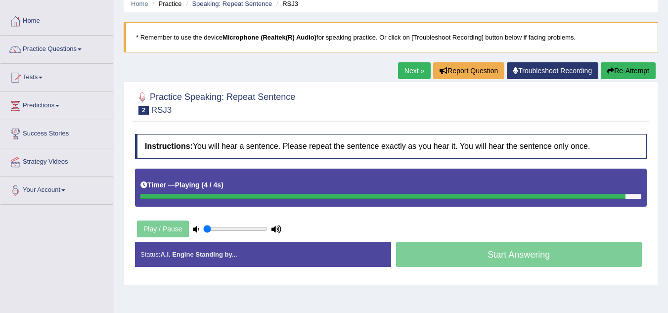
click at [410, 285] on div "Practice Speaking: Repeat Sentence 2 RSJ3 Instructions: You will hear a sentenc…" at bounding box center [391, 184] width 534 height 204
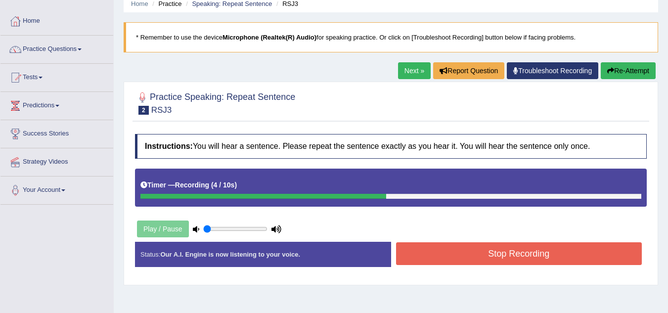
click at [483, 253] on button "Stop Recording" at bounding box center [519, 253] width 246 height 23
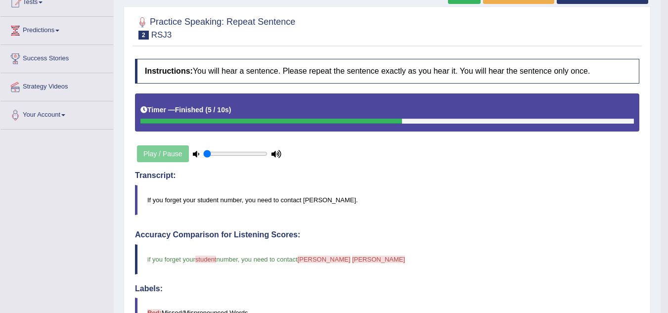
scroll to position [91, 0]
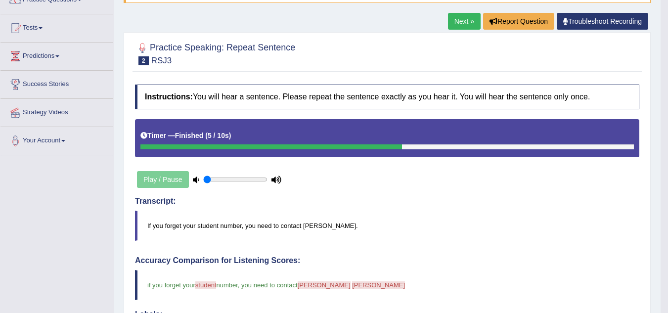
click at [460, 20] on link "Next »" at bounding box center [464, 21] width 33 height 17
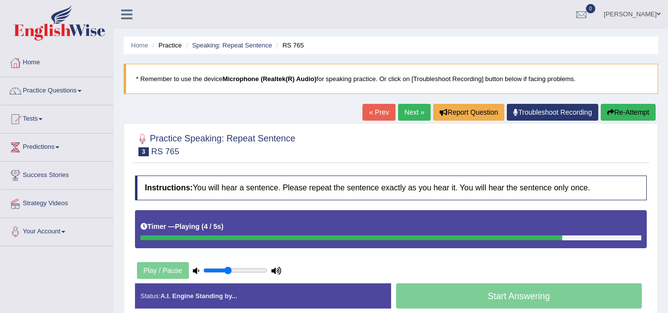
click at [226, 270] on input "range" at bounding box center [235, 270] width 64 height 8
type input "0.55"
click at [237, 270] on input "range" at bounding box center [235, 270] width 64 height 8
click at [371, 113] on link "« Prev" at bounding box center [378, 112] width 33 height 17
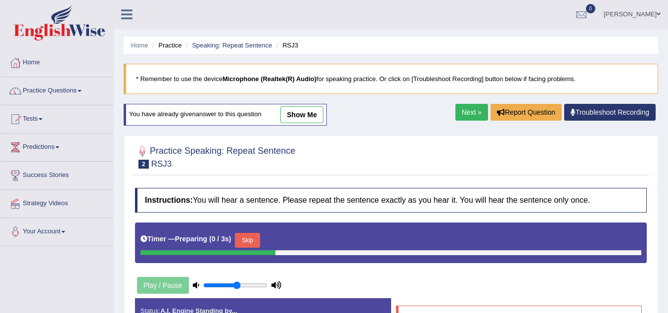
click at [464, 108] on link "Next »" at bounding box center [471, 112] width 33 height 17
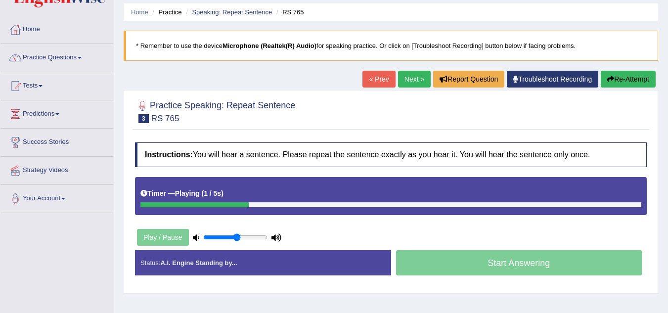
scroll to position [34, 0]
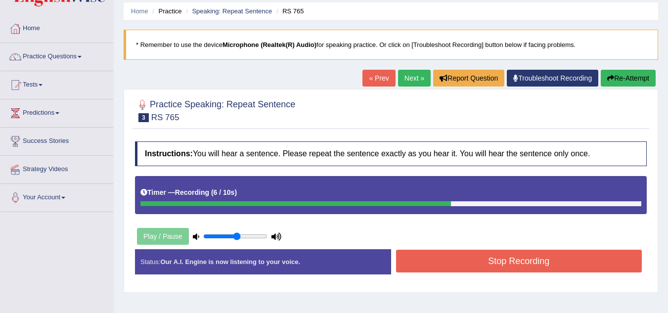
click at [491, 269] on button "Stop Recording" at bounding box center [519, 261] width 246 height 23
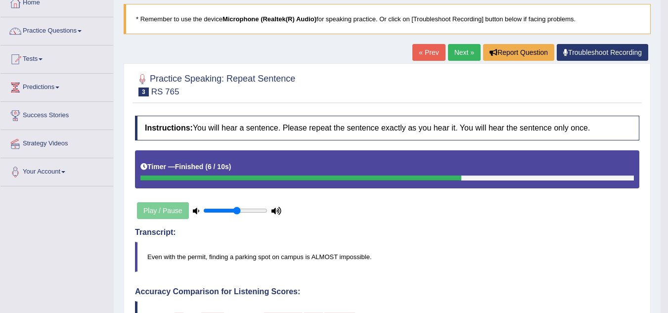
scroll to position [56, 0]
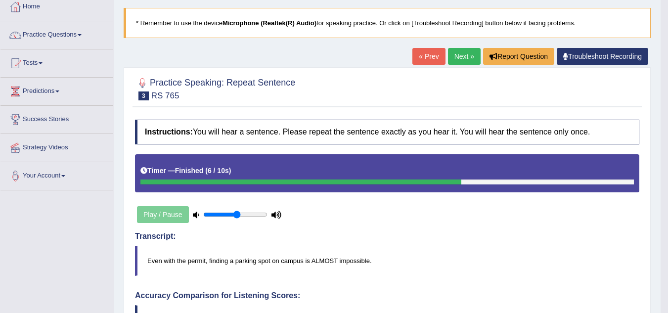
click at [459, 56] on link "Next »" at bounding box center [464, 56] width 33 height 17
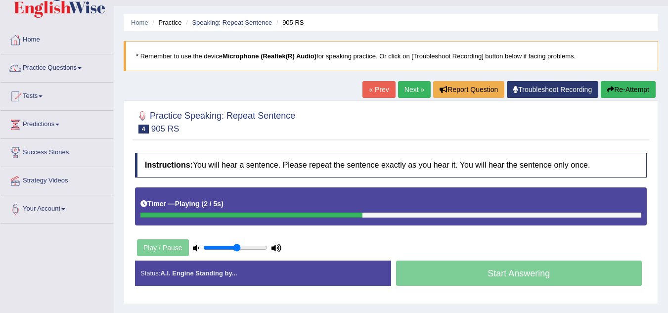
scroll to position [20, 0]
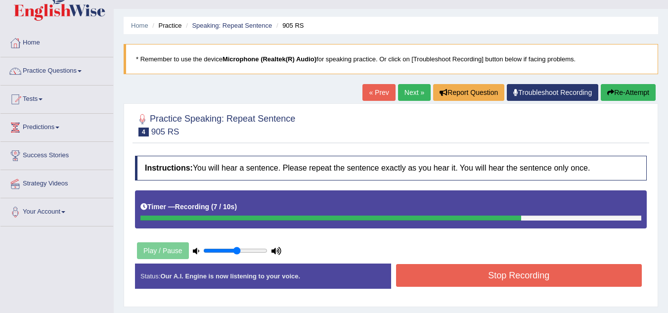
click at [450, 274] on button "Stop Recording" at bounding box center [519, 275] width 246 height 23
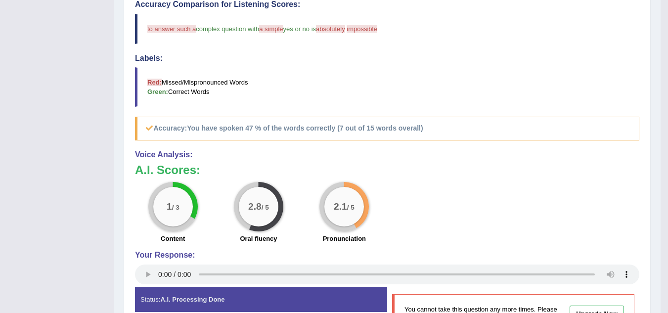
scroll to position [0, 0]
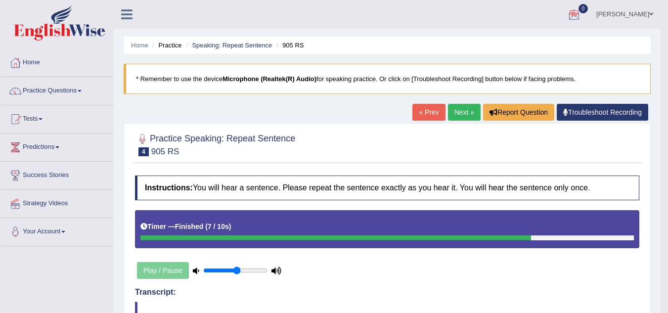
click at [458, 115] on link "Next »" at bounding box center [464, 112] width 33 height 17
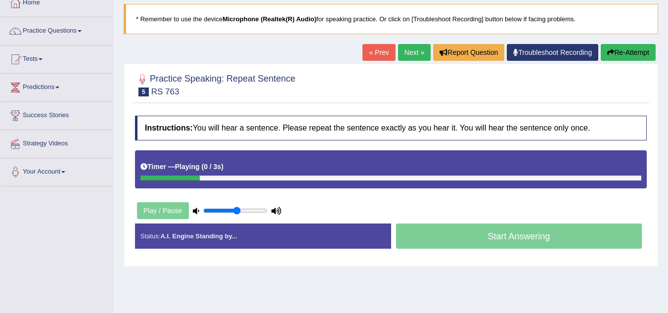
scroll to position [59, 0]
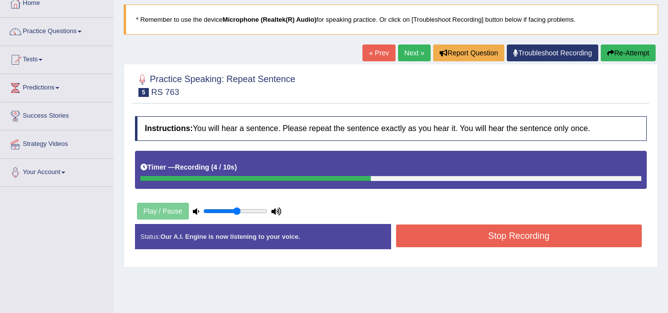
click at [503, 239] on button "Stop Recording" at bounding box center [519, 235] width 246 height 23
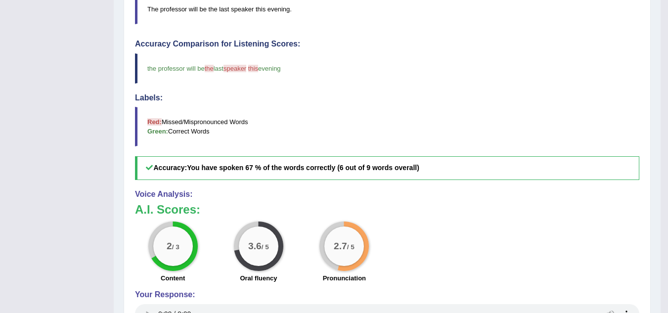
scroll to position [0, 0]
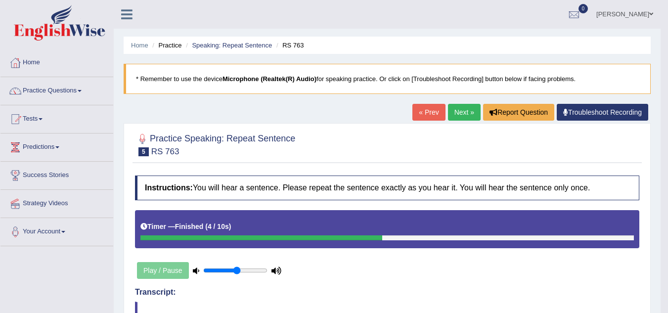
click at [459, 115] on link "Next »" at bounding box center [464, 112] width 33 height 17
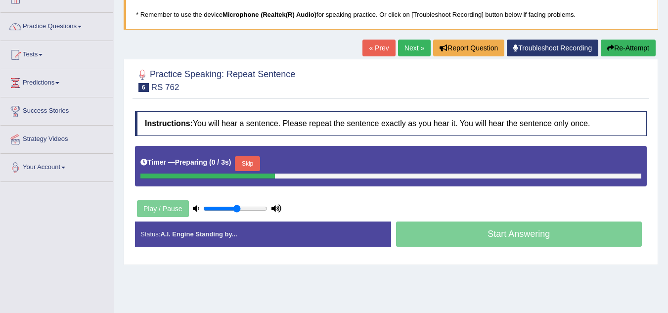
scroll to position [71, 0]
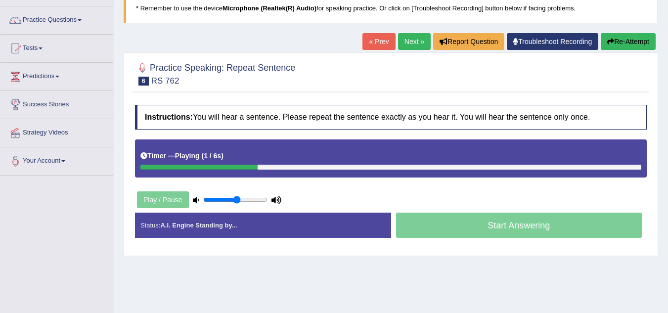
click at [667, 153] on html "Toggle navigation Home Practice Questions Speaking Practice Read Aloud Repeat S…" at bounding box center [334, 85] width 668 height 313
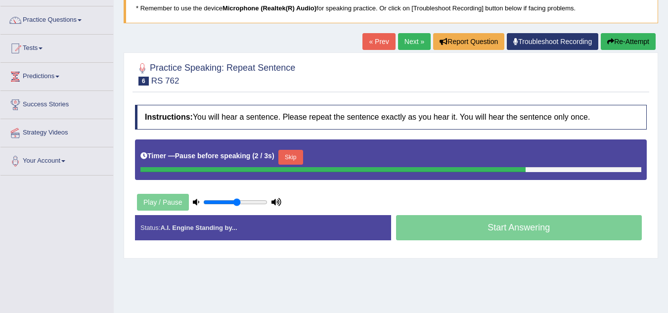
click at [370, 34] on link "« Prev" at bounding box center [378, 41] width 33 height 17
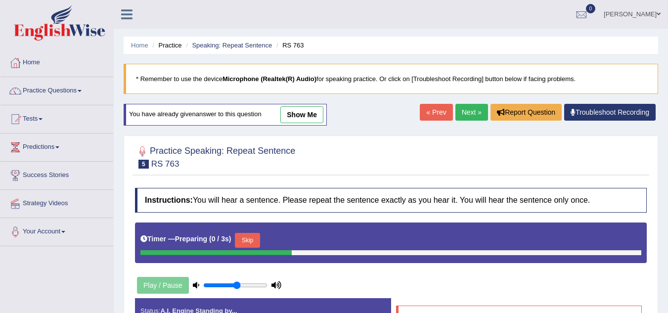
click at [474, 115] on link "Next »" at bounding box center [471, 112] width 33 height 17
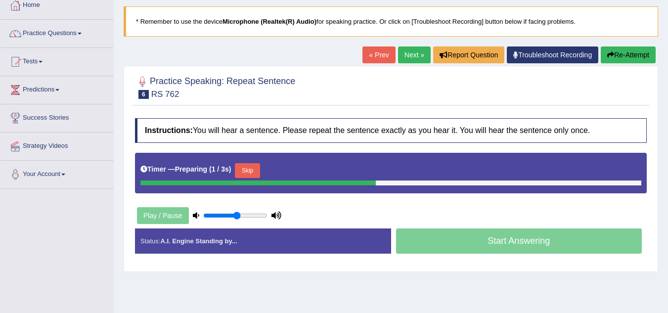
scroll to position [61, 0]
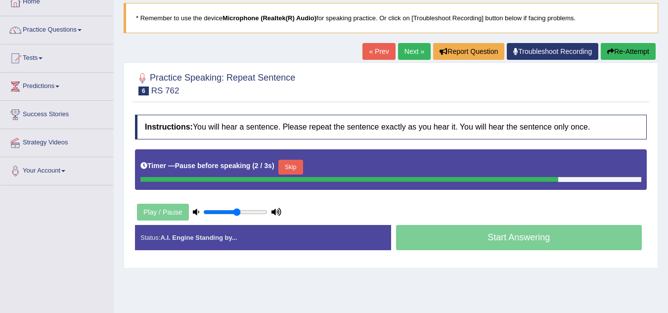
click at [378, 59] on link "« Prev" at bounding box center [378, 51] width 33 height 17
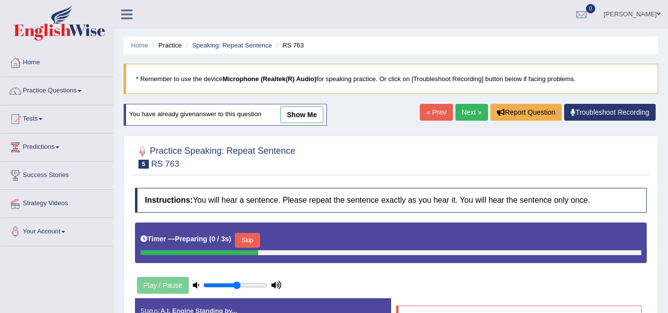
click at [466, 111] on link "Next »" at bounding box center [471, 112] width 33 height 17
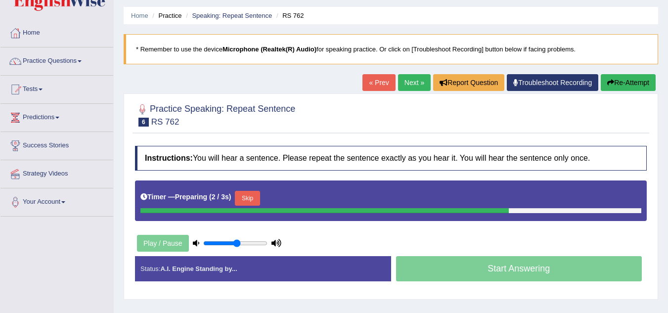
scroll to position [30, 0]
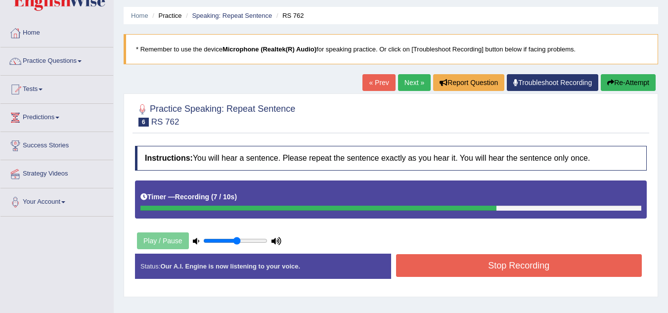
click at [488, 266] on button "Stop Recording" at bounding box center [519, 265] width 246 height 23
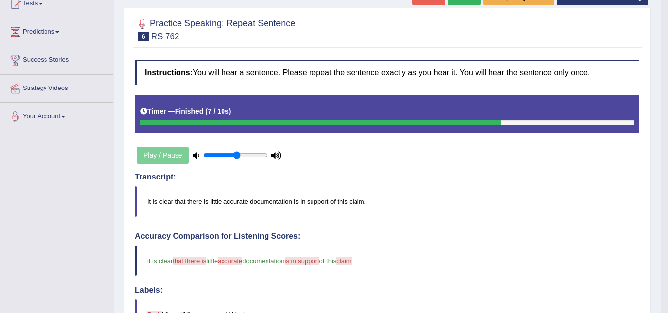
scroll to position [31, 0]
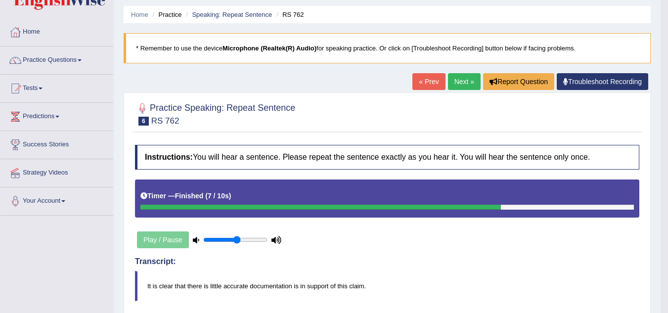
click at [454, 78] on link "Next »" at bounding box center [464, 81] width 33 height 17
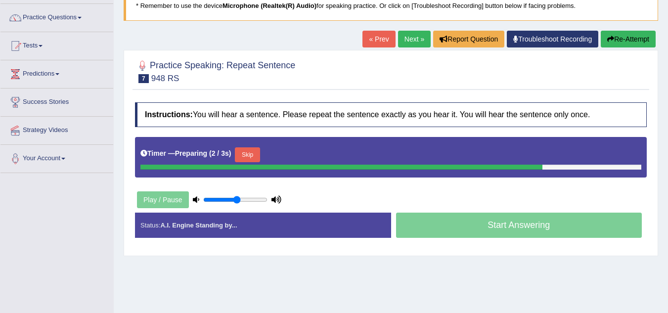
scroll to position [72, 0]
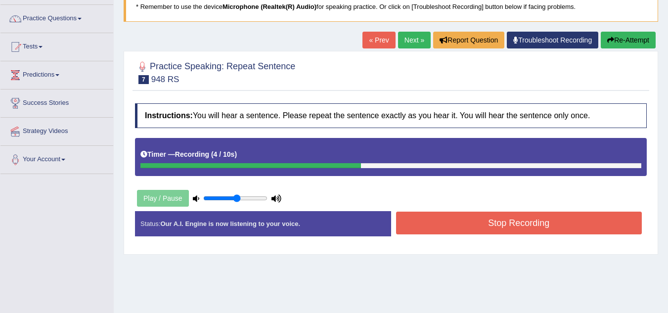
click at [466, 222] on button "Stop Recording" at bounding box center [519, 223] width 246 height 23
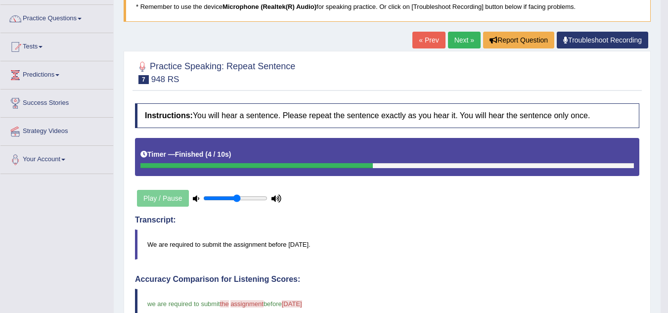
click at [455, 39] on link "Next »" at bounding box center [464, 40] width 33 height 17
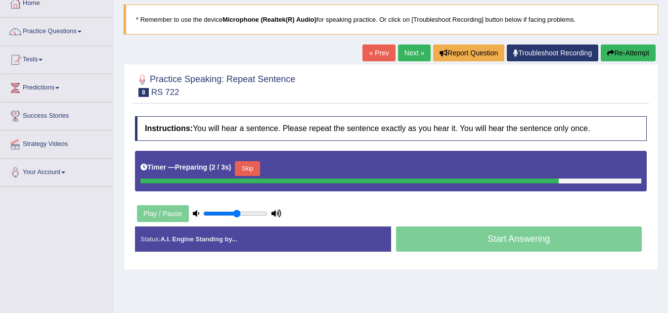
scroll to position [63, 0]
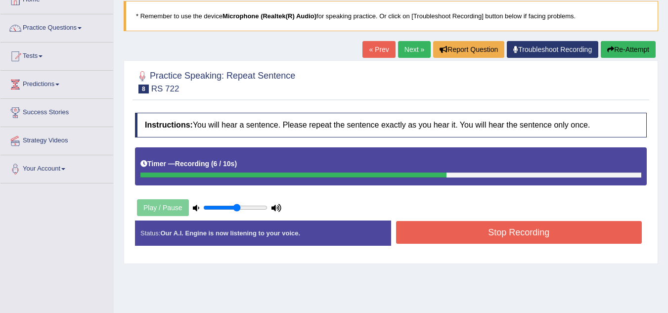
click at [541, 238] on button "Stop Recording" at bounding box center [519, 232] width 246 height 23
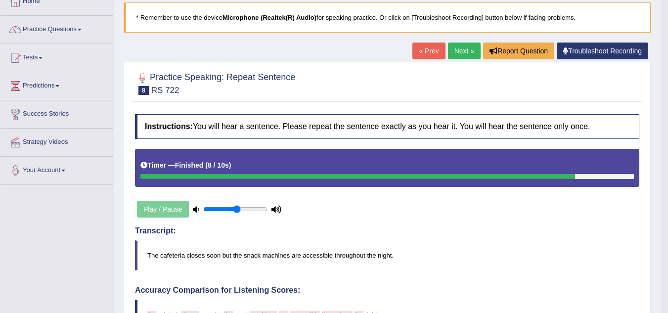
scroll to position [54, 0]
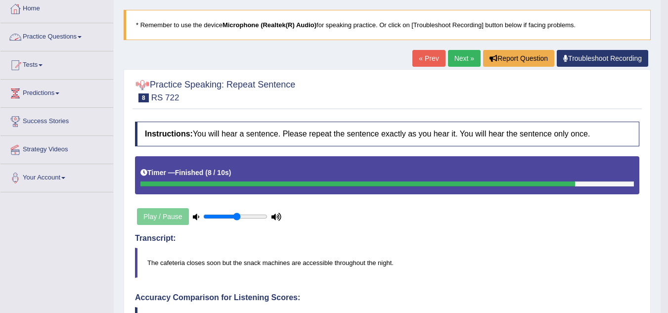
click at [73, 33] on link "Practice Questions" at bounding box center [56, 35] width 113 height 25
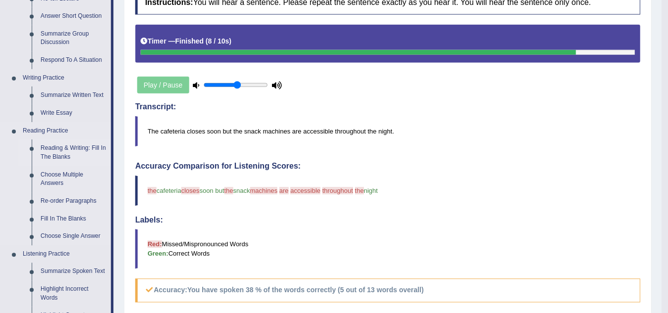
scroll to position [185, 0]
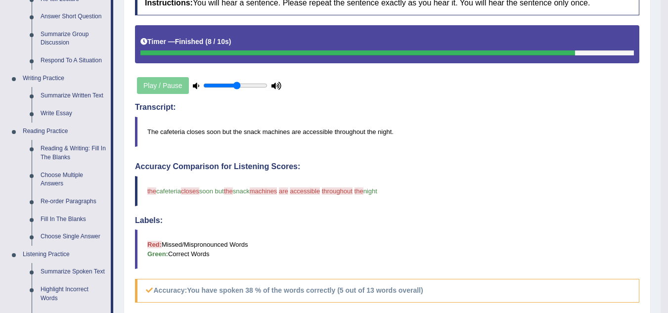
click at [113, 151] on div "Home Practice Questions Speaking Practice Read Aloud Repeat Sentence Describe I…" at bounding box center [57, 226] width 128 height 725
drag, startPoint x: 113, startPoint y: 151, endPoint x: 113, endPoint y: 135, distance: 15.8
click at [113, 135] on div "Home Practice Questions Speaking Practice Read Aloud Repeat Sentence Describe I…" at bounding box center [57, 226] width 128 height 725
drag, startPoint x: 113, startPoint y: 135, endPoint x: 115, endPoint y: 92, distance: 43.6
click at [115, 92] on div "Toggle navigation Home Practice Questions Speaking Practice Read Aloud Repeat S…" at bounding box center [330, 178] width 661 height 727
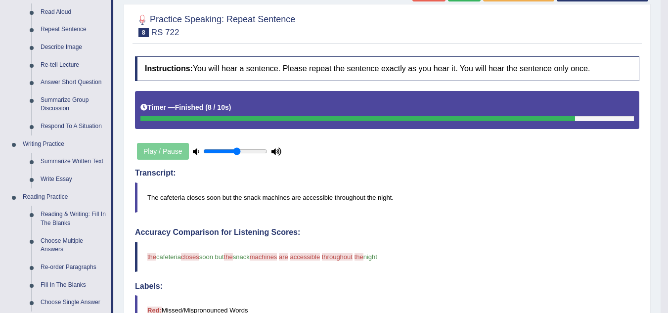
scroll to position [118, 0]
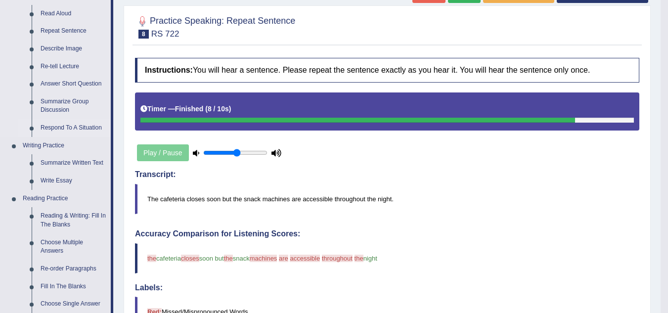
click at [65, 128] on link "Respond To A Situation" at bounding box center [73, 128] width 75 height 18
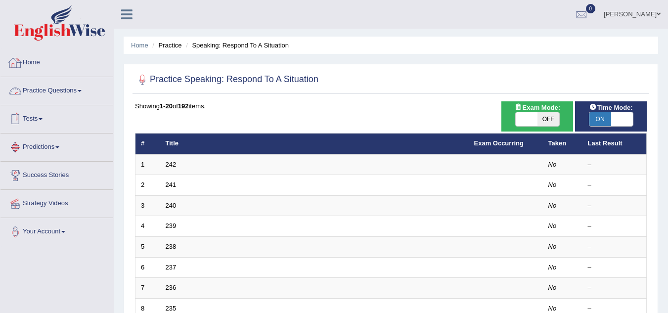
click at [70, 89] on link "Practice Questions" at bounding box center [56, 89] width 113 height 25
